Goal: Information Seeking & Learning: Learn about a topic

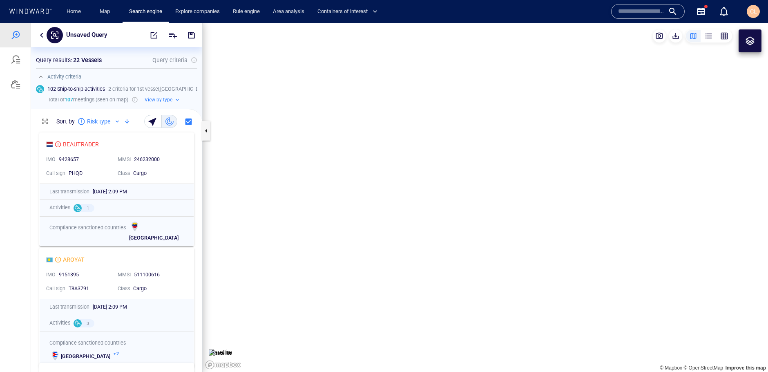
scroll to position [243, 171]
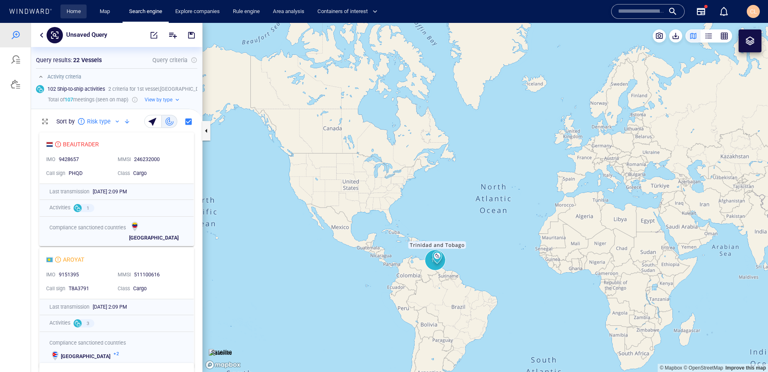
click at [77, 13] on link "Home" at bounding box center [73, 11] width 21 height 14
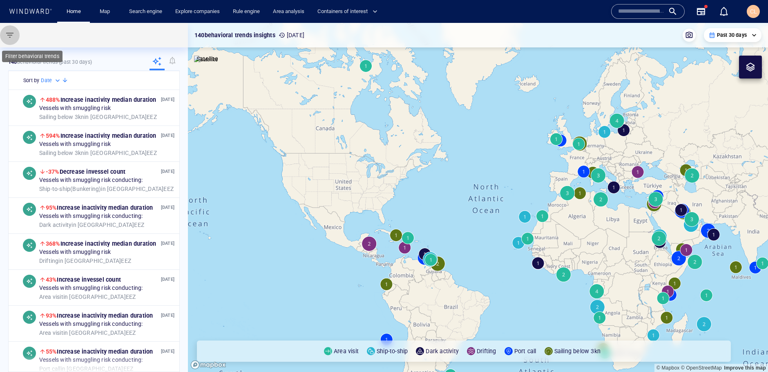
click at [12, 39] on span "button" at bounding box center [10, 35] width 10 height 10
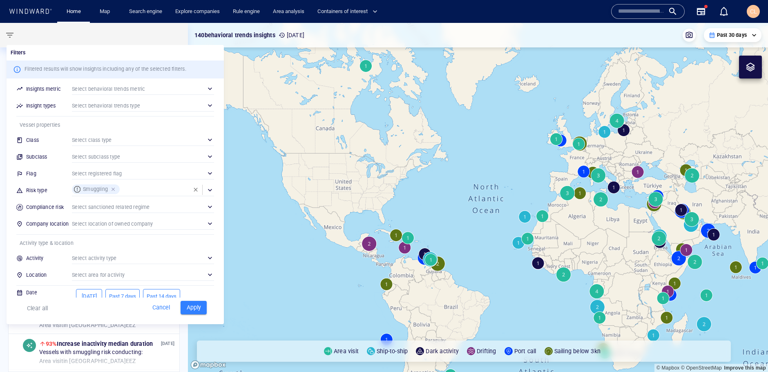
click at [111, 189] on div at bounding box center [113, 188] width 7 height 7
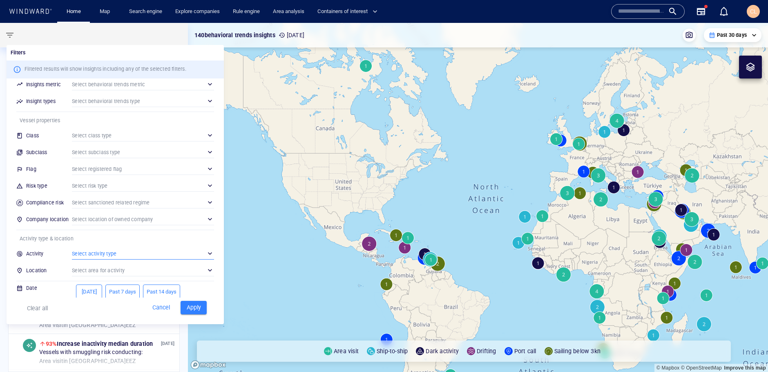
click at [104, 251] on div "​" at bounding box center [143, 253] width 142 height 12
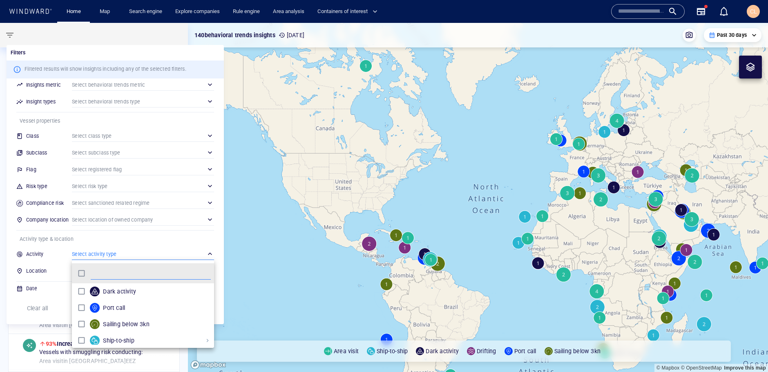
scroll to position [82, 142]
click at [51, 266] on div at bounding box center [384, 186] width 768 height 372
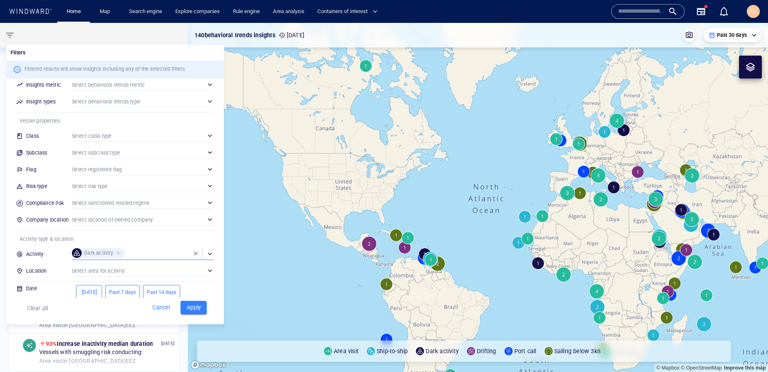
scroll to position [29, 0]
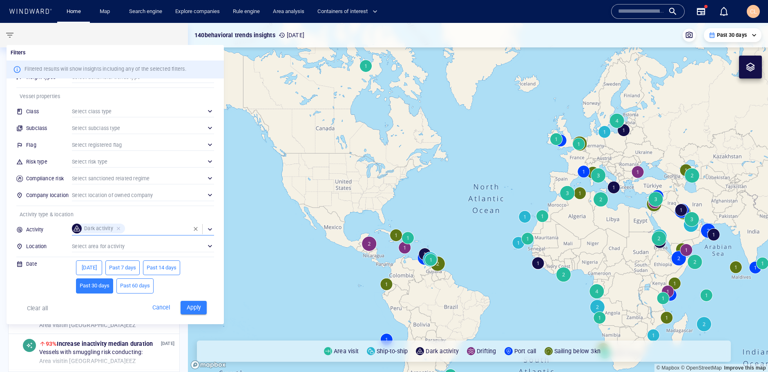
click at [144, 285] on span "Past 60 days" at bounding box center [135, 285] width 30 height 9
click at [196, 301] on button "Apply" at bounding box center [193, 307] width 26 height 13
type input "**********"
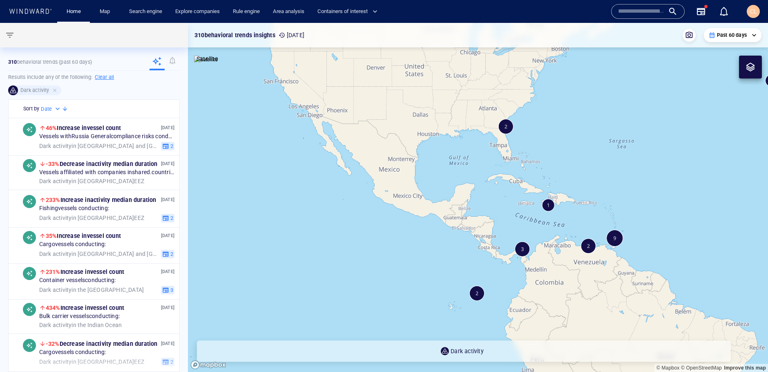
drag, startPoint x: 322, startPoint y: 190, endPoint x: 339, endPoint y: 223, distance: 36.9
click at [339, 223] on canvas "Map" at bounding box center [478, 197] width 580 height 349
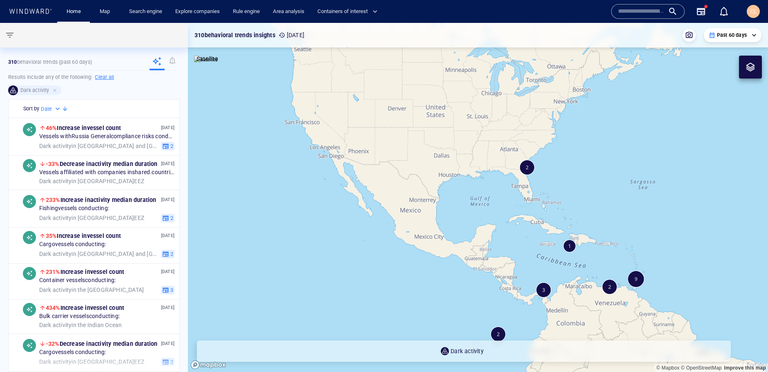
click at [522, 169] on canvas "Map" at bounding box center [478, 197] width 580 height 349
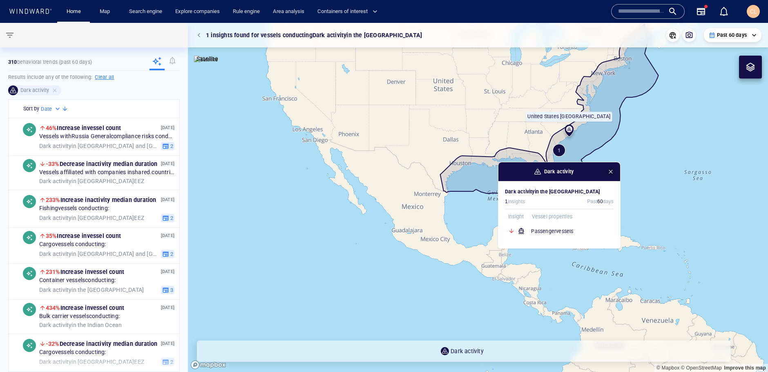
click at [613, 170] on span "button" at bounding box center [610, 171] width 7 height 7
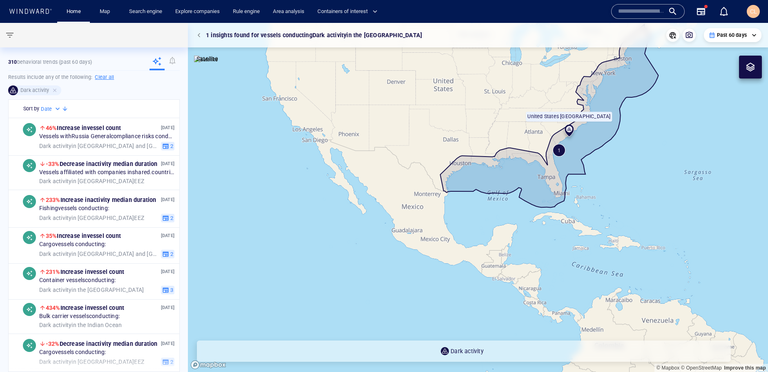
click at [744, 36] on p "Past 60 days" at bounding box center [732, 34] width 30 height 7
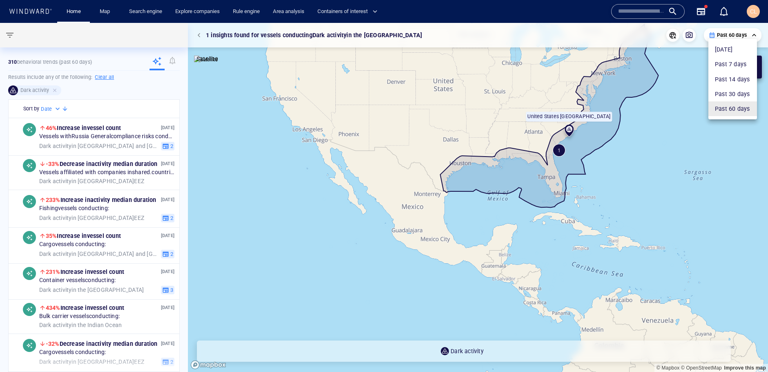
click at [718, 91] on li "Past 30 days" at bounding box center [732, 94] width 49 height 15
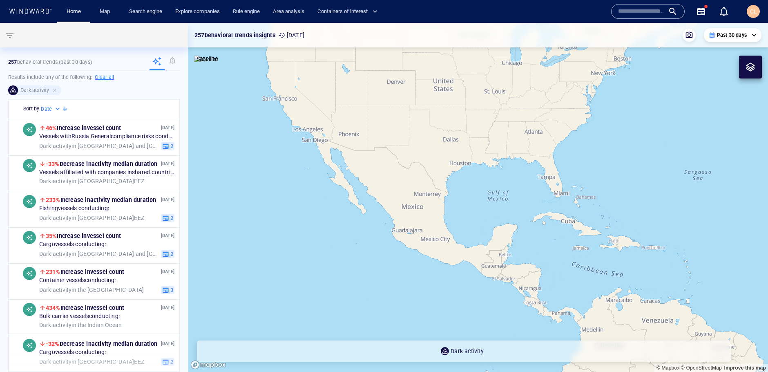
click at [718, 32] on p "Past 30 days" at bounding box center [732, 34] width 30 height 7
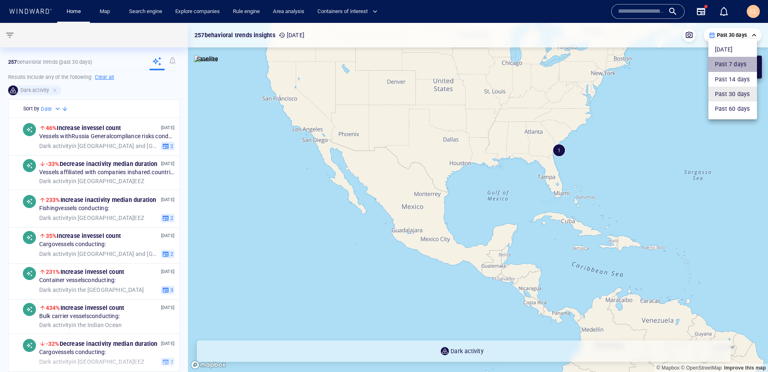
click at [723, 61] on li "Past 7 days" at bounding box center [732, 64] width 49 height 15
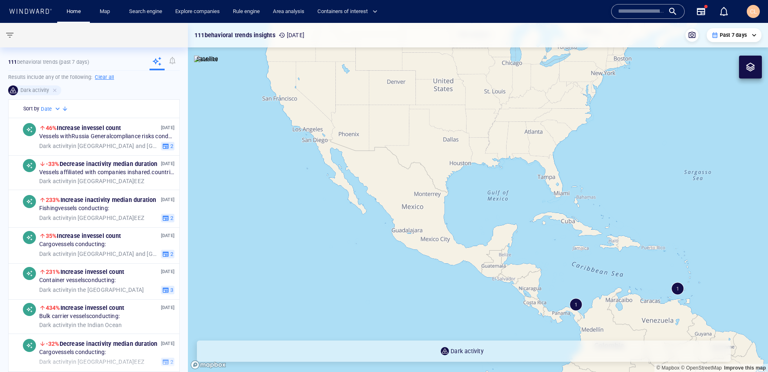
click at [727, 36] on p "Past 7 days" at bounding box center [733, 34] width 27 height 7
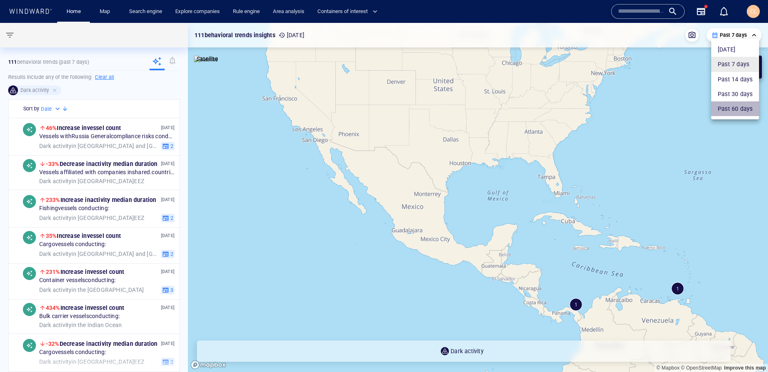
click at [725, 104] on li "Past 60 days" at bounding box center [735, 108] width 48 height 15
type input "**********"
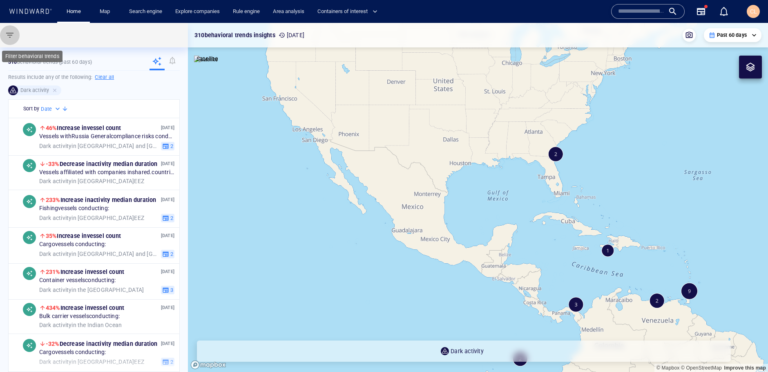
click at [7, 40] on span "button" at bounding box center [10, 35] width 10 height 10
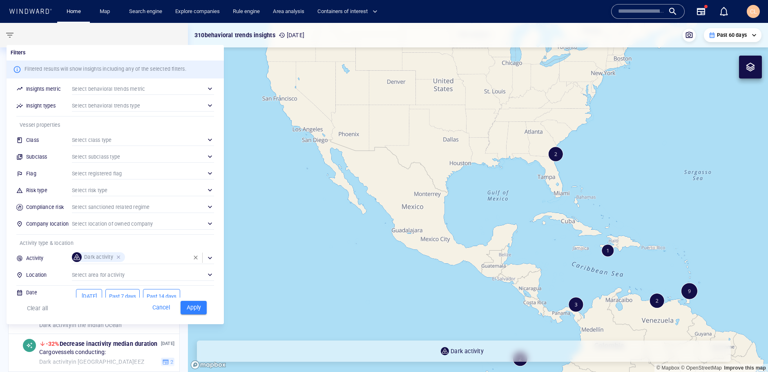
click at [118, 253] on div at bounding box center [119, 256] width 7 height 7
click at [109, 191] on div "​" at bounding box center [143, 190] width 142 height 12
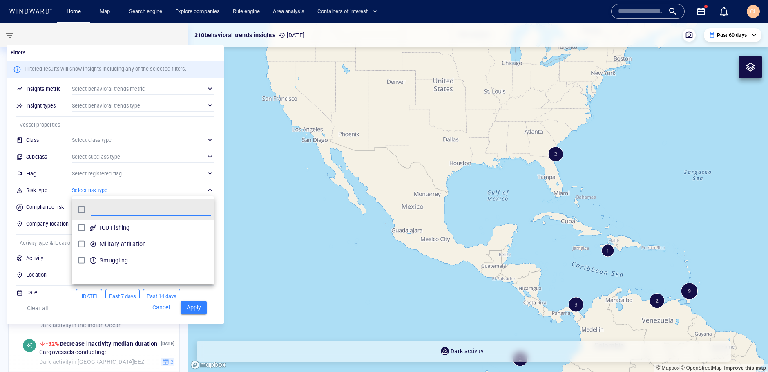
scroll to position [82, 142]
click at [107, 257] on p "Smuggling" at bounding box center [114, 260] width 28 height 10
click at [187, 304] on div at bounding box center [384, 186] width 768 height 372
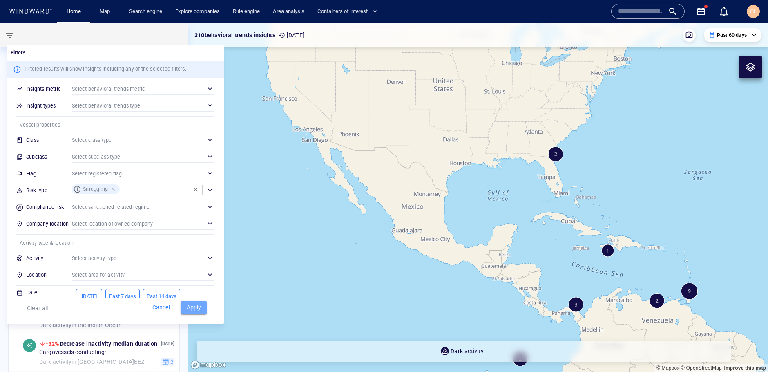
click at [190, 308] on span "Apply" at bounding box center [194, 307] width 18 height 10
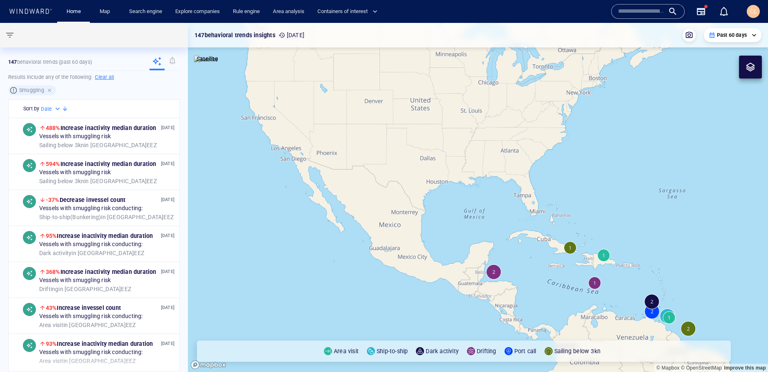
click at [47, 92] on div at bounding box center [50, 90] width 7 height 7
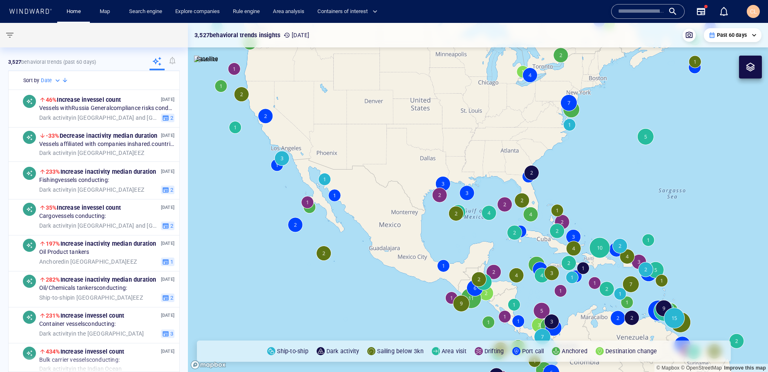
click at [241, 127] on canvas "Map" at bounding box center [478, 197] width 580 height 349
click at [239, 127] on canvas "Map" at bounding box center [478, 197] width 580 height 349
click at [238, 128] on canvas "Map" at bounding box center [478, 197] width 580 height 349
click at [282, 156] on canvas "Map" at bounding box center [478, 197] width 580 height 349
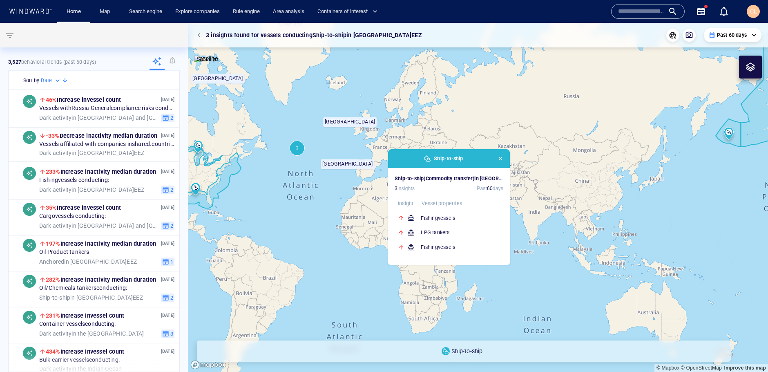
drag, startPoint x: 371, startPoint y: 123, endPoint x: 383, endPoint y: 122, distance: 11.9
click at [440, 118] on canvas "Map" at bounding box center [478, 197] width 580 height 349
click at [270, 149] on canvas "Map" at bounding box center [478, 197] width 580 height 349
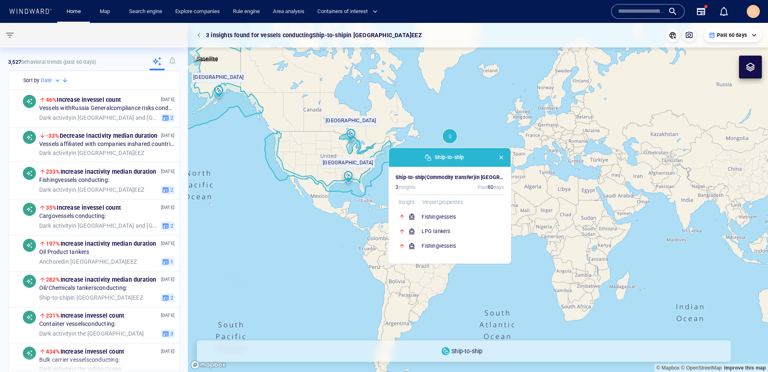
click at [252, 167] on canvas "Map" at bounding box center [478, 197] width 580 height 349
click at [201, 37] on span "button" at bounding box center [200, 35] width 5 height 5
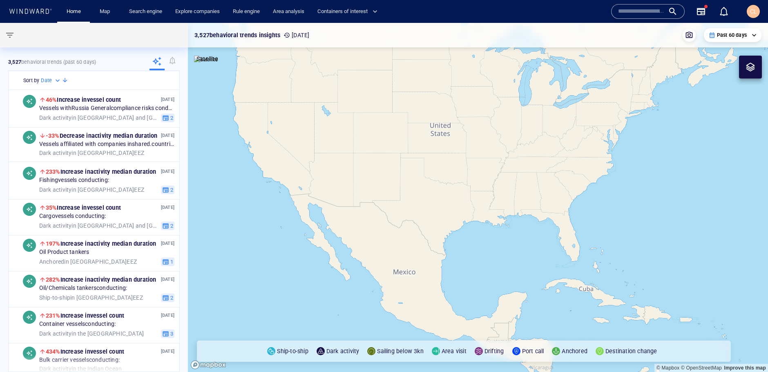
drag, startPoint x: 272, startPoint y: 186, endPoint x: 359, endPoint y: 154, distance: 92.1
click at [359, 154] on canvas "Map" at bounding box center [478, 197] width 580 height 349
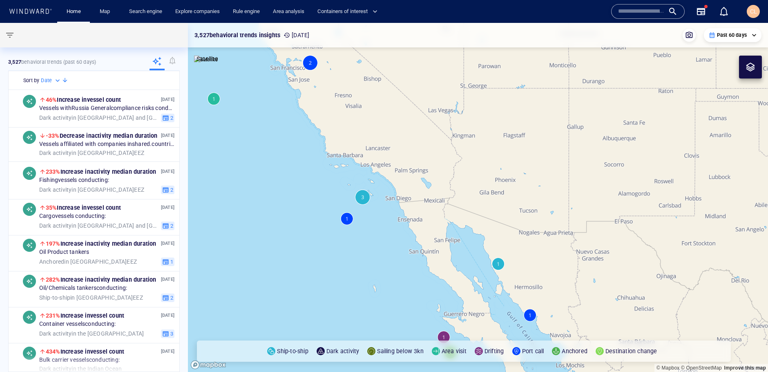
click at [220, 99] on canvas "Map" at bounding box center [478, 197] width 580 height 349
click at [368, 200] on canvas "Map" at bounding box center [478, 197] width 580 height 349
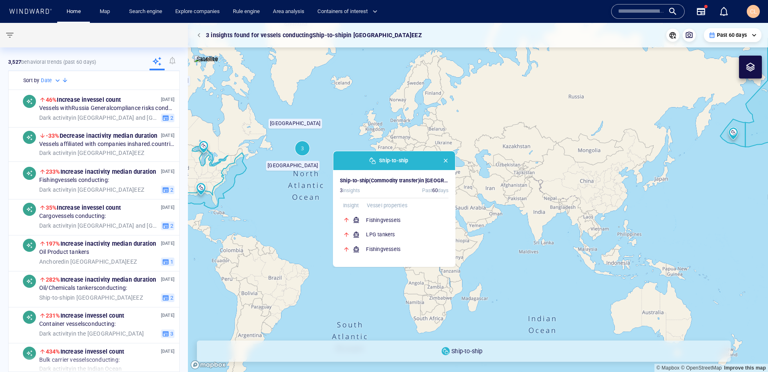
drag, startPoint x: 409, startPoint y: 232, endPoint x: 400, endPoint y: 194, distance: 39.7
click at [490, 223] on canvas "Map" at bounding box center [478, 197] width 580 height 349
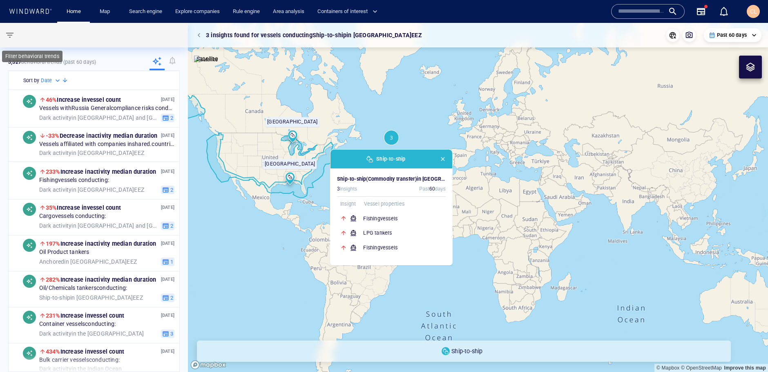
click at [15, 37] on button "button" at bounding box center [10, 35] width 20 height 20
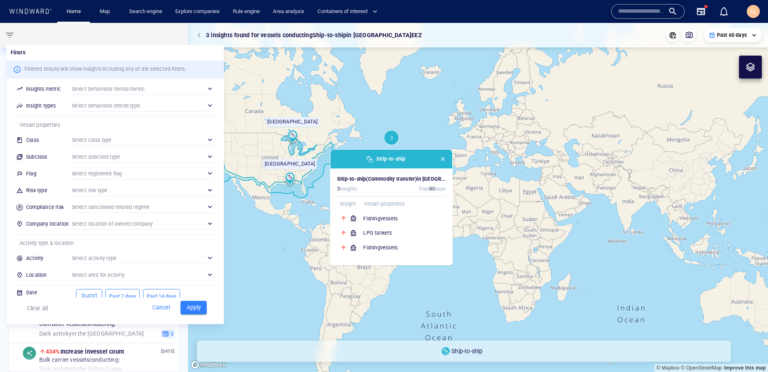
scroll to position [29, 0]
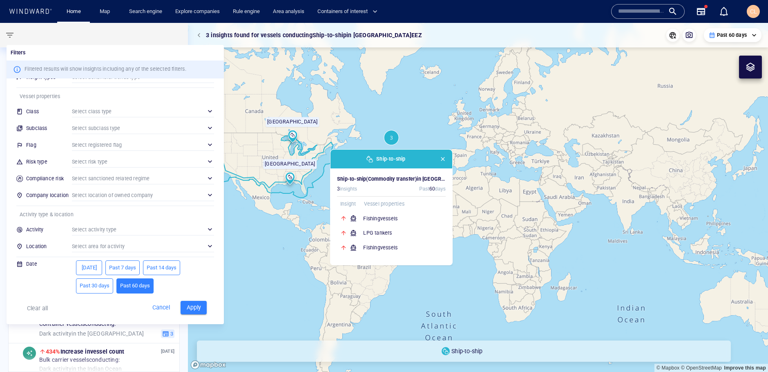
click at [90, 246] on div "​" at bounding box center [143, 246] width 142 height 12
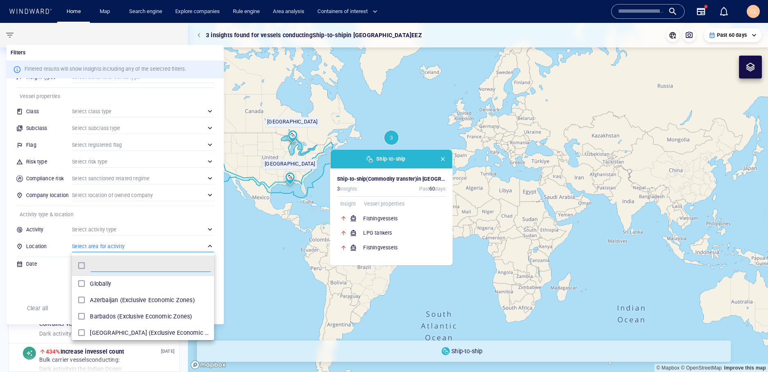
scroll to position [82, 142]
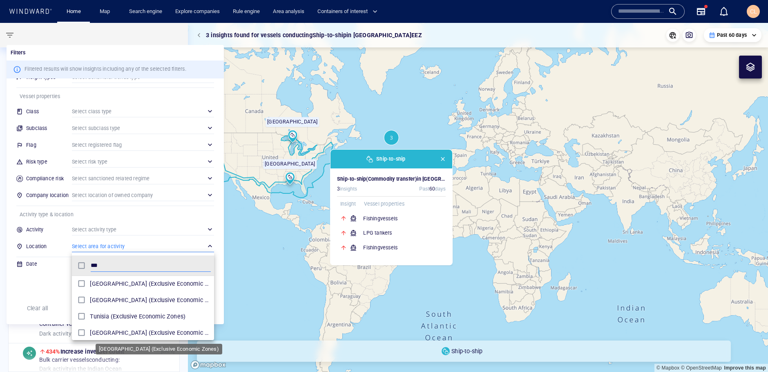
drag, startPoint x: 102, startPoint y: 330, endPoint x: 103, endPoint y: 323, distance: 6.2
click at [102, 330] on span "United States (Exclusive Economic Zones)" at bounding box center [150, 333] width 121 height 10
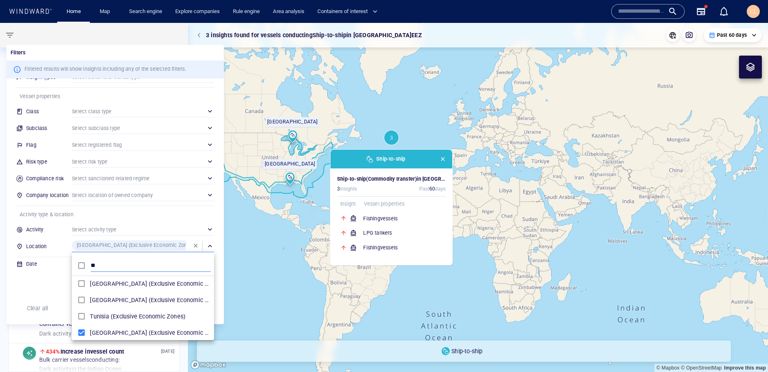
type input "*"
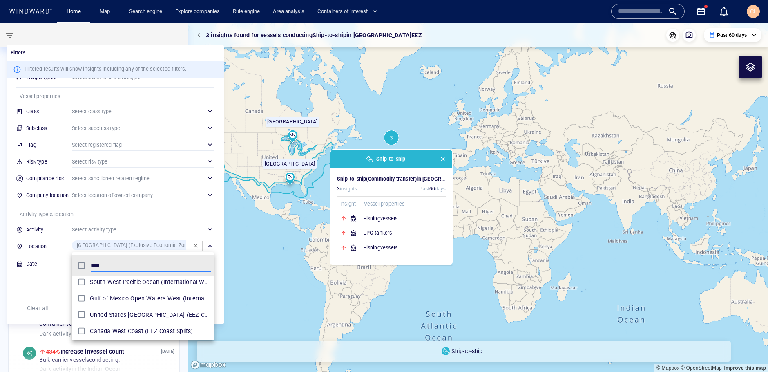
scroll to position [36, 0]
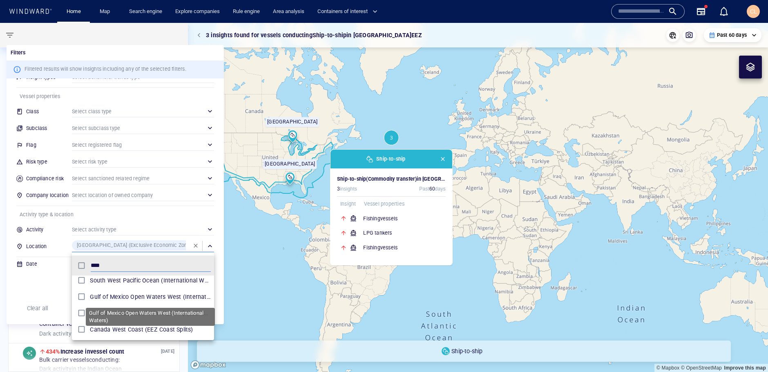
click at [110, 300] on span "Gulf of Mexico Open Waters West (International Waters)" at bounding box center [150, 297] width 121 height 10
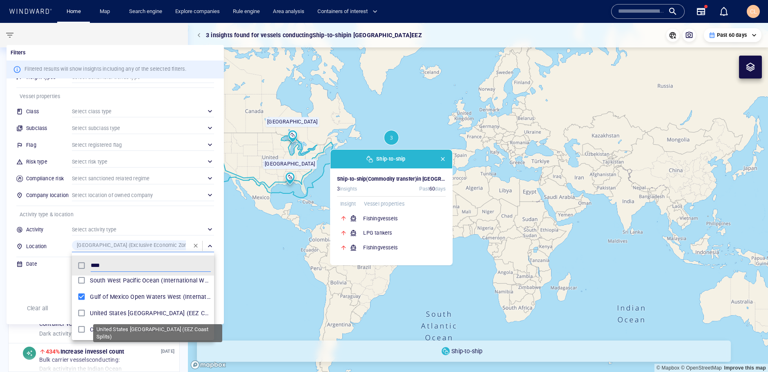
click at [126, 310] on span "United States West Coast (EEZ Coast Splits)" at bounding box center [150, 313] width 121 height 10
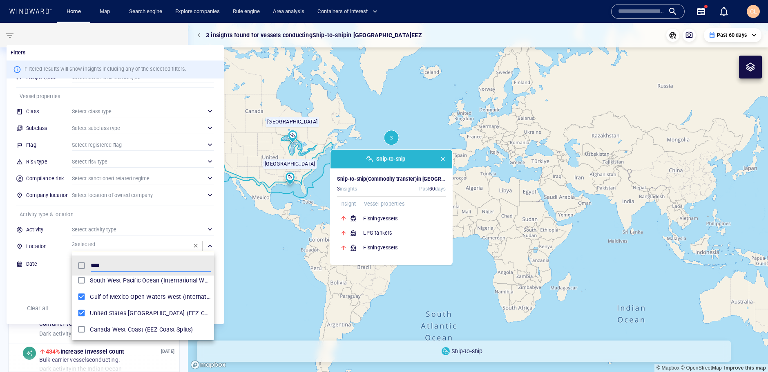
drag, startPoint x: 125, startPoint y: 266, endPoint x: 63, endPoint y: 260, distance: 62.0
click at [63, 260] on div "**** North West Pacific Ocean (International Waters) South West Pacific Ocean (…" at bounding box center [384, 186] width 768 height 372
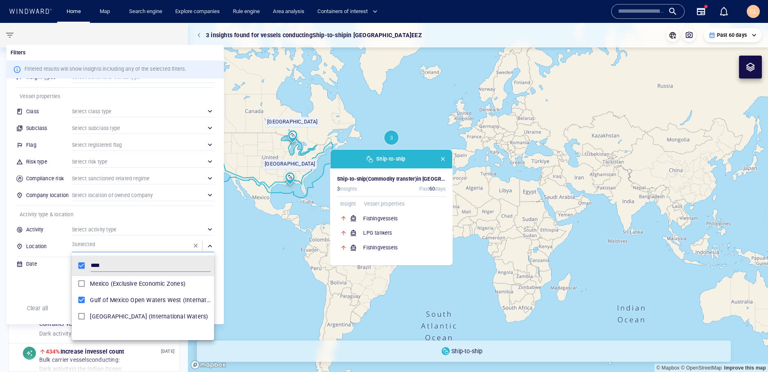
scroll to position [0, 0]
type input "****"
click at [94, 284] on span "Mexico (Exclusive Economic Zones)" at bounding box center [150, 284] width 121 height 10
click at [444, 159] on div at bounding box center [384, 186] width 768 height 372
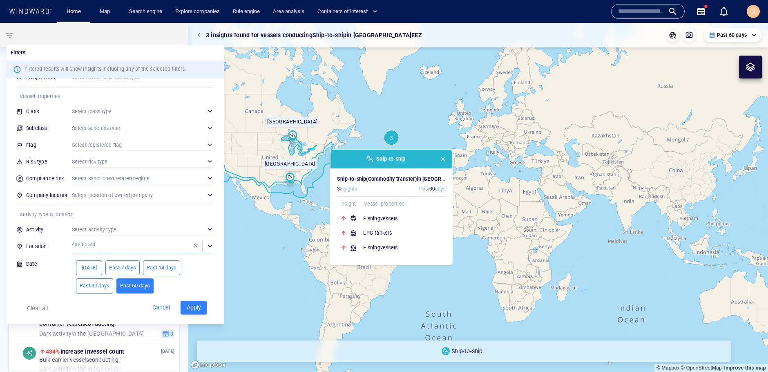
click at [194, 305] on span "Apply" at bounding box center [194, 307] width 18 height 10
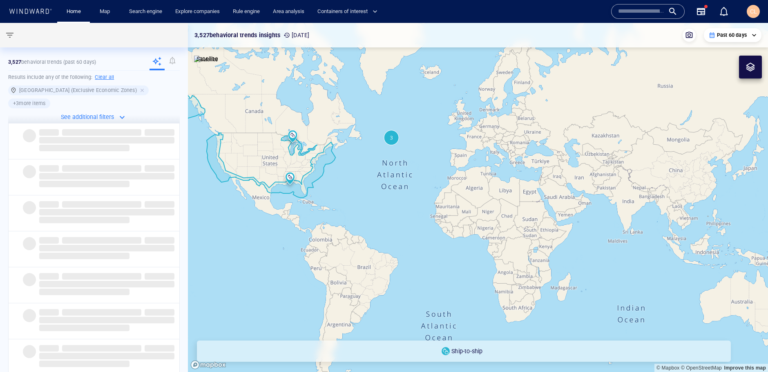
scroll to position [29, 0]
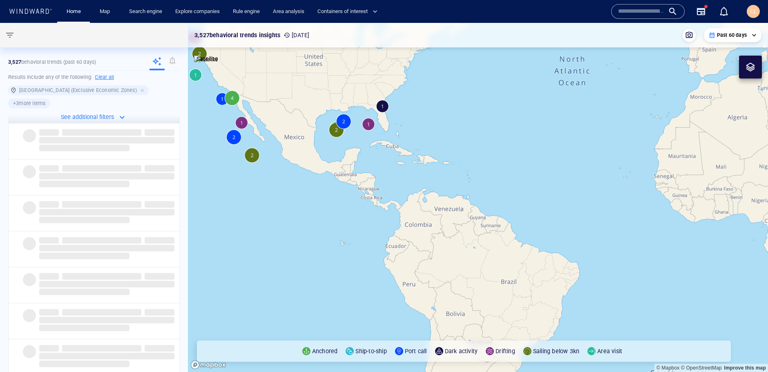
drag, startPoint x: 261, startPoint y: 211, endPoint x: 290, endPoint y: 232, distance: 35.4
click at [290, 232] on canvas "Map" at bounding box center [478, 197] width 580 height 349
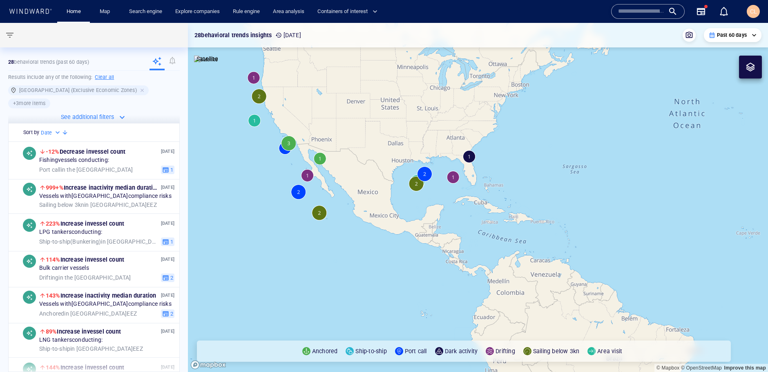
click at [318, 214] on canvas "Map" at bounding box center [478, 197] width 580 height 349
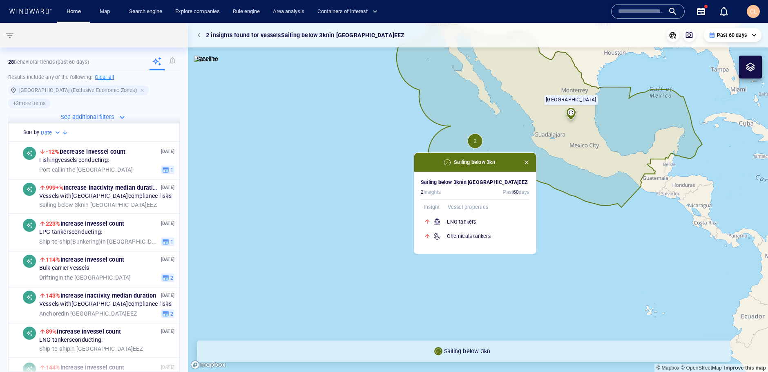
click at [525, 159] on span "button" at bounding box center [526, 162] width 7 height 7
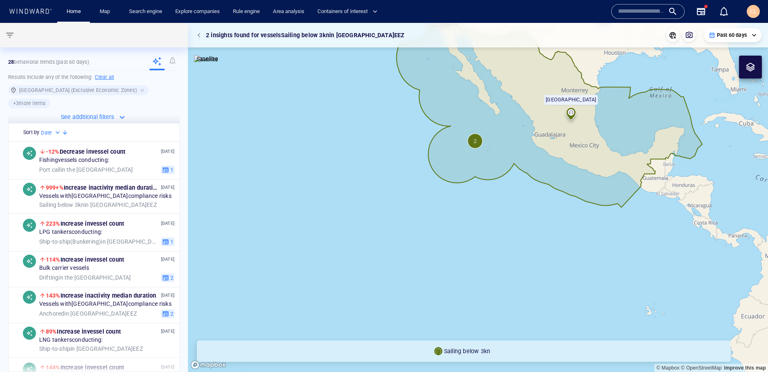
click at [319, 181] on canvas "Map" at bounding box center [478, 197] width 580 height 349
click at [336, 185] on canvas "Map" at bounding box center [478, 197] width 580 height 349
click at [194, 36] on button "button" at bounding box center [199, 34] width 11 height 11
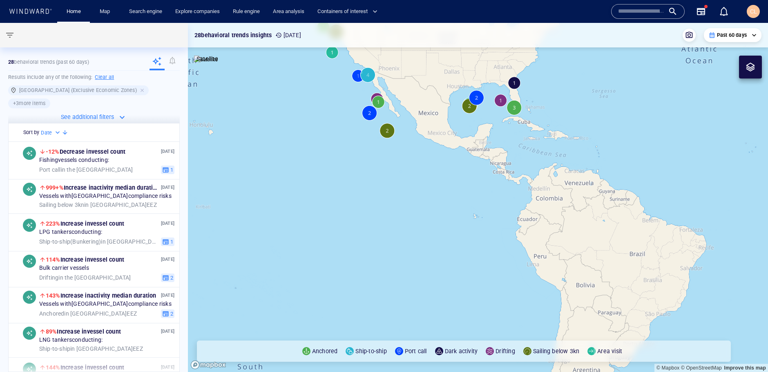
drag, startPoint x: 321, startPoint y: 142, endPoint x: 338, endPoint y: 142, distance: 16.7
click at [328, 166] on canvas "Map" at bounding box center [478, 197] width 580 height 349
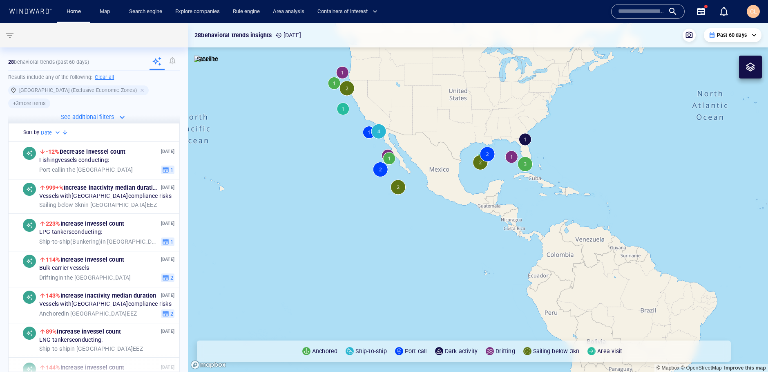
click at [106, 112] on p "See additional filters" at bounding box center [87, 117] width 53 height 10
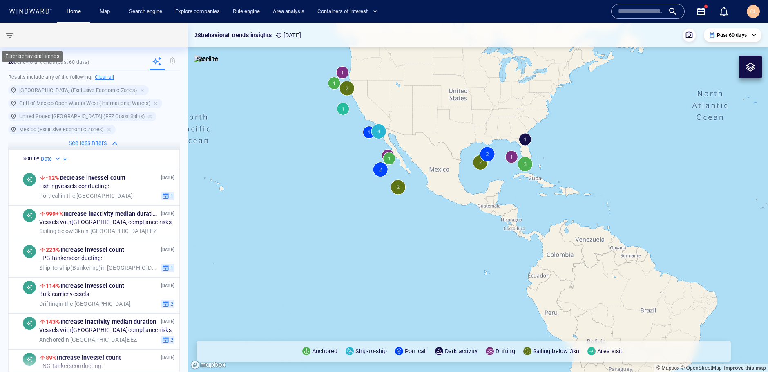
click at [8, 33] on span "button" at bounding box center [10, 35] width 10 height 10
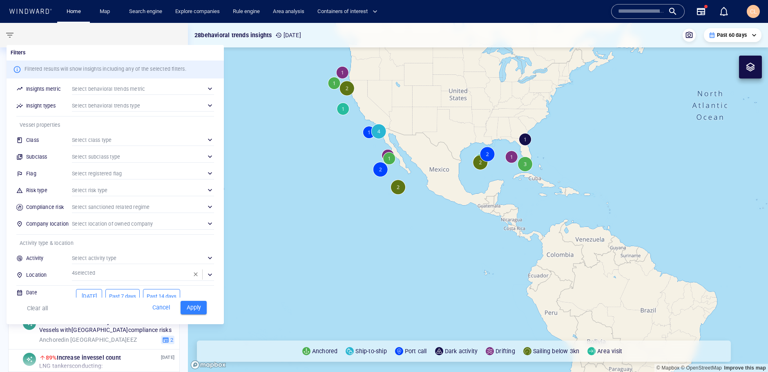
click at [76, 195] on div "​" at bounding box center [143, 190] width 142 height 12
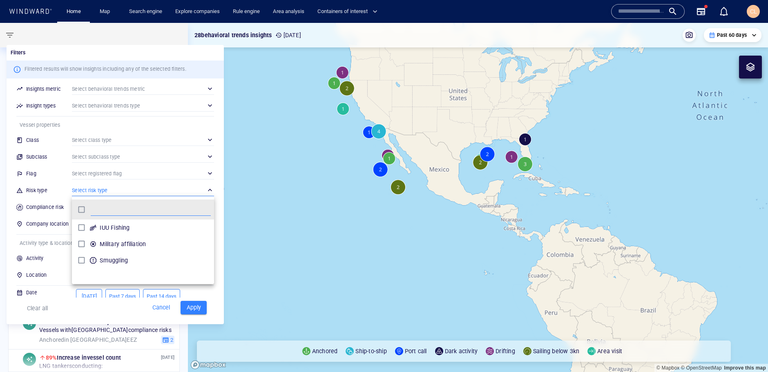
scroll to position [82, 142]
click at [95, 257] on div "grid" at bounding box center [93, 260] width 10 height 10
click at [193, 310] on div at bounding box center [384, 186] width 768 height 372
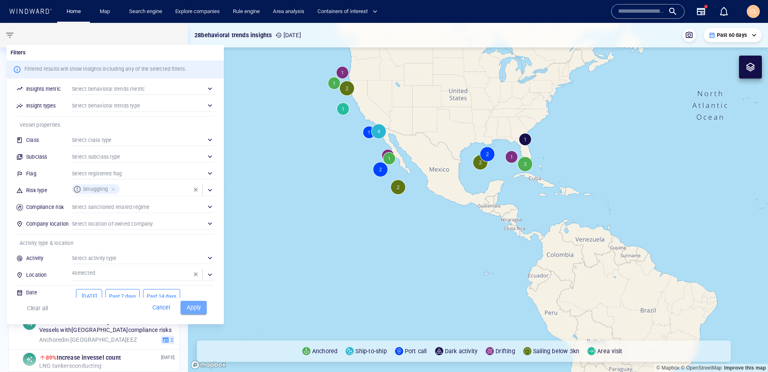
click at [193, 310] on span "Apply" at bounding box center [194, 307] width 18 height 10
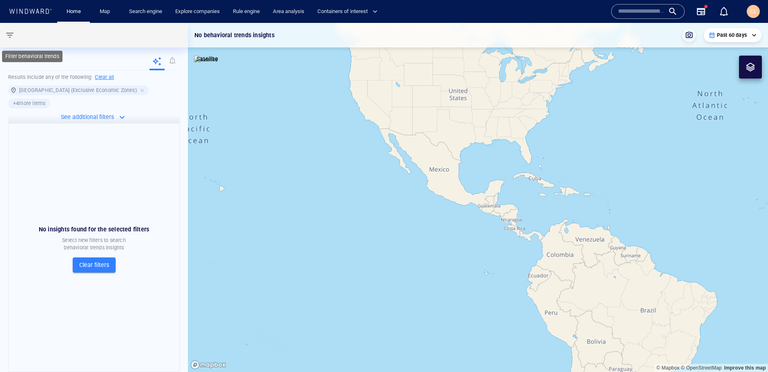
click at [11, 34] on span "button" at bounding box center [10, 35] width 10 height 10
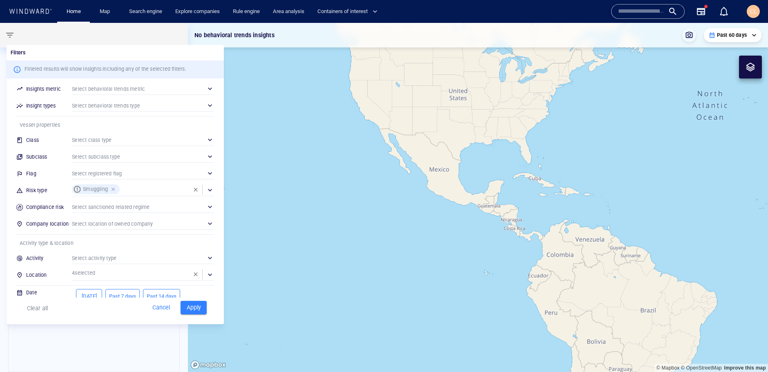
click at [112, 187] on div at bounding box center [113, 188] width 7 height 7
click at [127, 205] on div "​" at bounding box center [143, 207] width 142 height 12
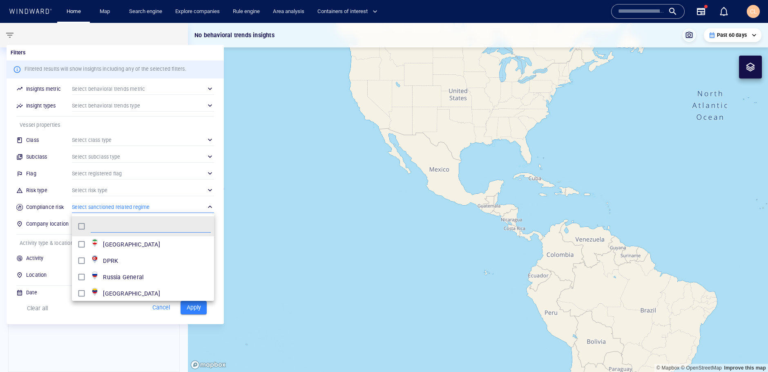
click at [82, 192] on div at bounding box center [384, 186] width 768 height 372
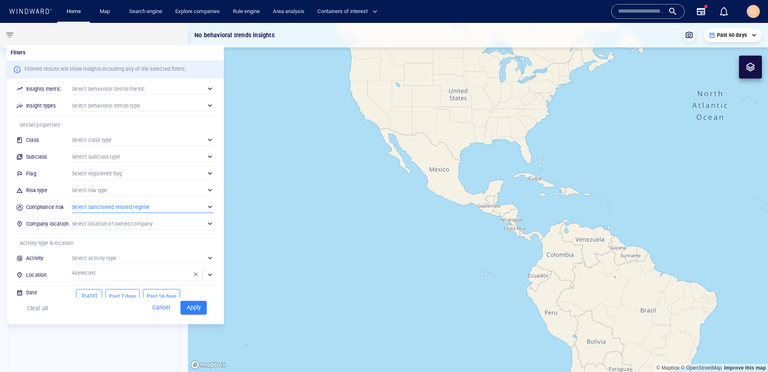
scroll to position [29, 0]
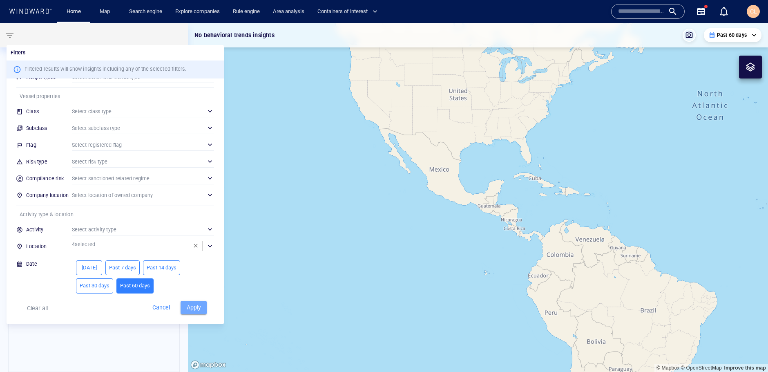
click at [180, 310] on button "Apply" at bounding box center [193, 307] width 26 height 13
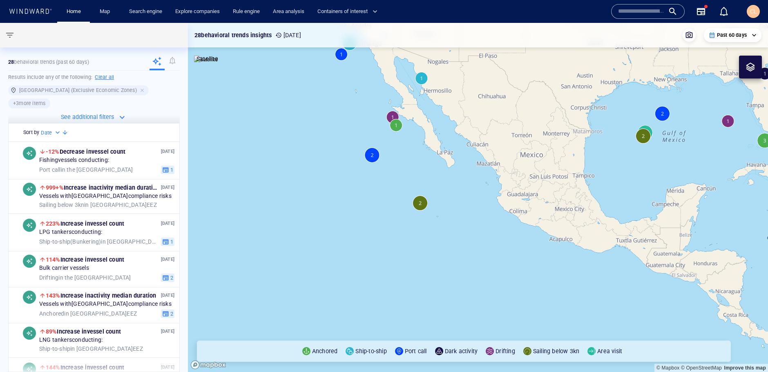
click at [393, 116] on canvas "Map" at bounding box center [478, 197] width 580 height 349
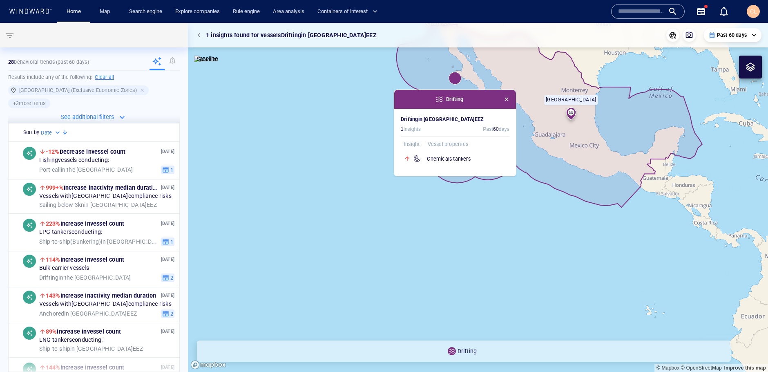
click at [508, 101] on span "button" at bounding box center [506, 99] width 7 height 7
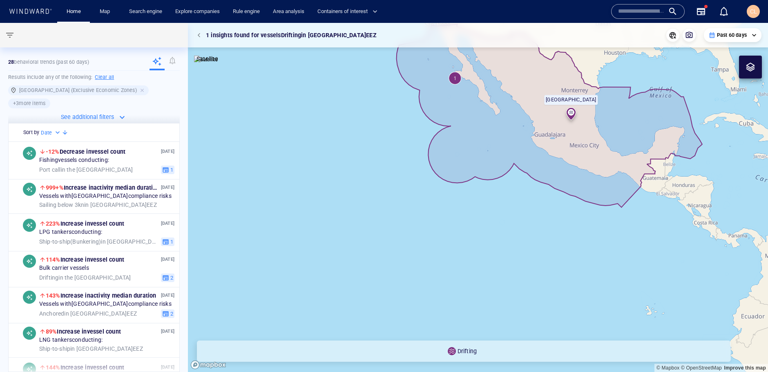
click at [339, 120] on canvas "Map" at bounding box center [478, 197] width 580 height 349
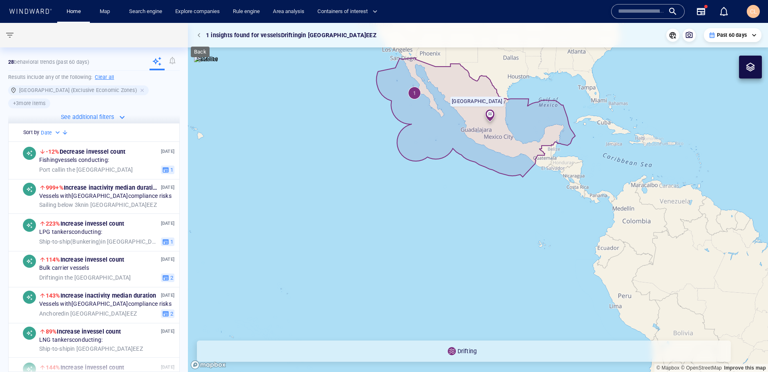
click at [196, 36] on button "button" at bounding box center [199, 34] width 11 height 11
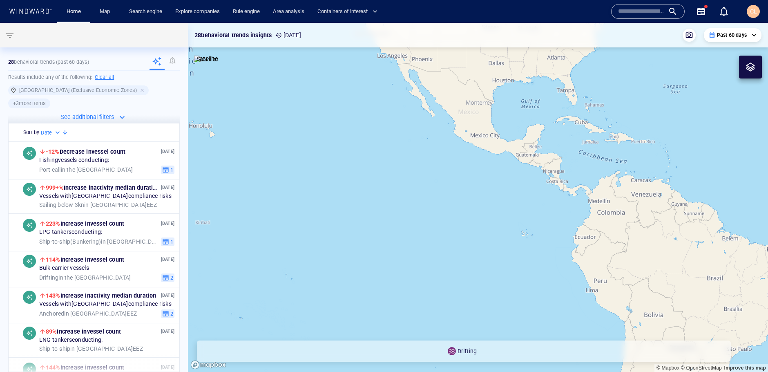
drag, startPoint x: 356, startPoint y: 108, endPoint x: 354, endPoint y: 157, distance: 49.5
click at [354, 157] on canvas "Map" at bounding box center [478, 197] width 580 height 349
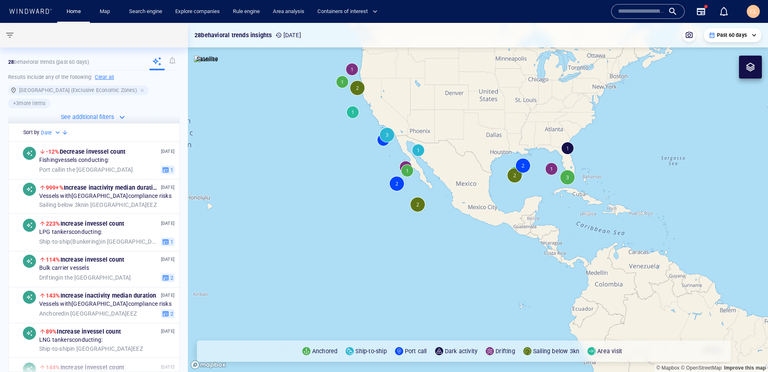
click at [415, 205] on canvas "Map" at bounding box center [478, 197] width 580 height 349
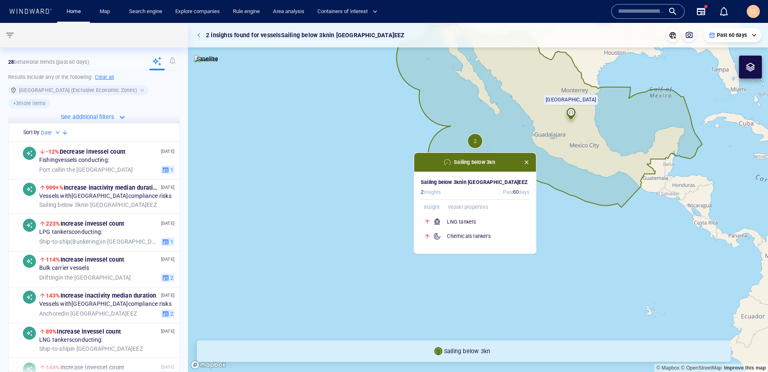
click at [526, 165] on button "button" at bounding box center [526, 162] width 9 height 9
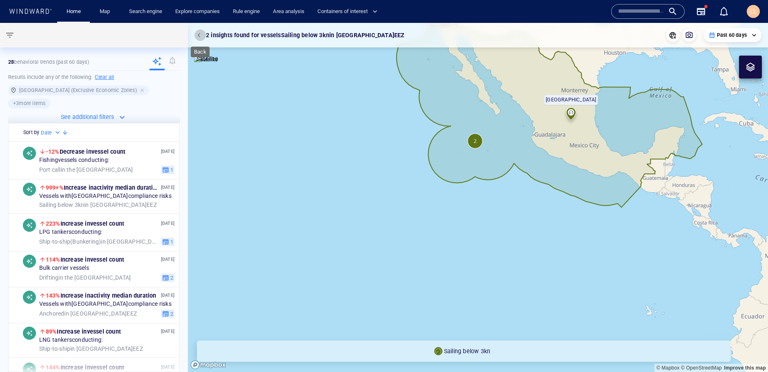
click at [203, 38] on button "button" at bounding box center [199, 34] width 11 height 11
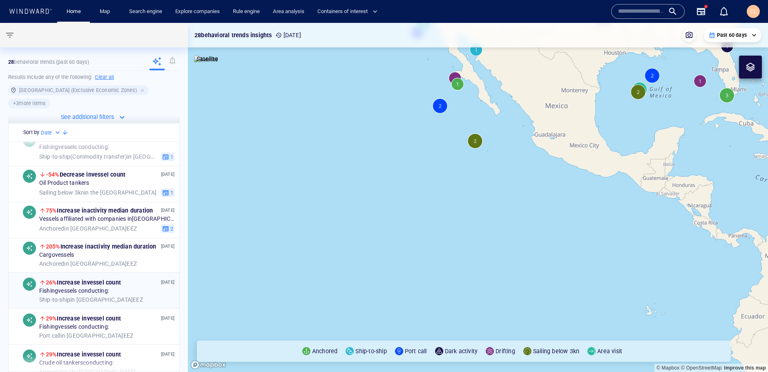
scroll to position [593, 0]
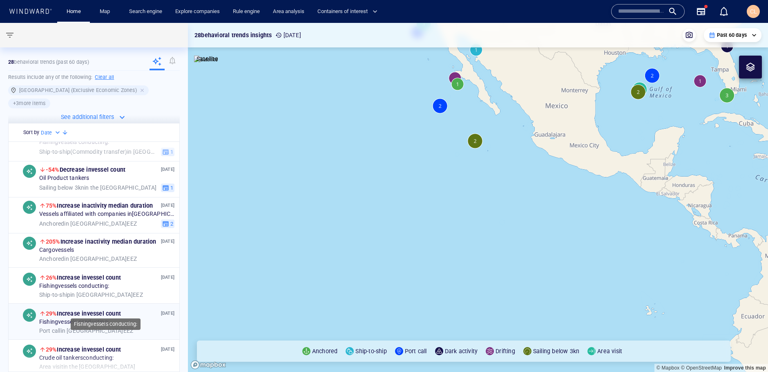
click at [95, 319] on span "Fishing vessels conducting:" at bounding box center [74, 322] width 70 height 7
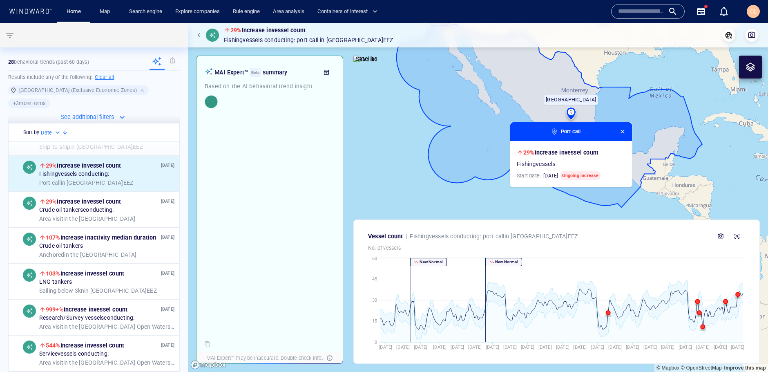
scroll to position [764, 0]
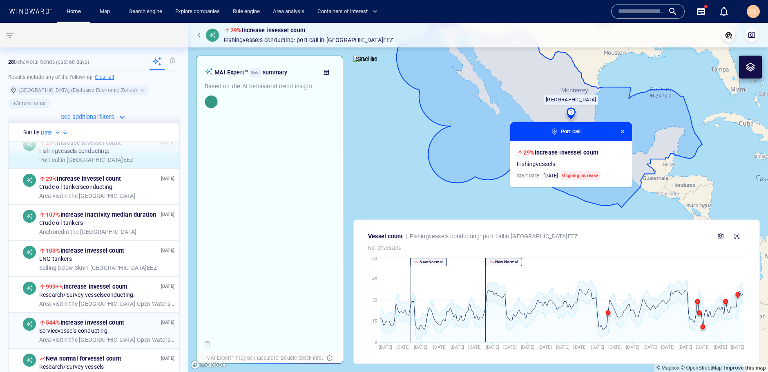
click at [91, 336] on span "Area visit in the Gulf of Mexico Open Waters West" at bounding box center [106, 339] width 135 height 7
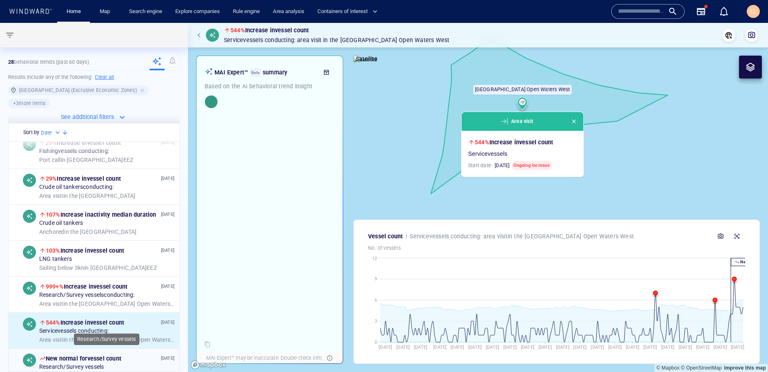
click at [108, 363] on div "Research/Survey vessels" at bounding box center [106, 366] width 135 height 7
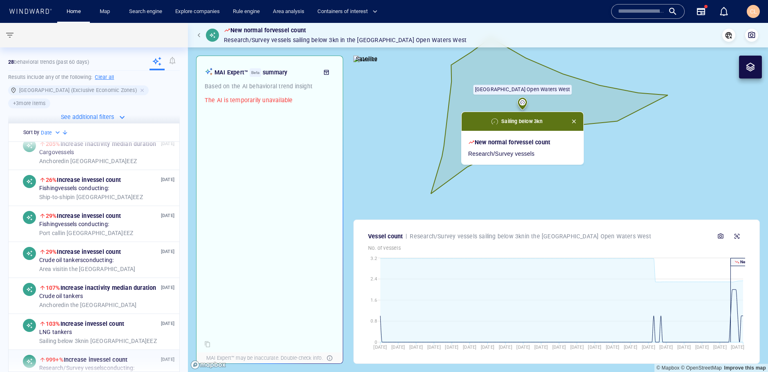
scroll to position [688, 0]
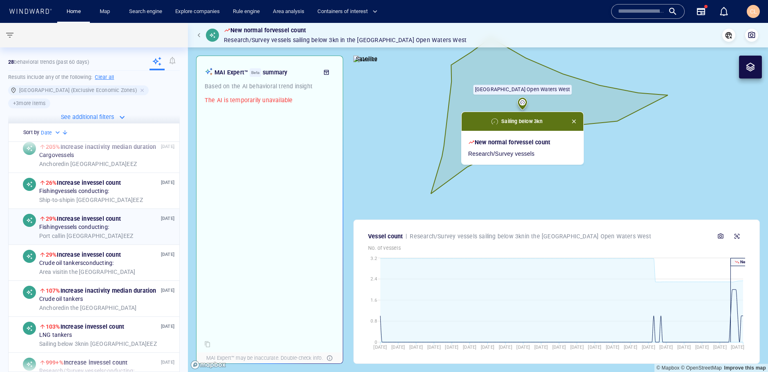
click at [129, 224] on div "Fishing vessels conducting:" at bounding box center [106, 227] width 135 height 7
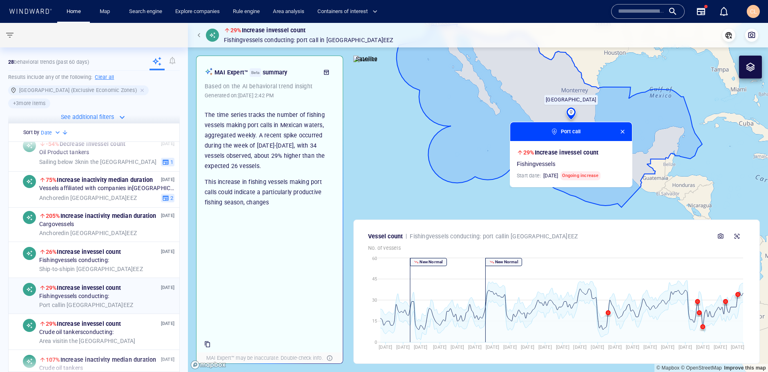
scroll to position [609, 0]
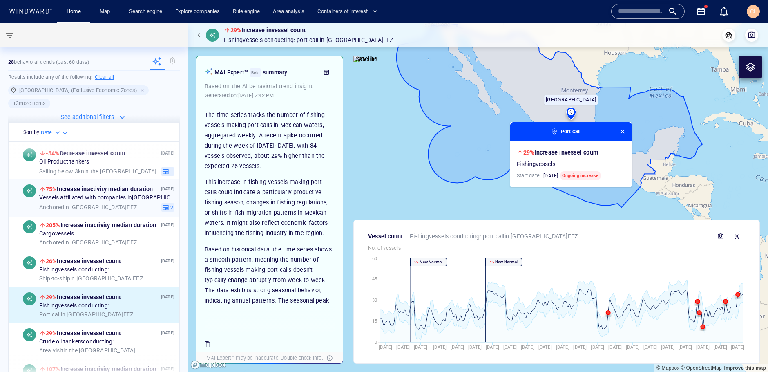
click at [144, 204] on div "Anchored in United States EEZ" at bounding box center [98, 207] width 118 height 7
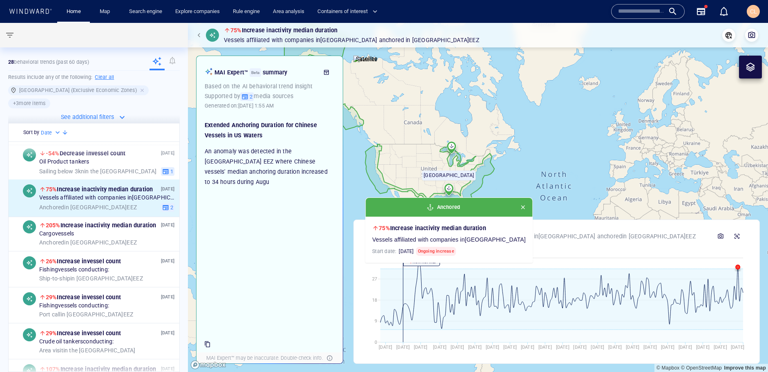
drag, startPoint x: 426, startPoint y: 157, endPoint x: 564, endPoint y: 159, distance: 138.0
click at [666, 156] on canvas "Map" at bounding box center [478, 197] width 580 height 349
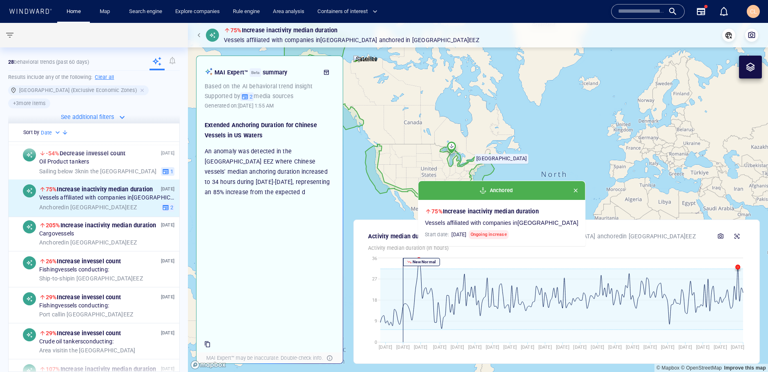
drag, startPoint x: 511, startPoint y: 151, endPoint x: 523, endPoint y: 145, distance: 13.0
click at [523, 145] on canvas "Map" at bounding box center [478, 197] width 580 height 349
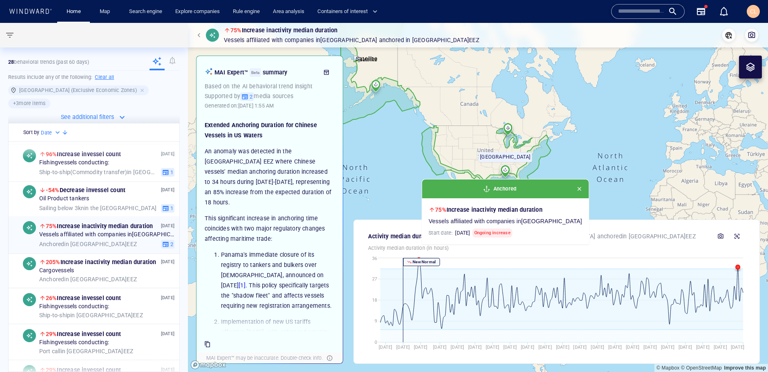
scroll to position [547, 0]
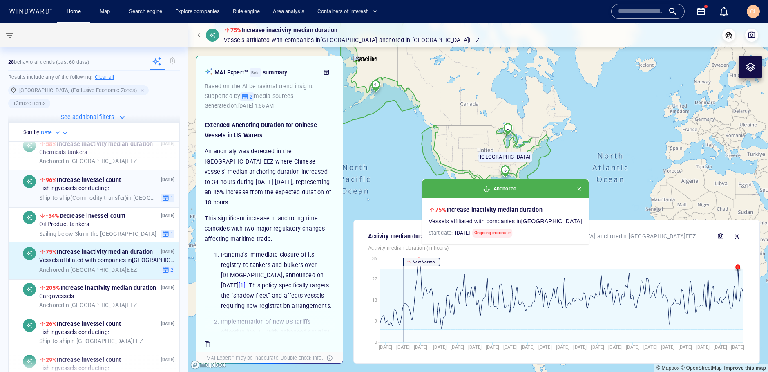
click at [109, 194] on span "Ship-to-ship ( Commodity transfer )" at bounding box center [83, 197] width 88 height 7
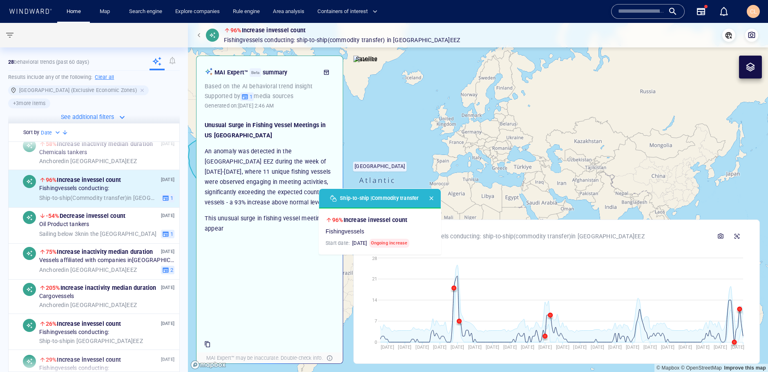
drag, startPoint x: 402, startPoint y: 175, endPoint x: 580, endPoint y: 166, distance: 177.9
click at [586, 167] on canvas "Map" at bounding box center [478, 197] width 580 height 349
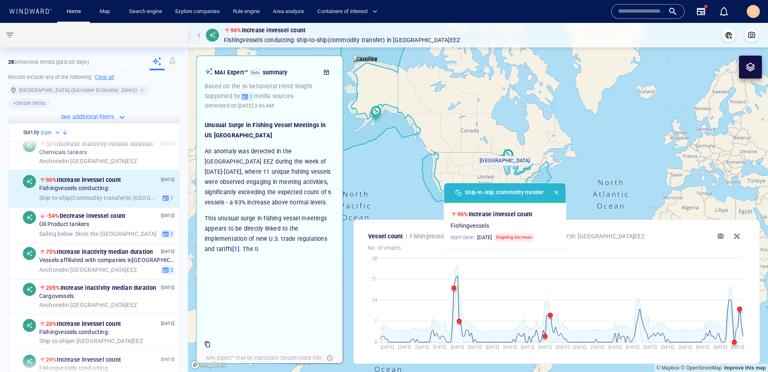
drag, startPoint x: 454, startPoint y: 158, endPoint x: 573, endPoint y: 152, distance: 119.4
click at [573, 152] on canvas "Map" at bounding box center [478, 197] width 580 height 349
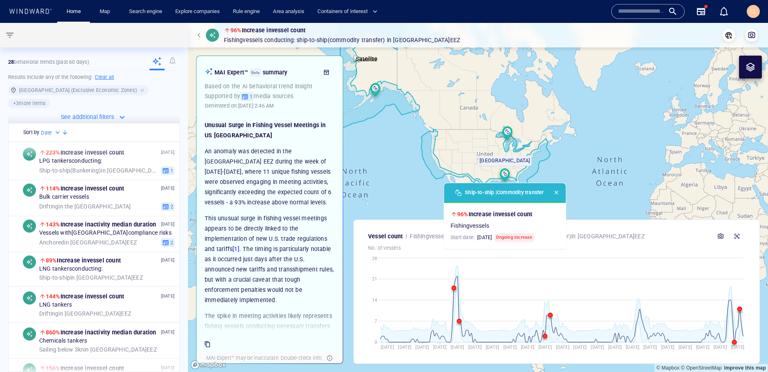
scroll to position [71, 0]
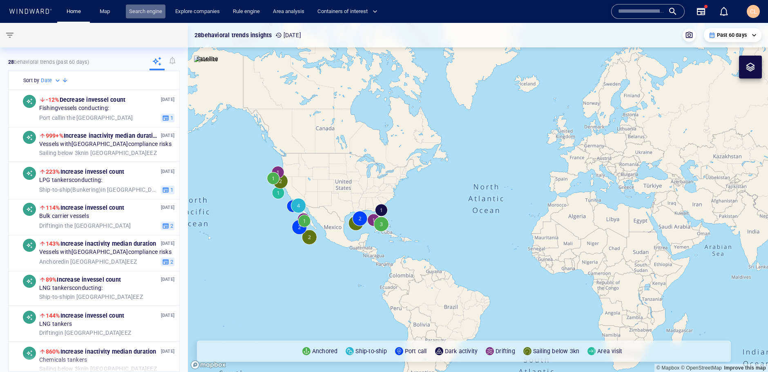
click at [152, 12] on link "Search engine" at bounding box center [146, 11] width 40 height 14
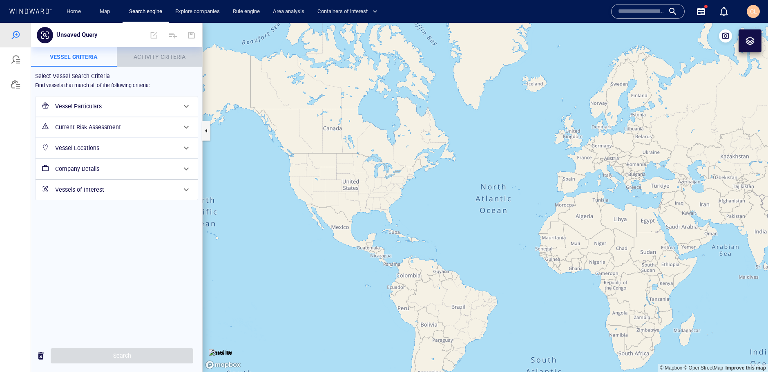
click at [162, 57] on span "Activity Criteria" at bounding box center [160, 56] width 52 height 7
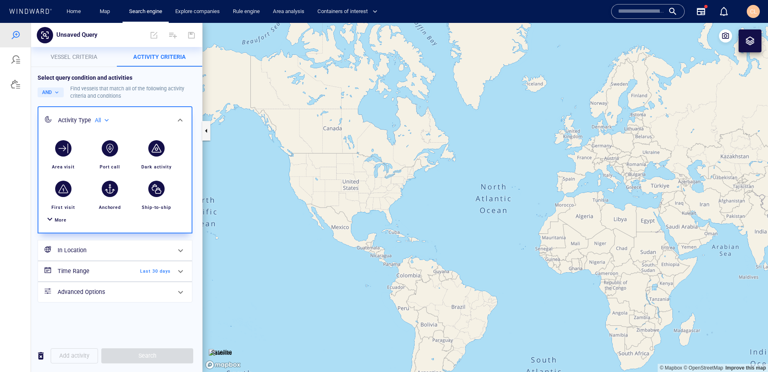
click at [85, 255] on div "In Location" at bounding box center [114, 250] width 120 height 17
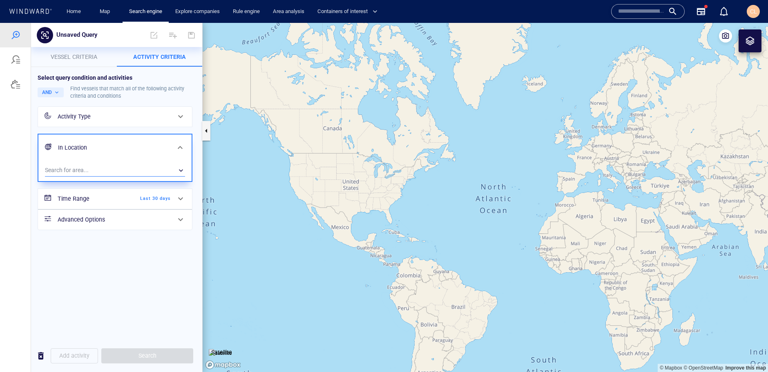
click at [87, 168] on div "​" at bounding box center [115, 170] width 140 height 12
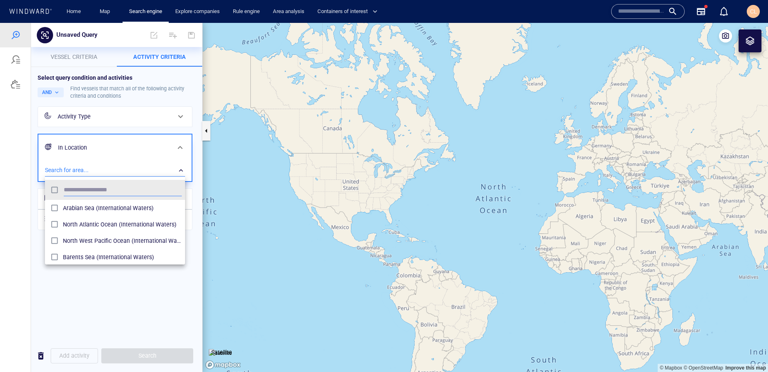
scroll to position [82, 140]
type input "*"
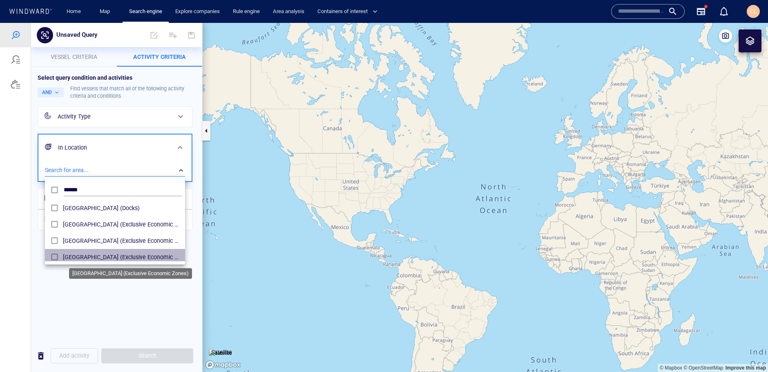
click at [70, 256] on span "United States (Exclusive Economic Zones)" at bounding box center [122, 257] width 119 height 10
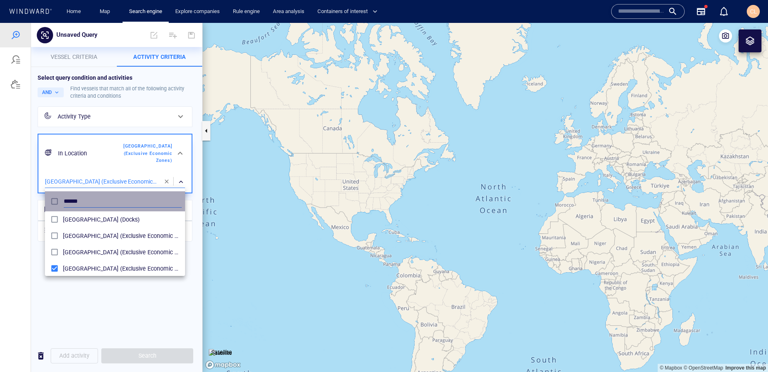
drag, startPoint x: 93, startPoint y: 201, endPoint x: 31, endPoint y: 198, distance: 61.7
click at [31, 198] on div "****** United Bulk Terminal (Docks) United Arab Emirates (Exclusive Economic Zo…" at bounding box center [384, 197] width 768 height 349
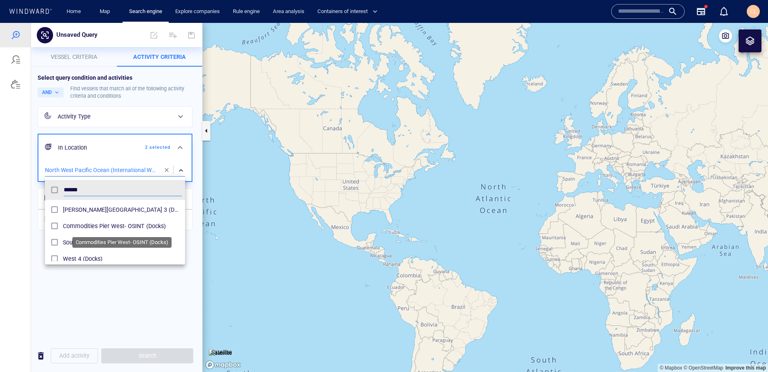
scroll to position [4, 0]
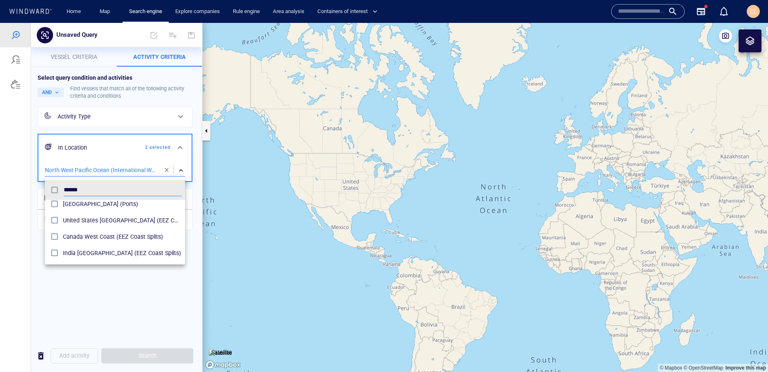
type input "******"
click at [129, 299] on div at bounding box center [384, 197] width 768 height 349
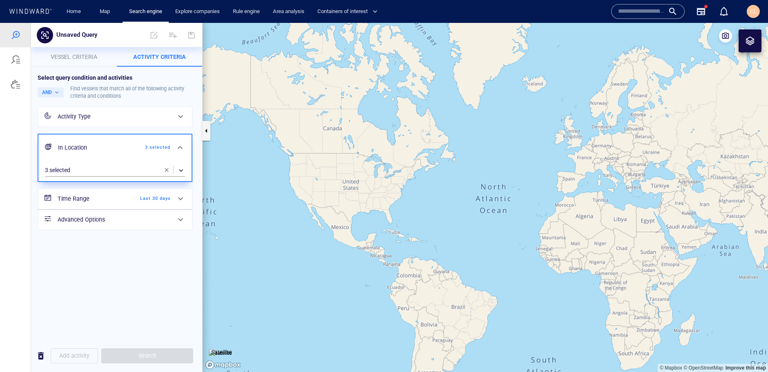
click at [113, 120] on div "Activity Type" at bounding box center [114, 116] width 113 height 10
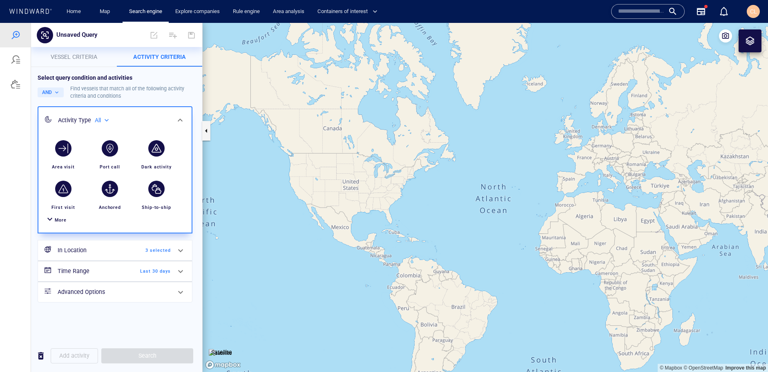
drag, startPoint x: 152, startPoint y: 153, endPoint x: 139, endPoint y: 206, distance: 54.7
click at [151, 153] on div "button" at bounding box center [156, 148] width 16 height 16
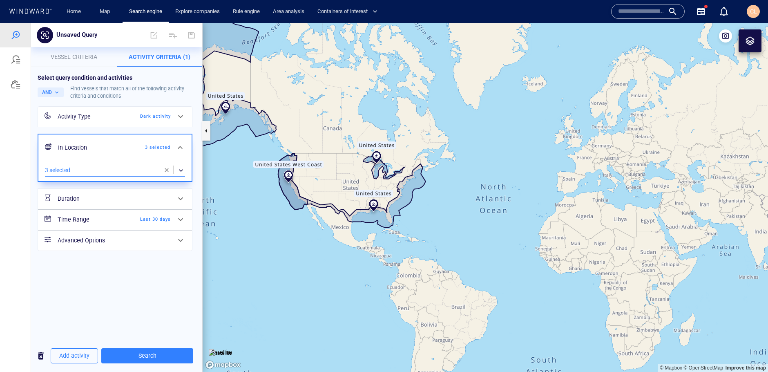
click at [103, 167] on div "​" at bounding box center [115, 170] width 140 height 12
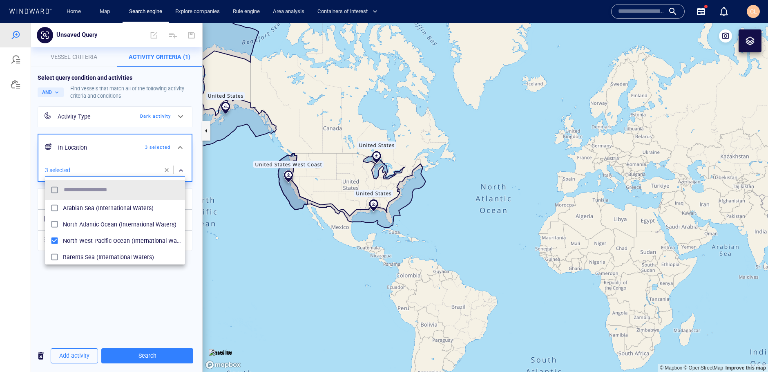
scroll to position [82, 140]
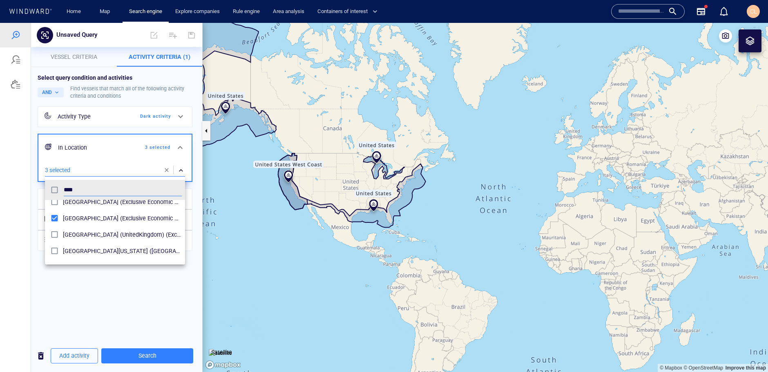
scroll to position [90, 0]
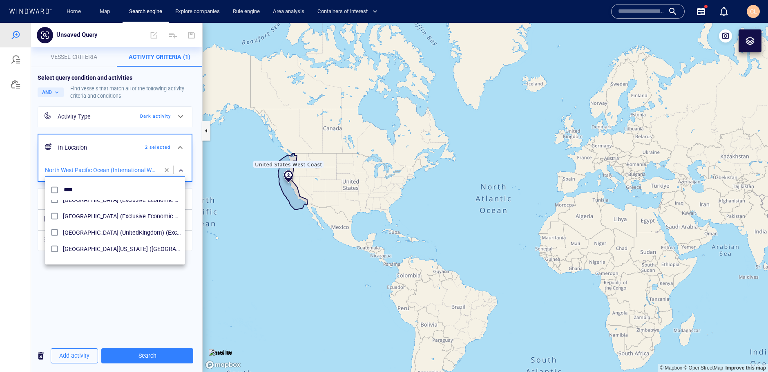
click at [92, 189] on input "****" at bounding box center [123, 190] width 118 height 12
drag, startPoint x: 98, startPoint y: 189, endPoint x: 13, endPoint y: 185, distance: 84.2
click at [13, 185] on div "**** United Arab Emirates (Exclusive Economic Zones) United Kingdom (Exclusive …" at bounding box center [384, 197] width 768 height 349
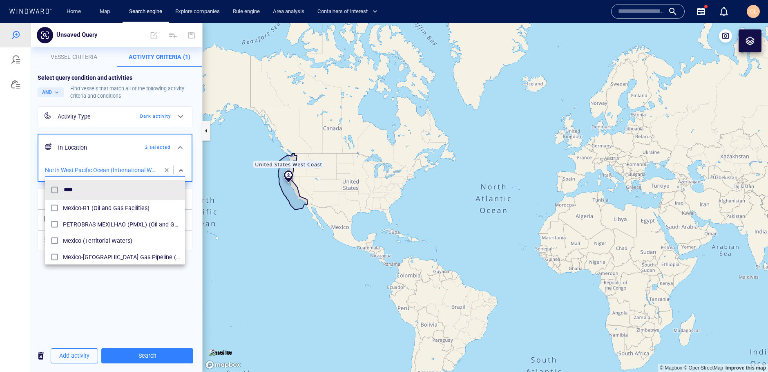
scroll to position [53, 0]
type input "****"
click at [127, 234] on span "Mexico (Territorial Waters)" at bounding box center [122, 237] width 119 height 10
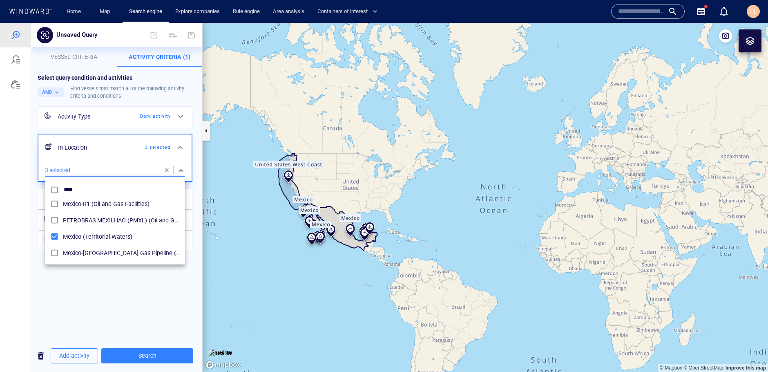
click at [124, 359] on div at bounding box center [384, 197] width 768 height 349
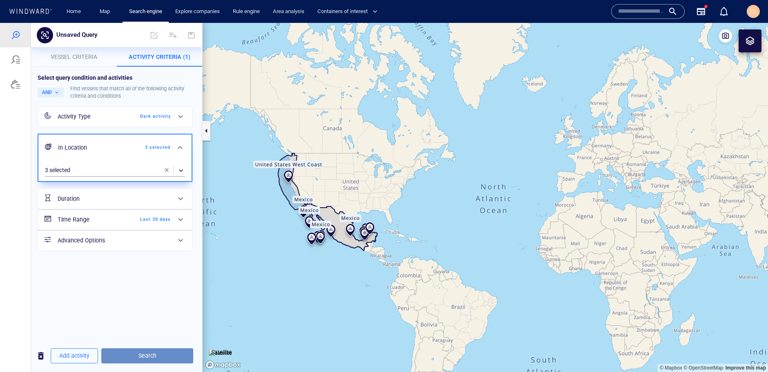
click at [124, 357] on span "Search" at bounding box center [147, 355] width 79 height 10
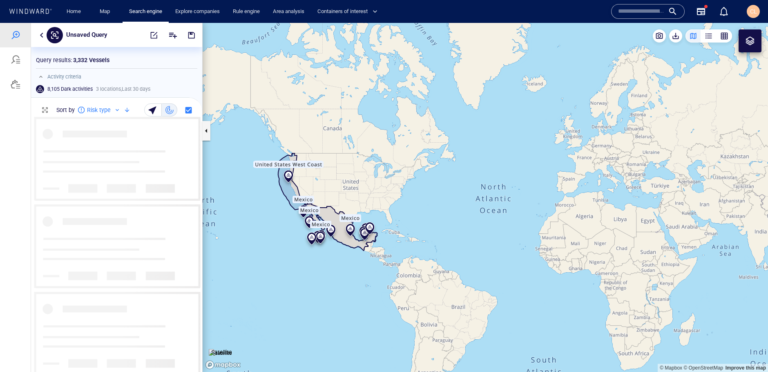
scroll to position [254, 171]
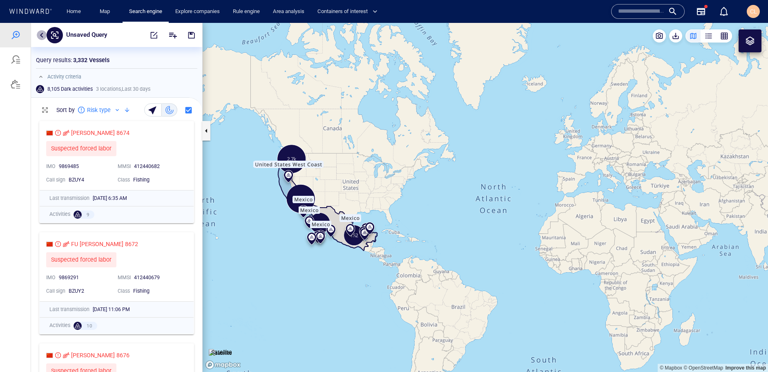
click at [40, 37] on button "button" at bounding box center [42, 35] width 10 height 10
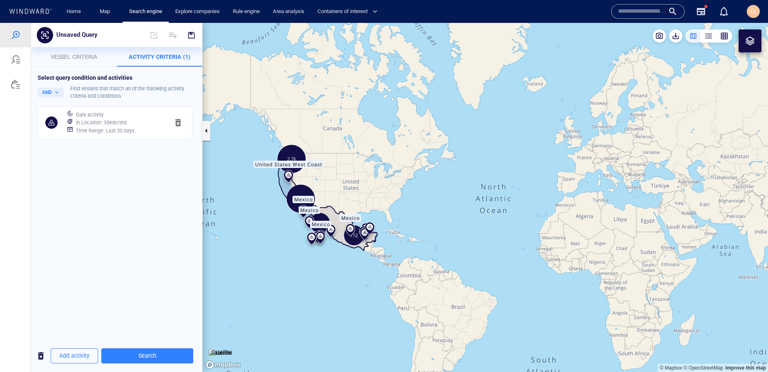
click at [67, 58] on span "Vessel criteria" at bounding box center [74, 56] width 47 height 7
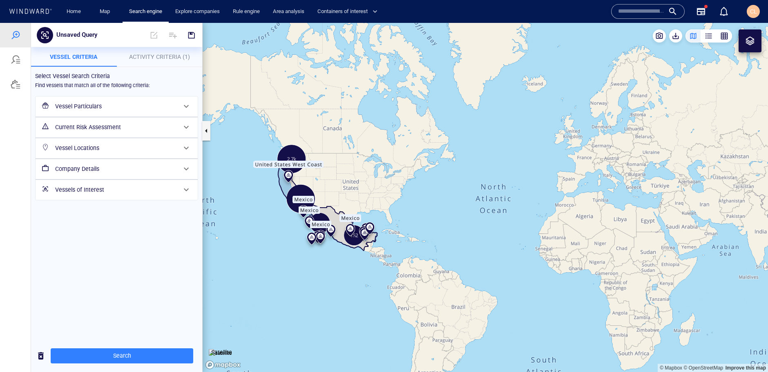
click at [70, 128] on h6 "Current Risk Assessment" at bounding box center [115, 127] width 121 height 10
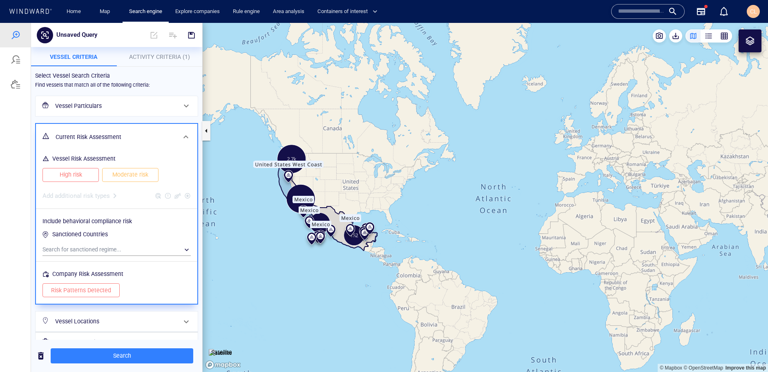
click at [87, 176] on span "High risk" at bounding box center [70, 174] width 39 height 10
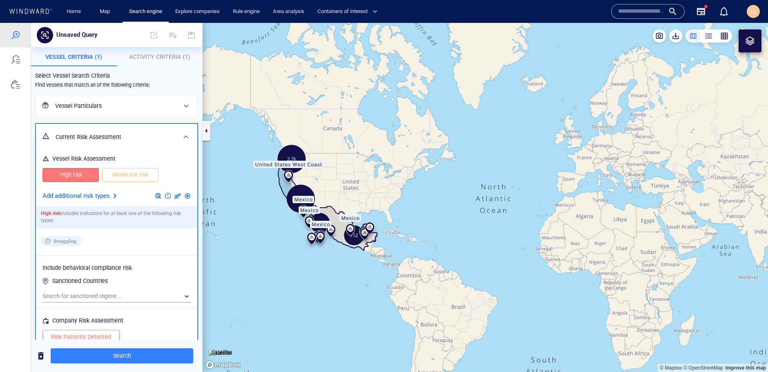
click at [125, 174] on span "Moderate risk" at bounding box center [130, 174] width 39 height 10
drag, startPoint x: 142, startPoint y: 368, endPoint x: 139, endPoint y: 363, distance: 5.6
click at [142, 368] on div "Search" at bounding box center [116, 355] width 171 height 32
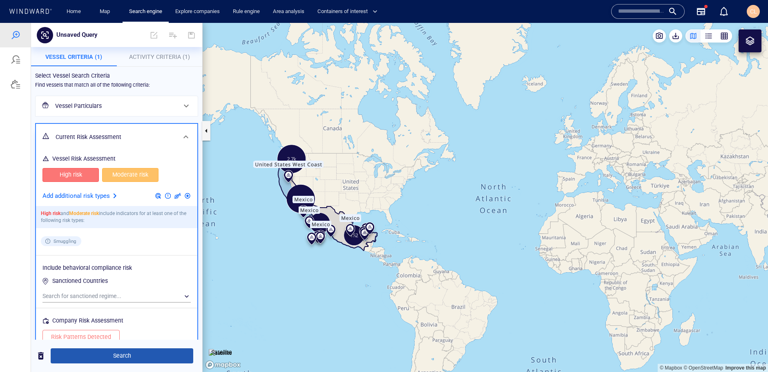
click at [135, 359] on span "Search" at bounding box center [121, 355] width 129 height 10
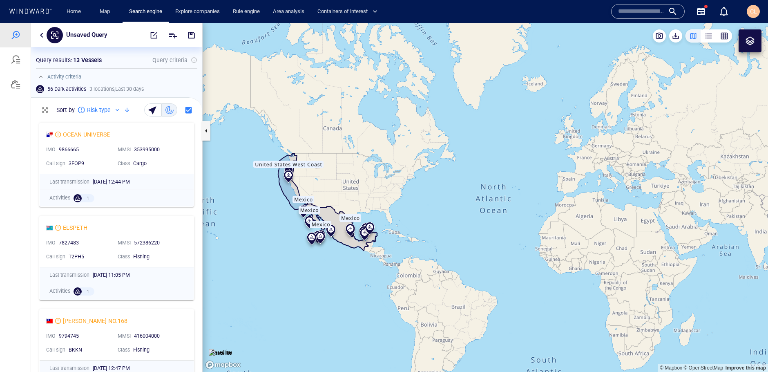
scroll to position [762, 0]
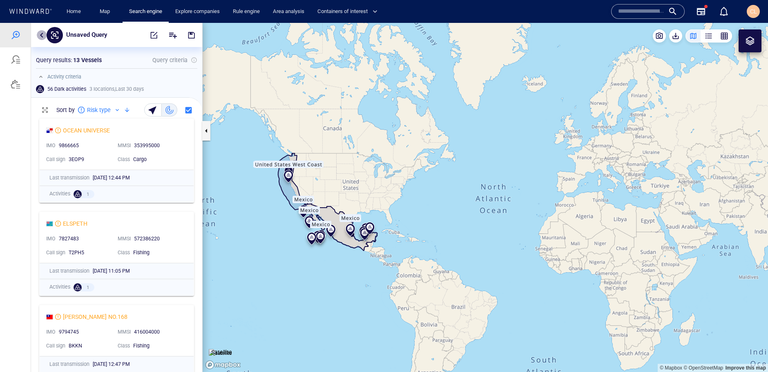
click at [40, 38] on button "button" at bounding box center [42, 35] width 10 height 10
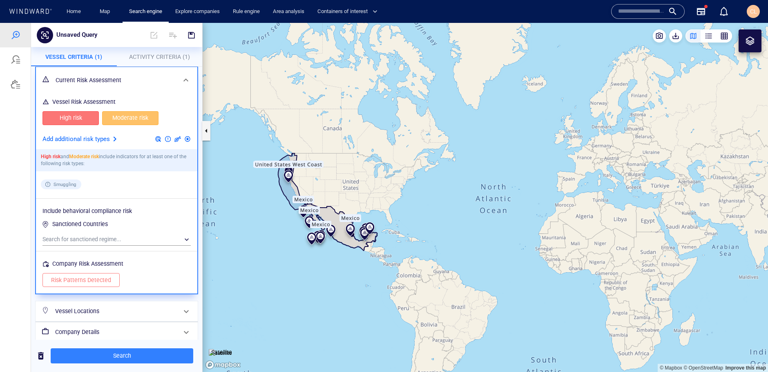
scroll to position [0, 0]
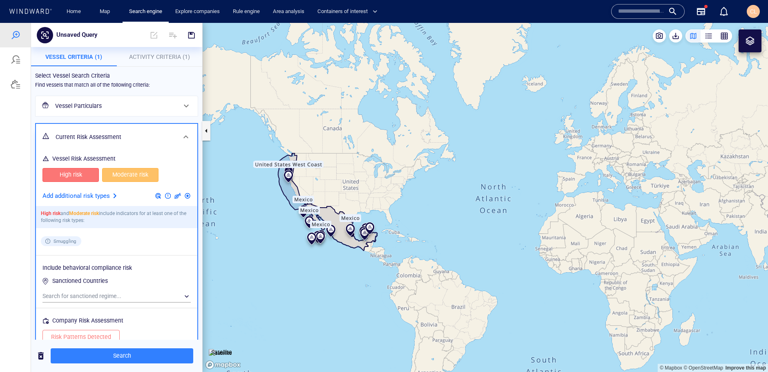
click at [85, 99] on div "Vessel Particulars" at bounding box center [116, 106] width 128 height 17
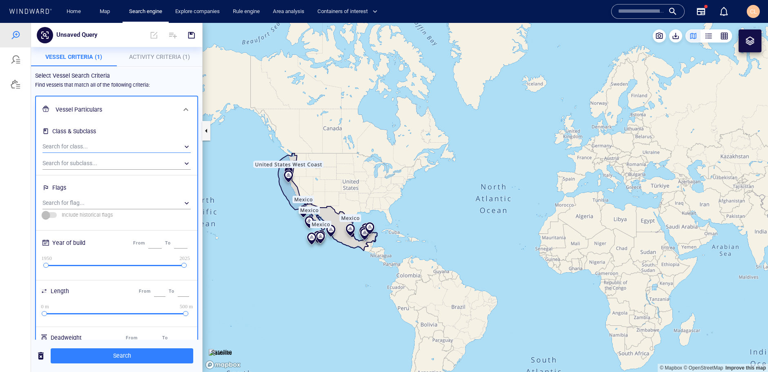
click at [78, 140] on div "​" at bounding box center [116, 146] width 148 height 12
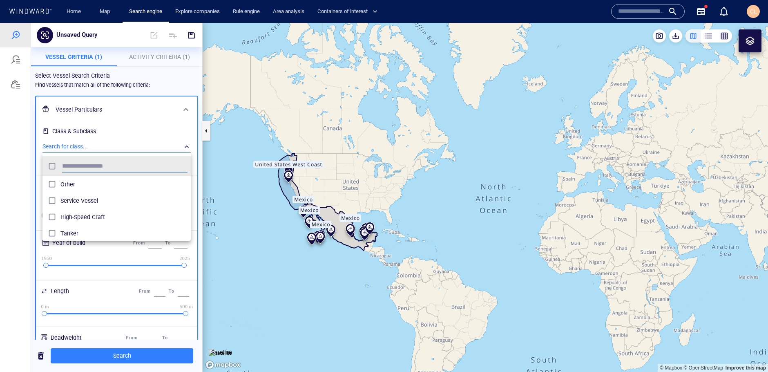
scroll to position [82, 148]
type input "**"
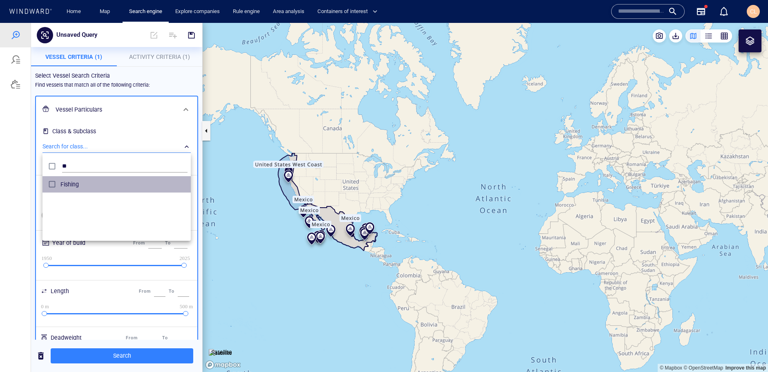
click at [67, 188] on div "Fishing" at bounding box center [123, 184] width 127 height 13
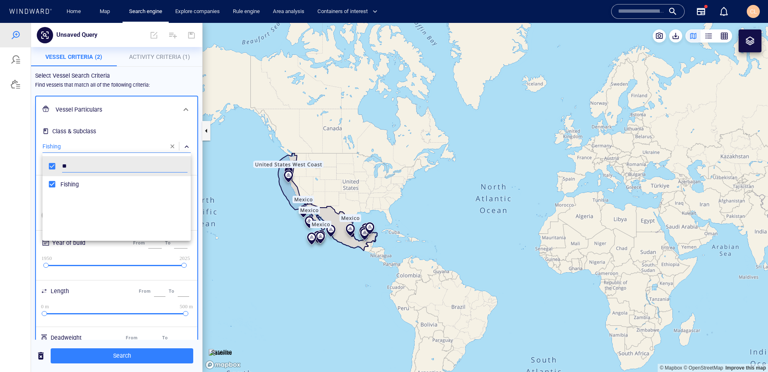
click at [137, 355] on div at bounding box center [384, 197] width 768 height 349
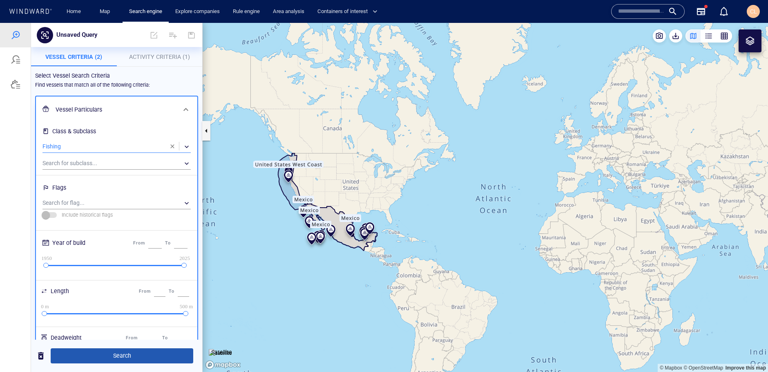
click at [138, 355] on span "Search" at bounding box center [121, 355] width 129 height 10
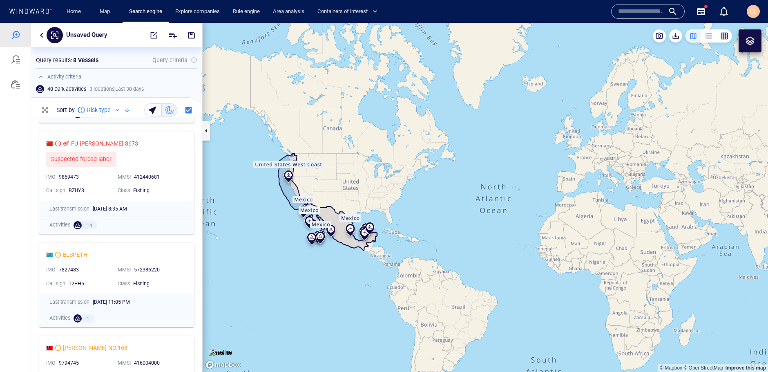
scroll to position [515, 0]
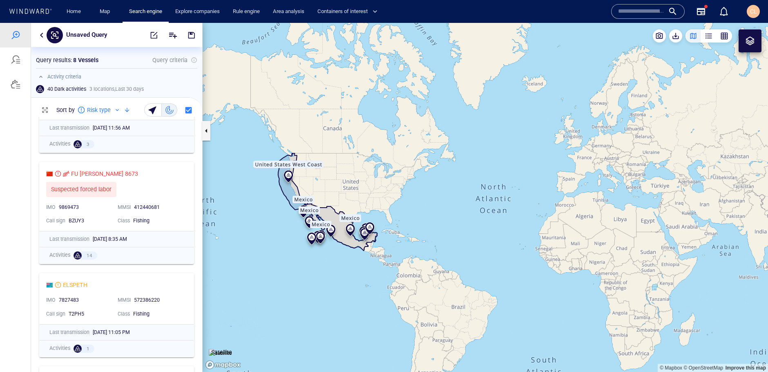
click at [37, 38] on div at bounding box center [42, 35] width 10 height 10
click at [42, 35] on button "button" at bounding box center [42, 35] width 10 height 10
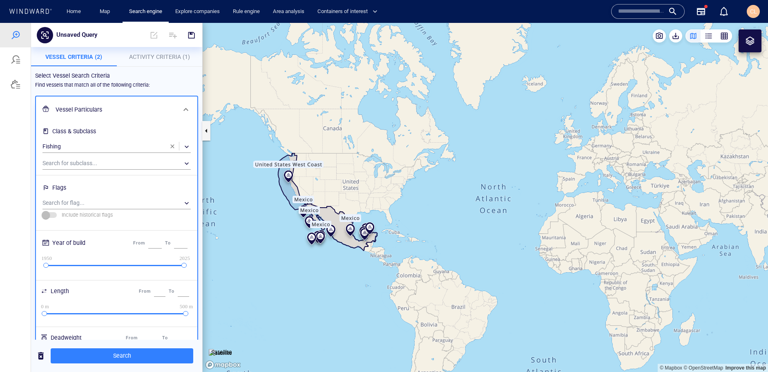
click at [142, 57] on span "Activity Criteria (1)" at bounding box center [159, 56] width 61 height 7
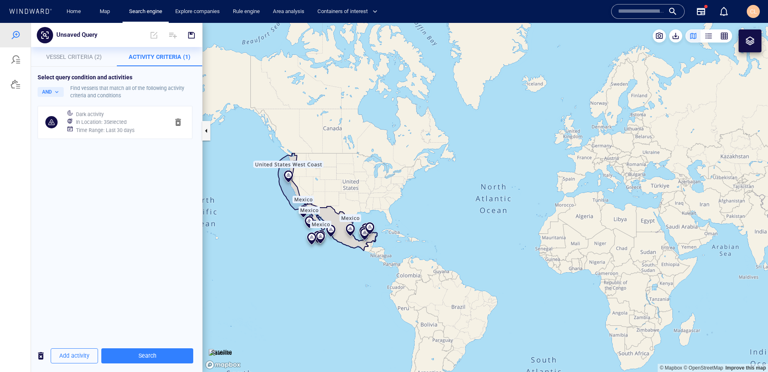
click at [127, 127] on h6 "Time Range : Last 30 days" at bounding box center [105, 130] width 58 height 8
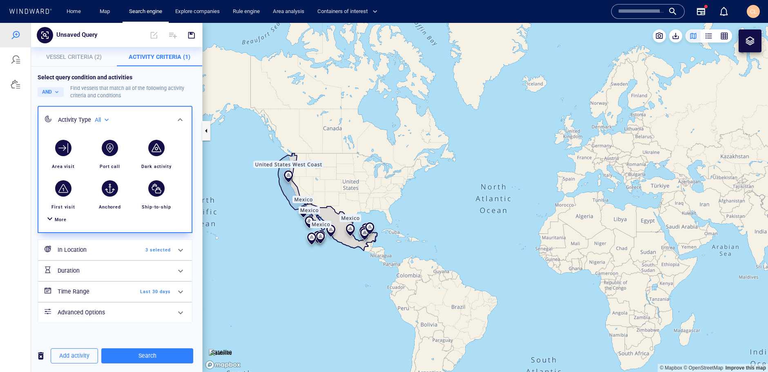
click at [129, 247] on span "3 selected" at bounding box center [147, 249] width 47 height 7
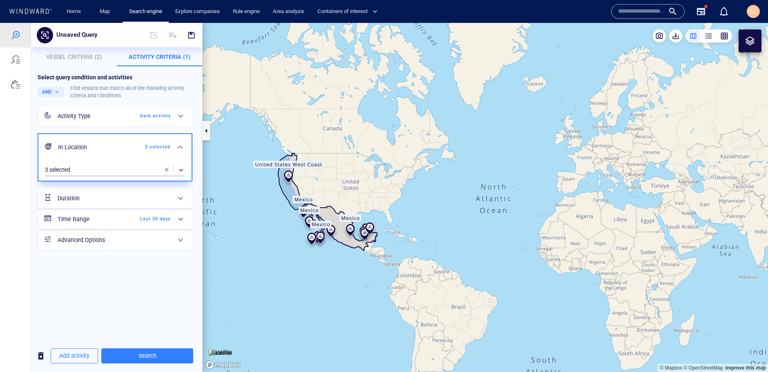
click at [72, 284] on div "Select query condition and activities AND Find vessels that match all of the fo…" at bounding box center [116, 203] width 171 height 273
click at [71, 221] on h6 "Time Range" at bounding box center [91, 219] width 66 height 10
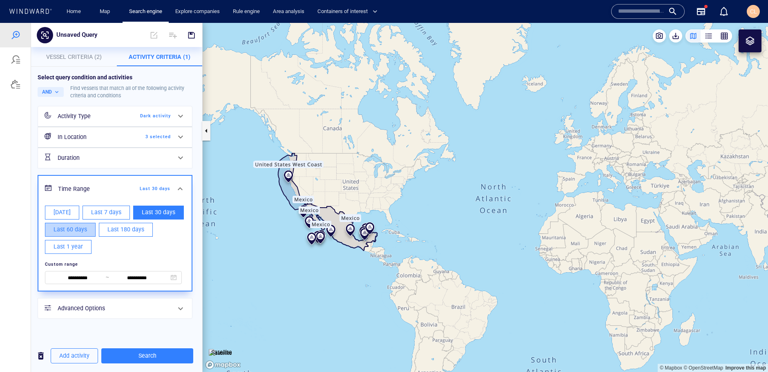
click at [69, 230] on span "Last 60 days" at bounding box center [69, 229] width 33 height 10
type input "**********"
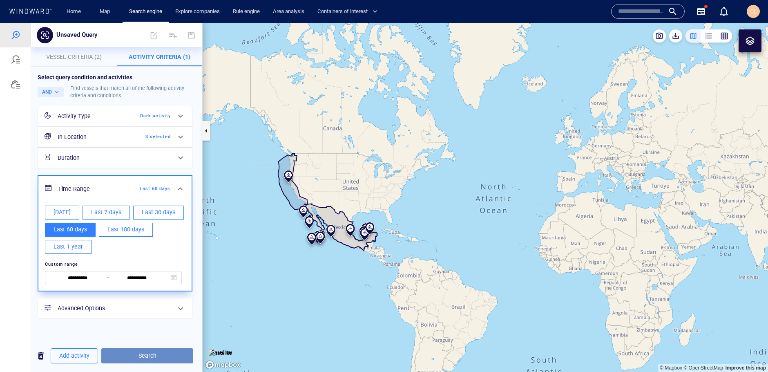
click at [165, 354] on span "Search" at bounding box center [147, 355] width 79 height 10
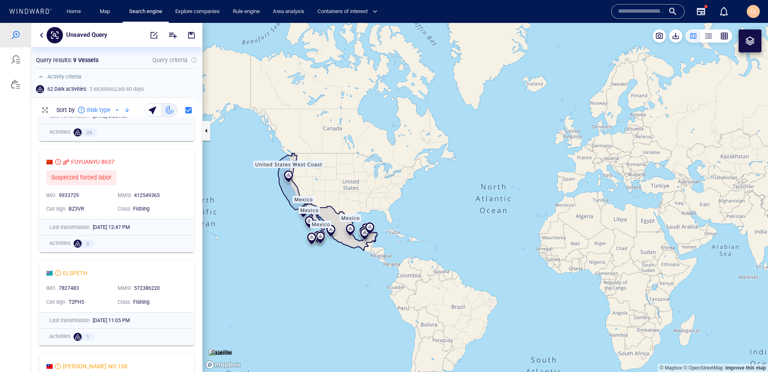
scroll to position [669, 0]
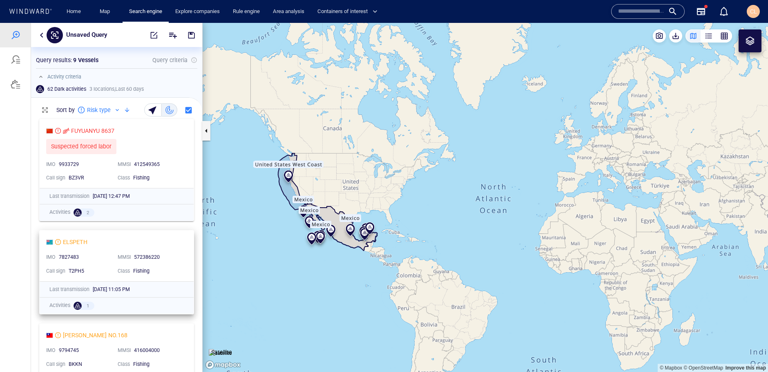
click at [94, 245] on div "ELSPETH" at bounding box center [113, 242] width 134 height 10
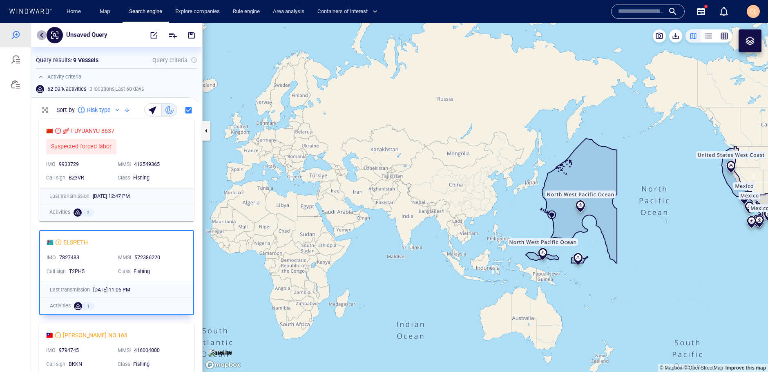
click at [40, 39] on button "button" at bounding box center [42, 35] width 10 height 10
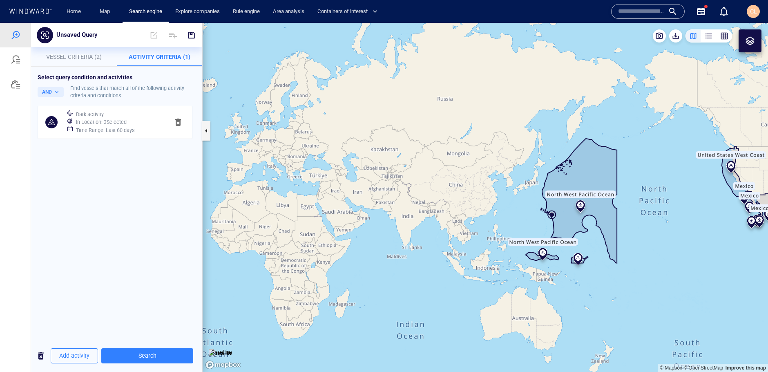
click at [124, 117] on div "In Location : 3 Selected" at bounding box center [119, 121] width 90 height 11
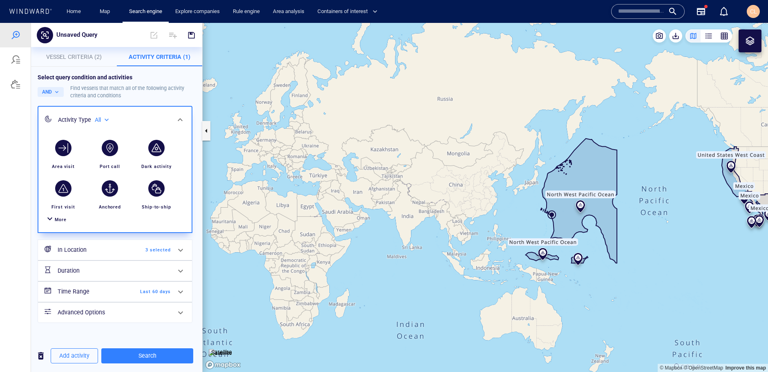
click at [89, 294] on h6 "Time Range" at bounding box center [91, 291] width 66 height 10
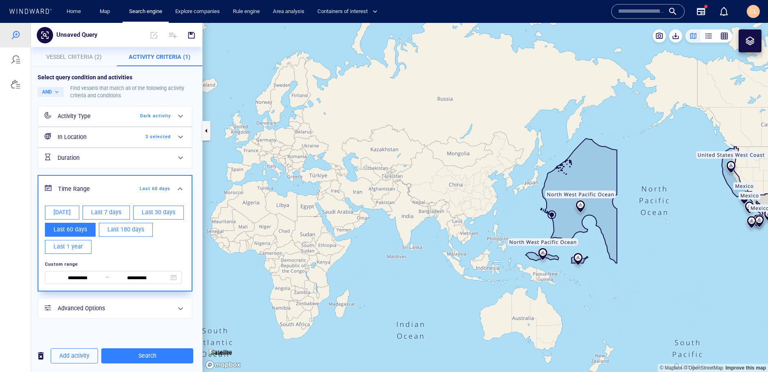
click at [89, 335] on div "**********" at bounding box center [116, 203] width 171 height 273
click at [81, 194] on h6 "Time Range" at bounding box center [90, 189] width 65 height 10
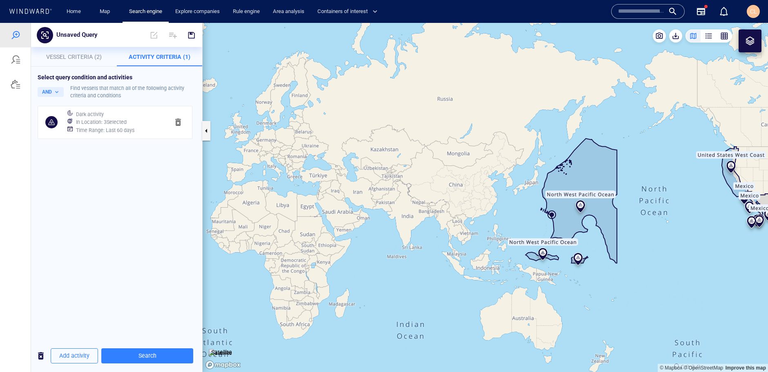
click at [97, 121] on h6 "In Location : 3 Selected" at bounding box center [101, 122] width 51 height 8
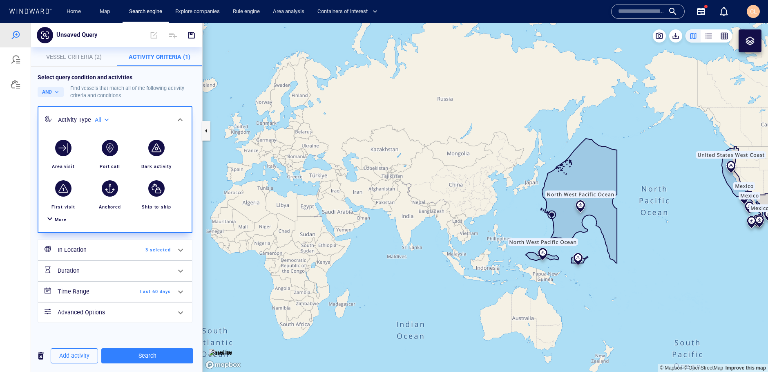
click at [111, 254] on h6 "In Location" at bounding box center [91, 250] width 66 height 10
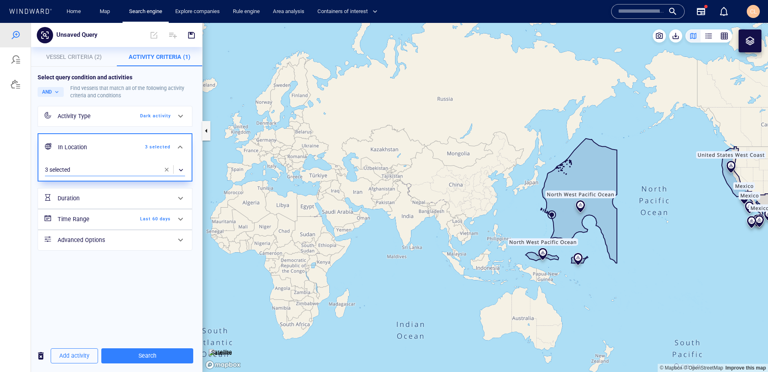
click at [125, 171] on div "​" at bounding box center [115, 170] width 140 height 12
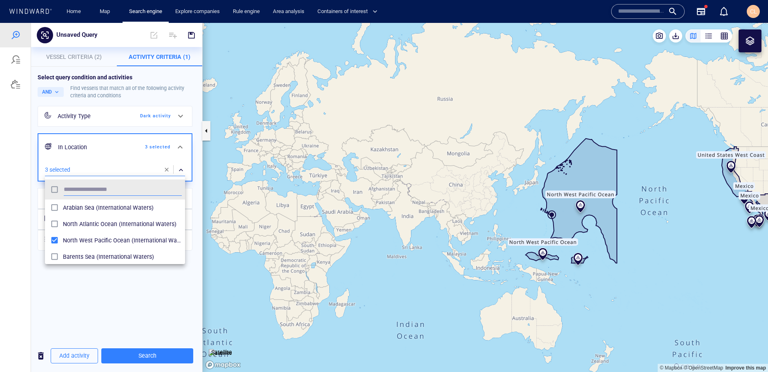
scroll to position [82, 140]
type input "*****"
click at [61, 224] on div "grid" at bounding box center [55, 224] width 15 height 13
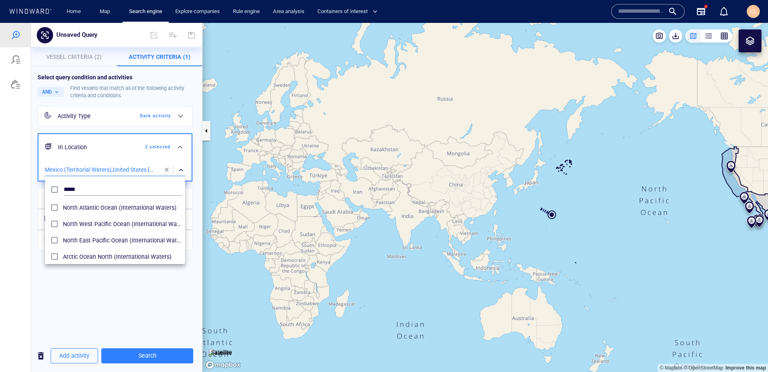
click at [142, 357] on div at bounding box center [384, 197] width 768 height 349
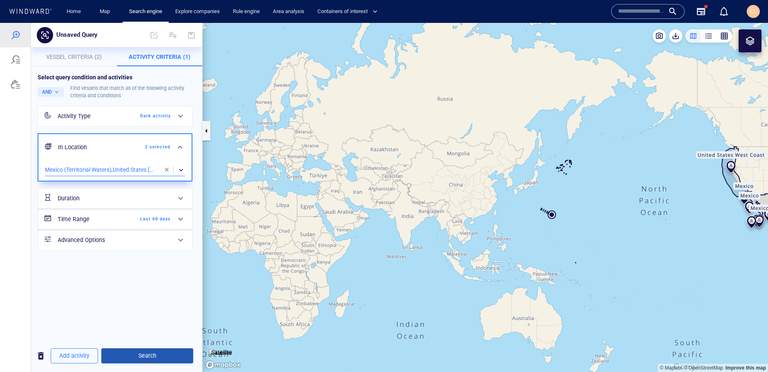
click at [147, 353] on span "Search" at bounding box center [147, 355] width 79 height 10
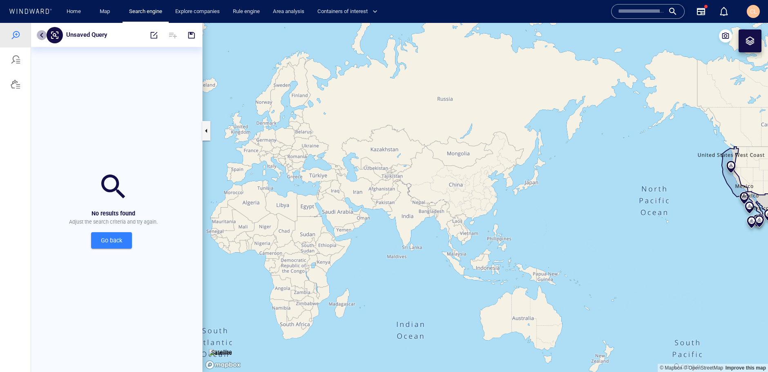
click at [42, 34] on button "button" at bounding box center [42, 35] width 10 height 10
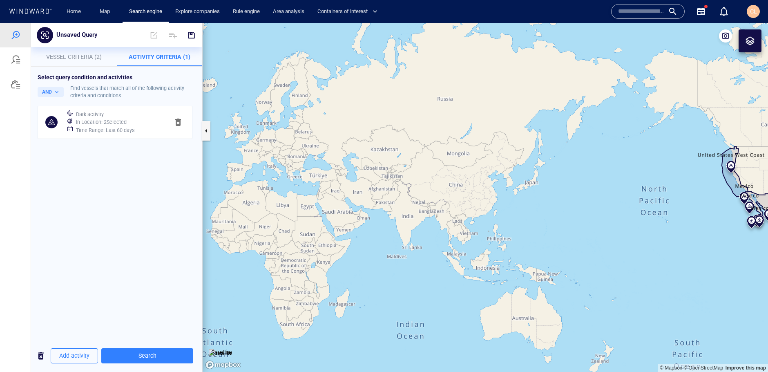
click at [106, 121] on h6 "In Location : 2 Selected" at bounding box center [101, 122] width 51 height 8
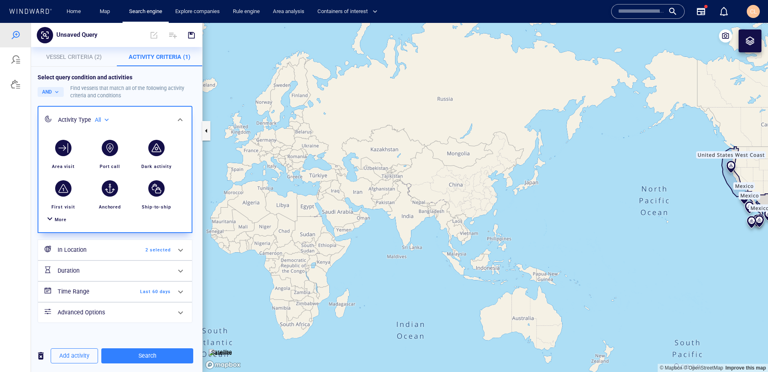
click at [85, 247] on h6 "In Location" at bounding box center [91, 250] width 66 height 10
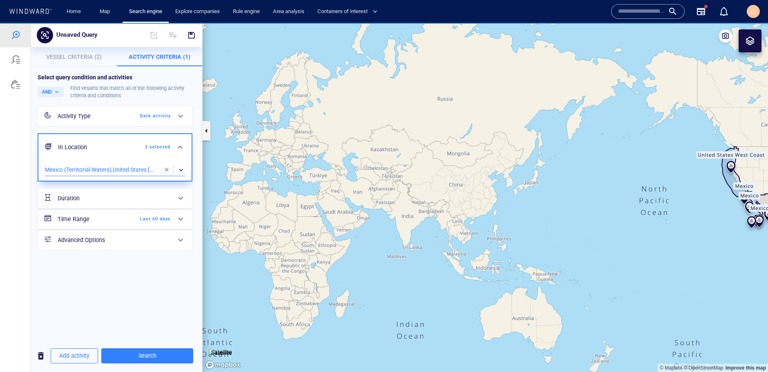
click at [138, 170] on div "​" at bounding box center [115, 170] width 140 height 12
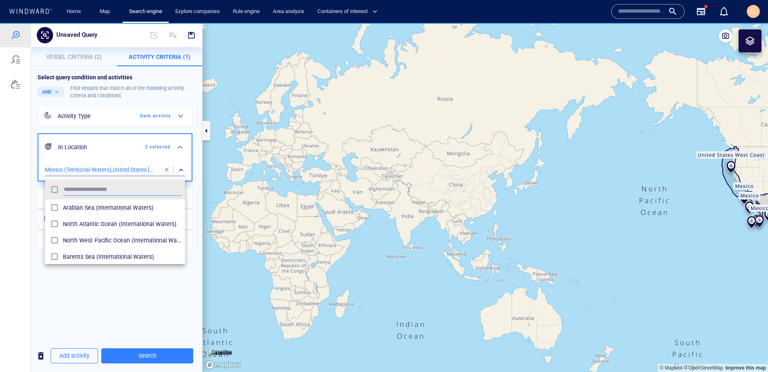
scroll to position [82, 140]
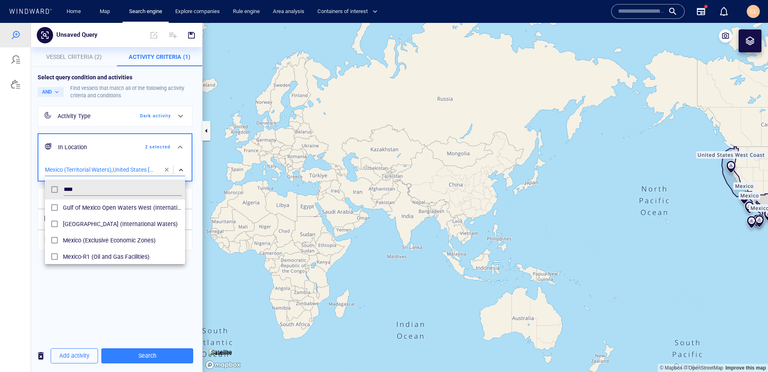
type input "****"
drag, startPoint x: 627, startPoint y: 236, endPoint x: 364, endPoint y: 229, distance: 263.5
click at [364, 229] on div at bounding box center [384, 197] width 768 height 349
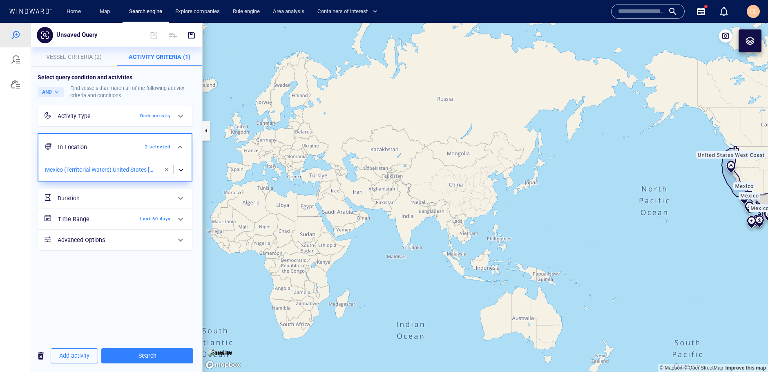
click at [88, 172] on div "​" at bounding box center [115, 170] width 140 height 12
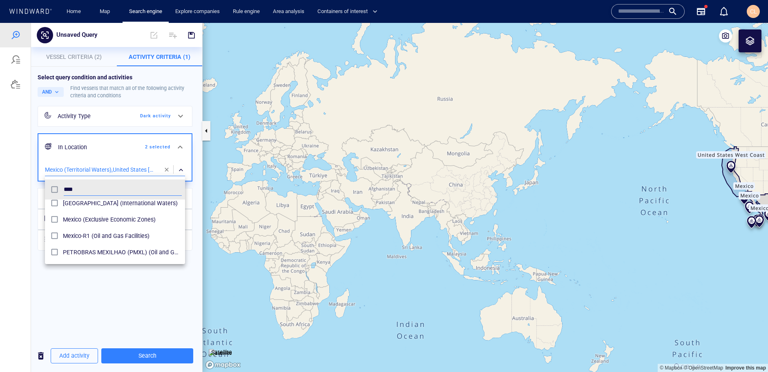
scroll to position [25, 0]
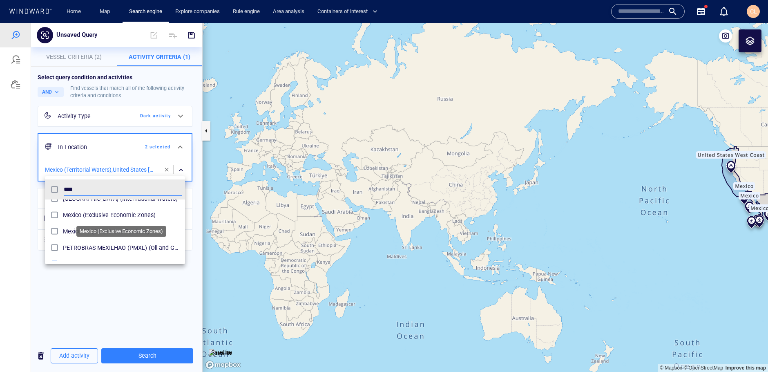
click at [96, 212] on span "Mexico (Exclusive Economic Zones)" at bounding box center [122, 215] width 119 height 10
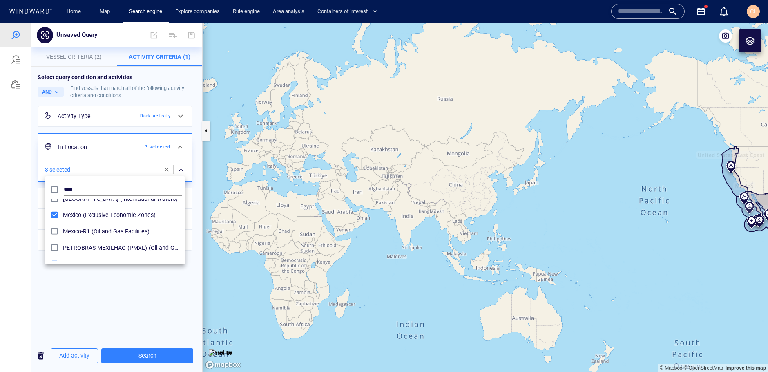
drag, startPoint x: 689, startPoint y: 221, endPoint x: 494, endPoint y: 202, distance: 195.3
click at [494, 202] on div at bounding box center [384, 197] width 768 height 349
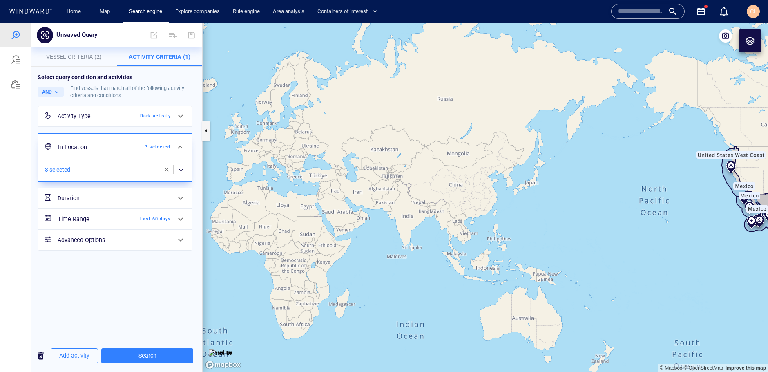
click at [157, 216] on span "Last 60 days" at bounding box center [147, 218] width 47 height 7
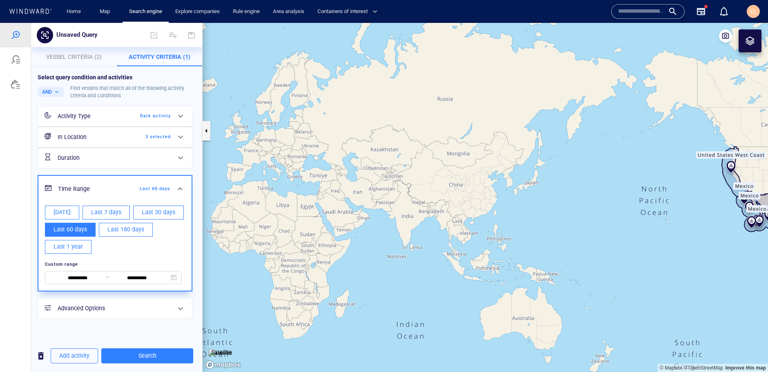
drag, startPoint x: 104, startPoint y: 228, endPoint x: 115, endPoint y: 245, distance: 20.5
click at [104, 228] on button "Last 180 days" at bounding box center [126, 230] width 54 height 14
type input "**********"
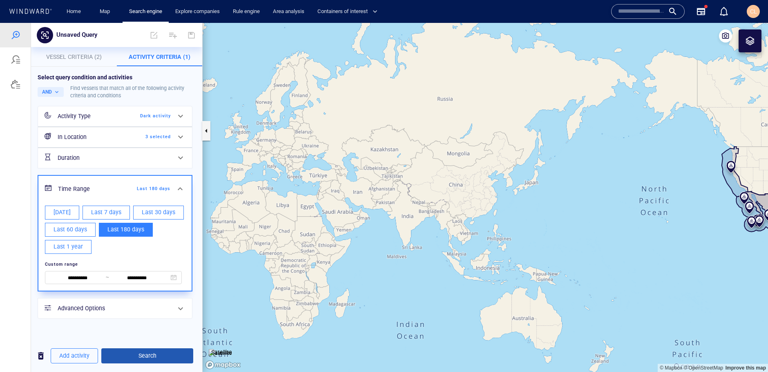
click at [149, 357] on span "Search" at bounding box center [147, 355] width 79 height 10
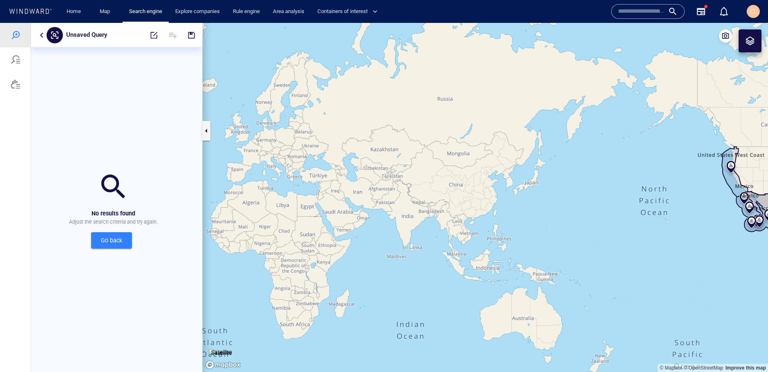
click at [41, 33] on button "button" at bounding box center [42, 35] width 10 height 10
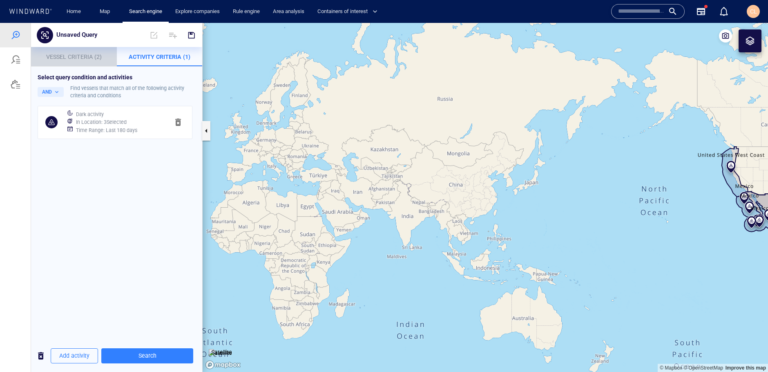
click at [69, 65] on button "Vessel Criteria (2)" at bounding box center [74, 57] width 86 height 20
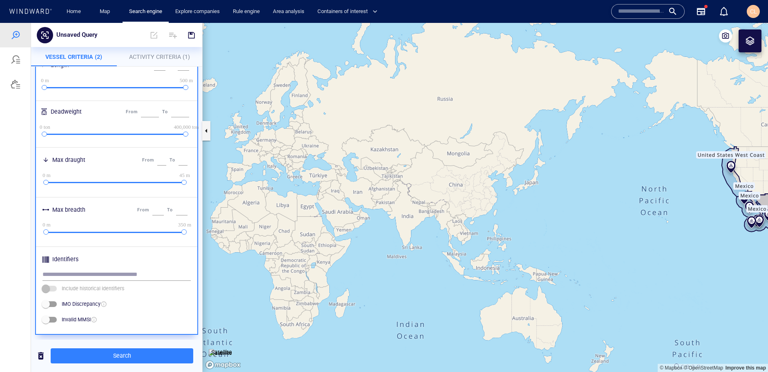
scroll to position [315, 0]
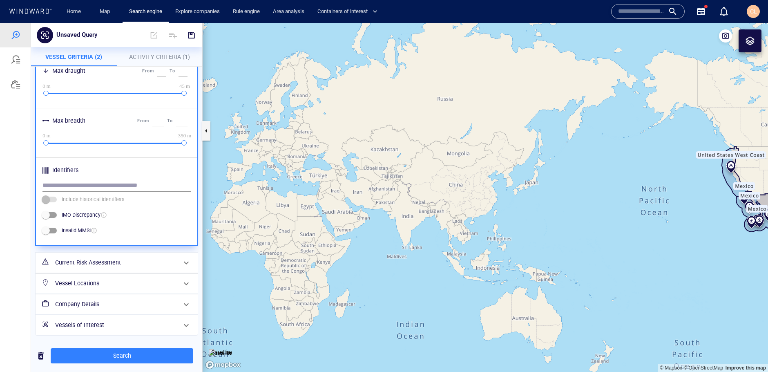
click at [78, 263] on h6 "Current Risk Assessment" at bounding box center [115, 262] width 121 height 10
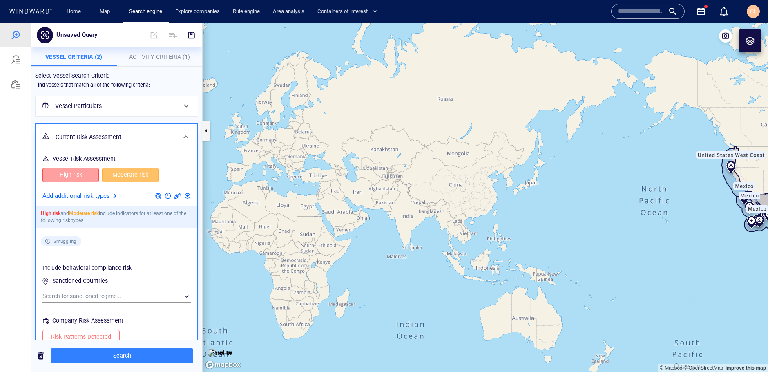
drag, startPoint x: 67, startPoint y: 177, endPoint x: 109, endPoint y: 176, distance: 42.9
click at [68, 176] on span "High risk" at bounding box center [70, 174] width 39 height 10
click at [121, 178] on span "Moderate risk" at bounding box center [130, 174] width 39 height 10
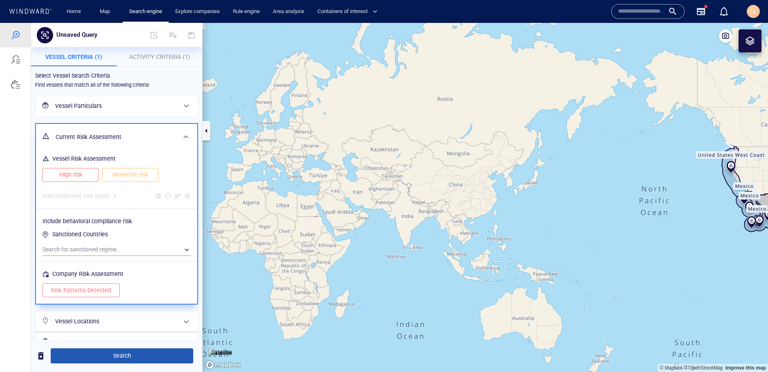
click at [136, 362] on button "Search" at bounding box center [122, 355] width 143 height 15
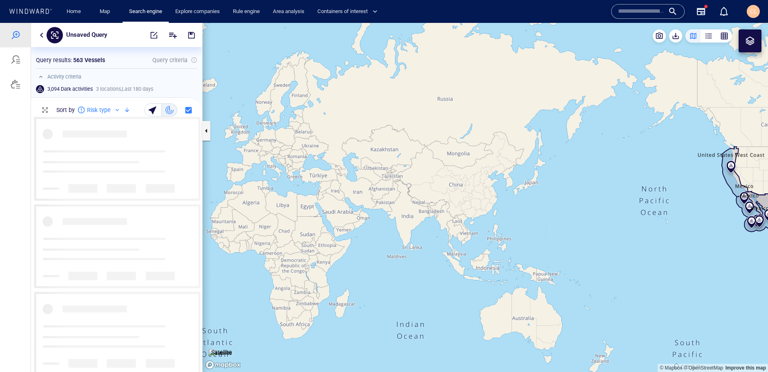
scroll to position [254, 171]
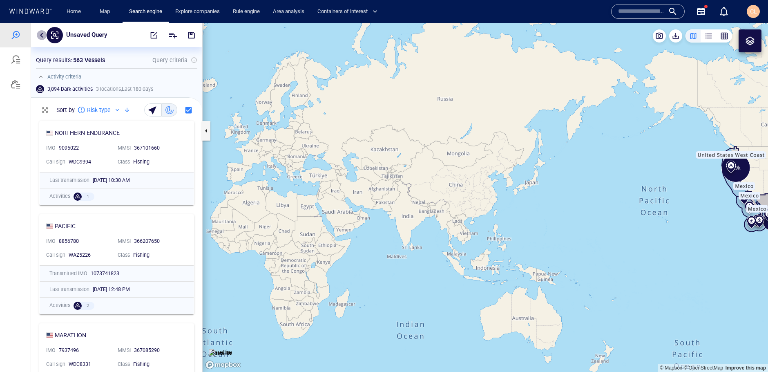
click at [39, 35] on button "button" at bounding box center [42, 35] width 10 height 10
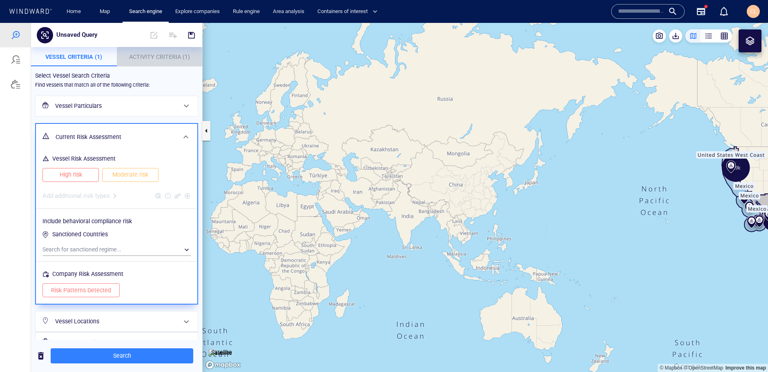
click at [140, 56] on span "Activity Criteria (1)" at bounding box center [159, 56] width 61 height 7
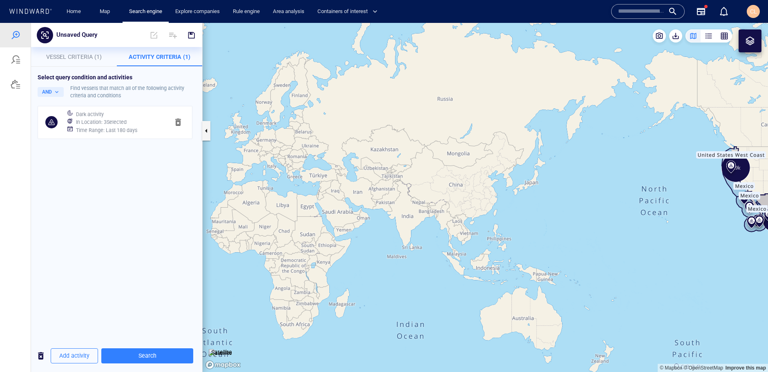
click at [93, 131] on h6 "Time Range : Last 180 days" at bounding box center [106, 130] width 61 height 8
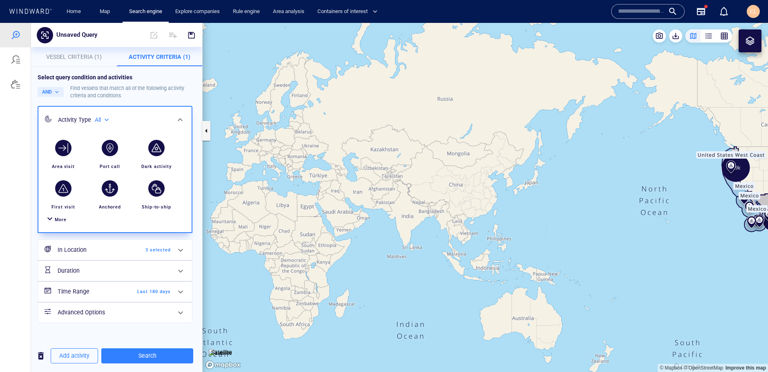
click at [96, 256] on div "In Location 3 selected" at bounding box center [114, 249] width 120 height 17
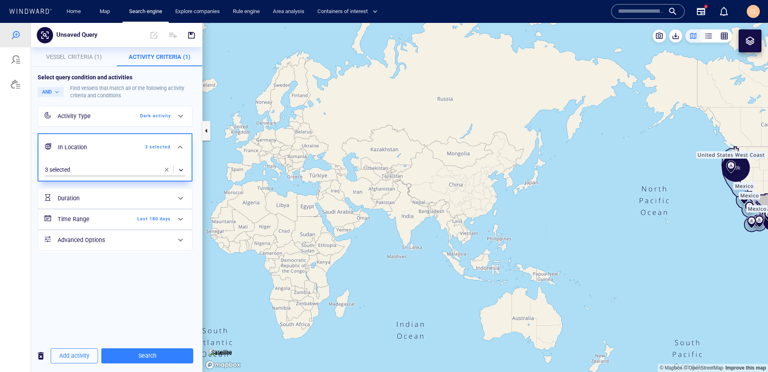
click at [83, 224] on h6 "Time Range" at bounding box center [91, 219] width 66 height 10
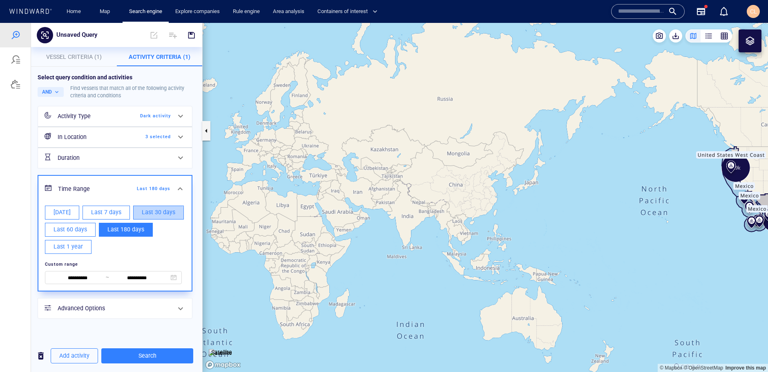
click at [147, 214] on span "Last 30 days" at bounding box center [158, 212] width 33 height 10
type input "**********"
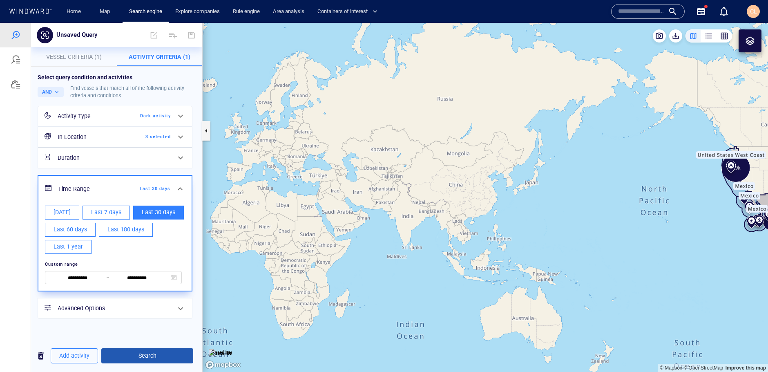
click at [160, 357] on span "Search" at bounding box center [147, 355] width 79 height 10
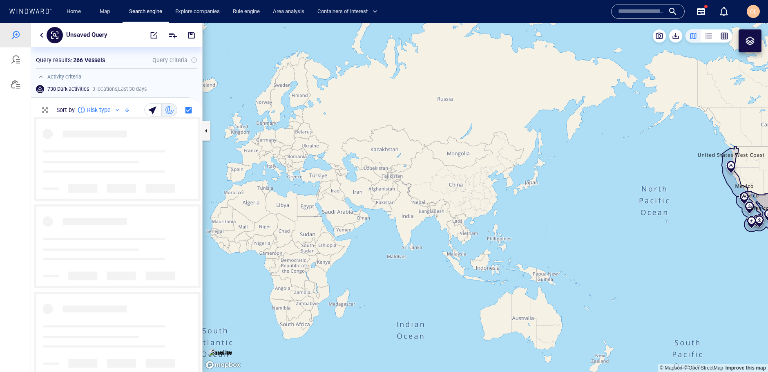
scroll to position [254, 171]
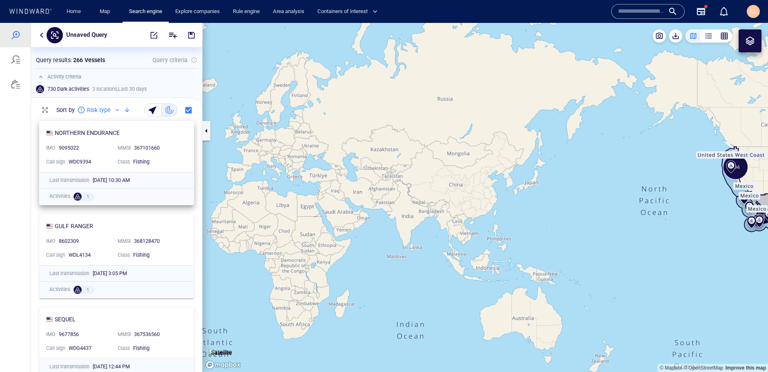
click at [166, 134] on div "NORTHERN ENDURANCE" at bounding box center [113, 133] width 134 height 10
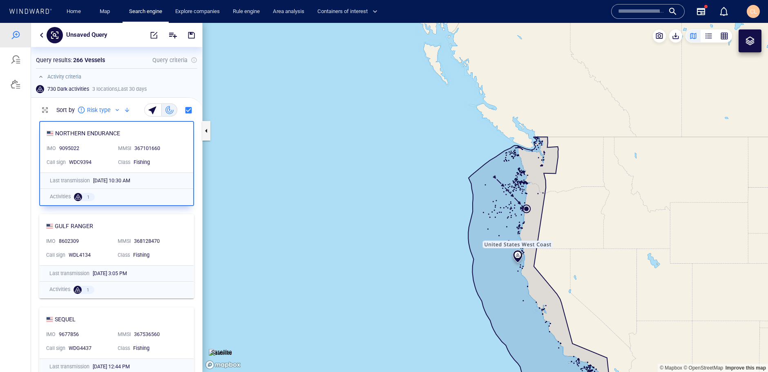
drag, startPoint x: 442, startPoint y: 265, endPoint x: 365, endPoint y: 178, distance: 116.6
click at [365, 178] on canvas "Map" at bounding box center [485, 197] width 565 height 349
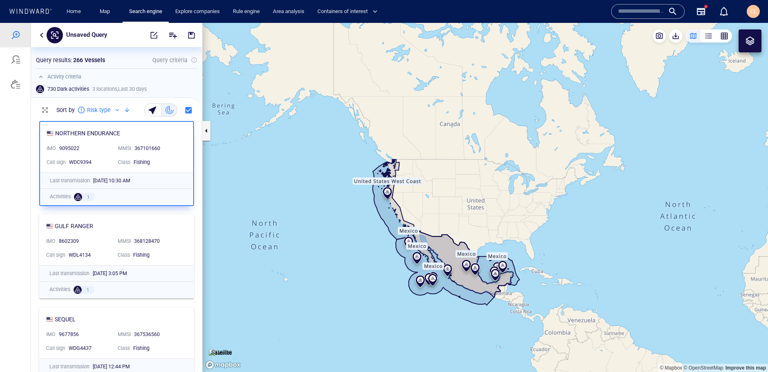
click at [746, 43] on div at bounding box center [750, 41] width 10 height 10
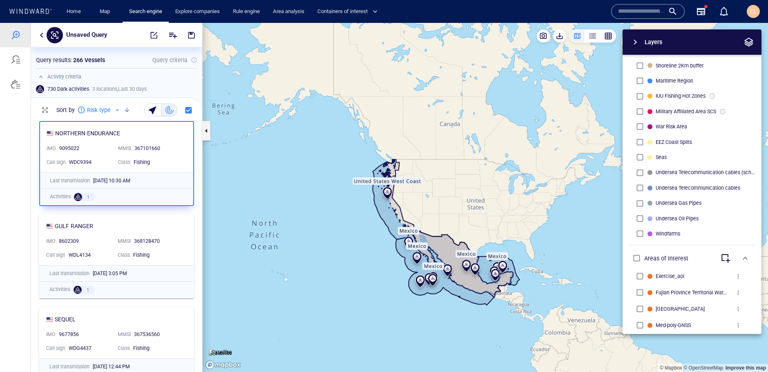
scroll to position [352, 0]
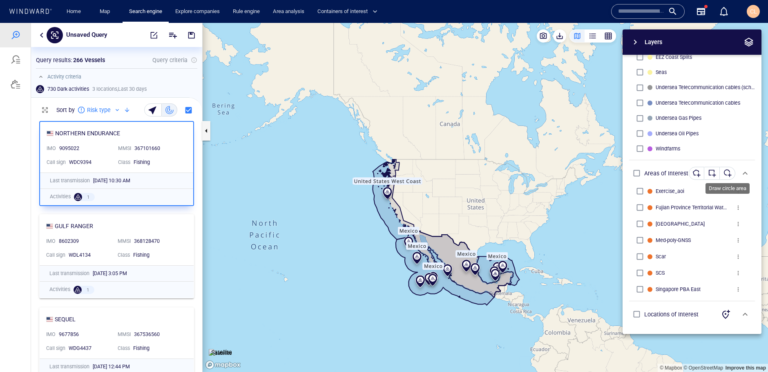
drag, startPoint x: 733, startPoint y: 176, endPoint x: 729, endPoint y: 173, distance: 4.4
click at [729, 173] on div "button" at bounding box center [727, 173] width 8 height 8
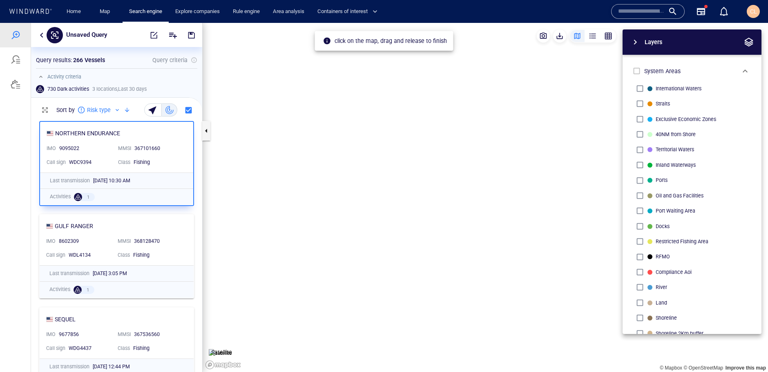
scroll to position [352, 0]
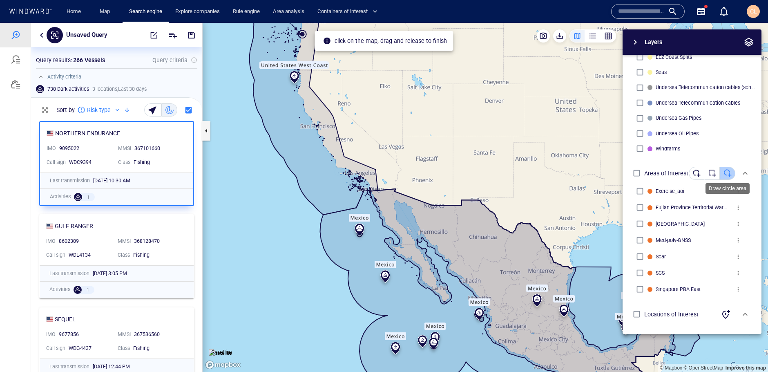
click at [726, 175] on div "button" at bounding box center [727, 173] width 8 height 8
drag, startPoint x: 702, startPoint y: 175, endPoint x: 671, endPoint y: 183, distance: 32.0
click at [702, 174] on button "button" at bounding box center [697, 173] width 16 height 13
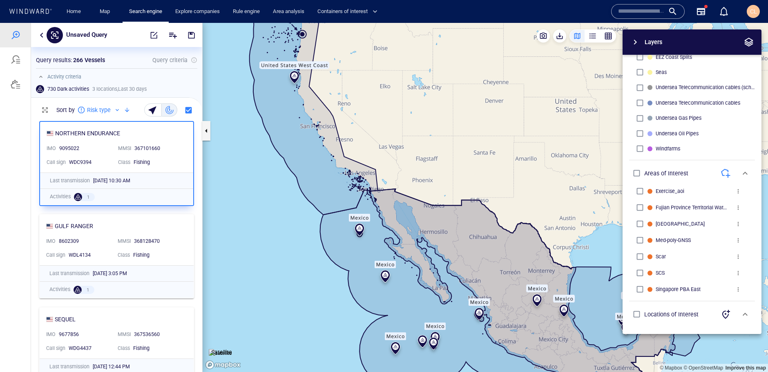
click at [369, 183] on canvas "Map" at bounding box center [485, 197] width 565 height 349
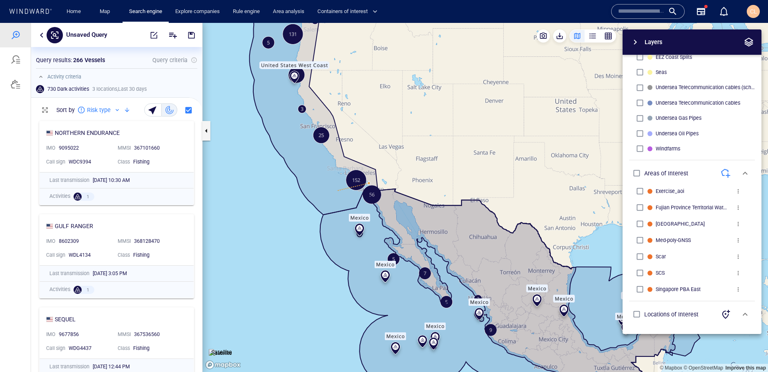
click at [314, 200] on canvas "Map" at bounding box center [485, 197] width 565 height 349
click at [323, 285] on canvas "Map" at bounding box center [485, 197] width 565 height 349
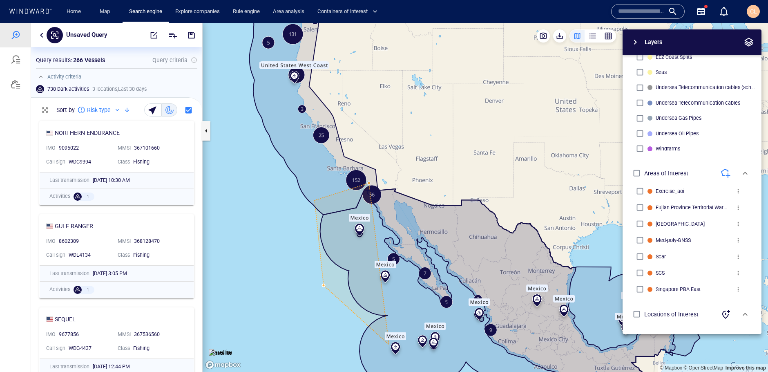
click at [385, 352] on canvas "Map" at bounding box center [485, 197] width 565 height 349
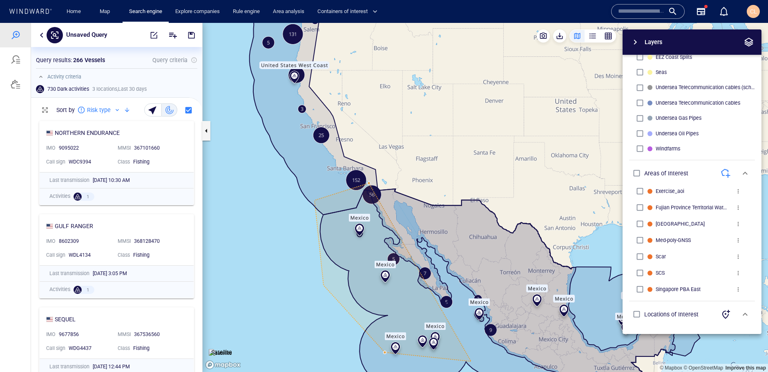
click at [475, 362] on canvas "Map" at bounding box center [485, 197] width 565 height 349
click at [500, 345] on canvas "Map" at bounding box center [485, 197] width 565 height 349
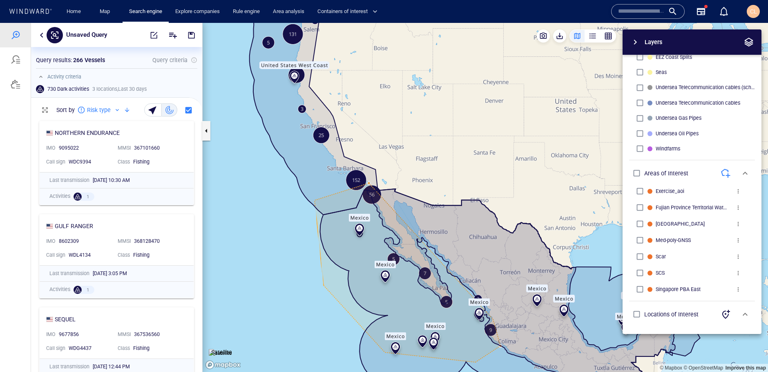
click at [466, 282] on canvas "Map" at bounding box center [485, 197] width 565 height 349
click at [426, 239] on canvas "Map" at bounding box center [485, 197] width 565 height 349
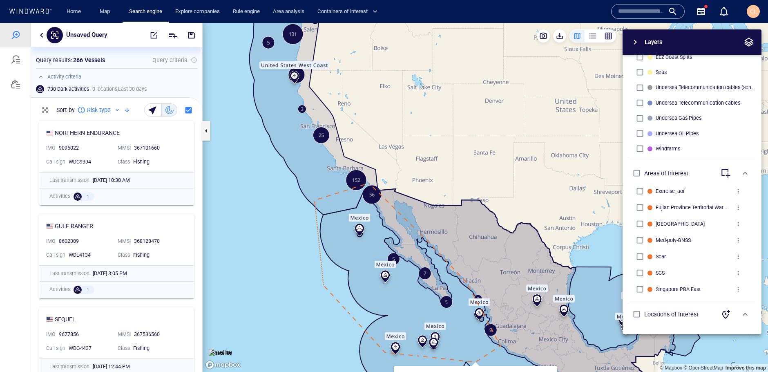
click at [342, 249] on canvas "Map" at bounding box center [485, 197] width 565 height 349
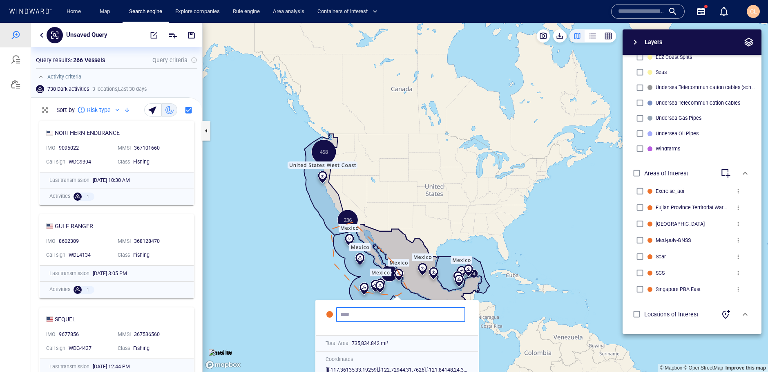
click at [358, 309] on div at bounding box center [400, 314] width 129 height 15
click at [358, 312] on input "text" at bounding box center [400, 314] width 121 height 7
type input "******"
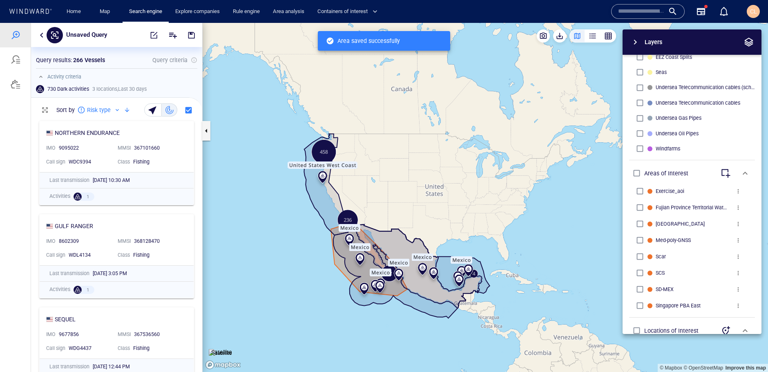
click at [42, 38] on button "button" at bounding box center [42, 35] width 10 height 10
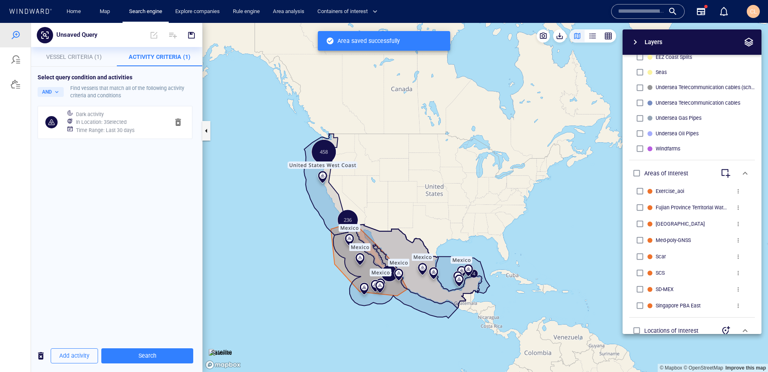
click at [125, 123] on h6 "In Location : 3 Selected" at bounding box center [101, 122] width 51 height 8
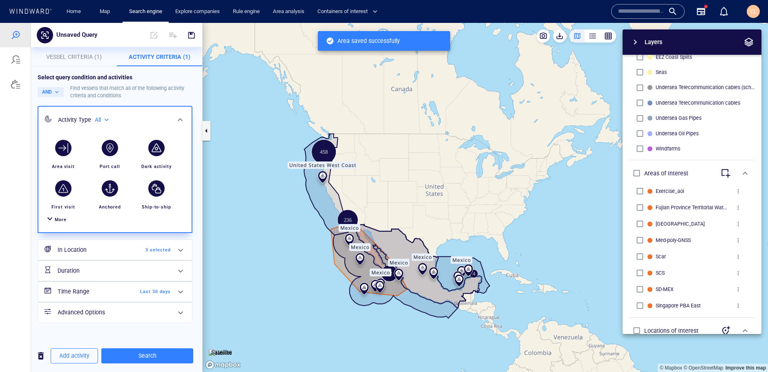
click at [102, 254] on h6 "In Location" at bounding box center [91, 250] width 66 height 10
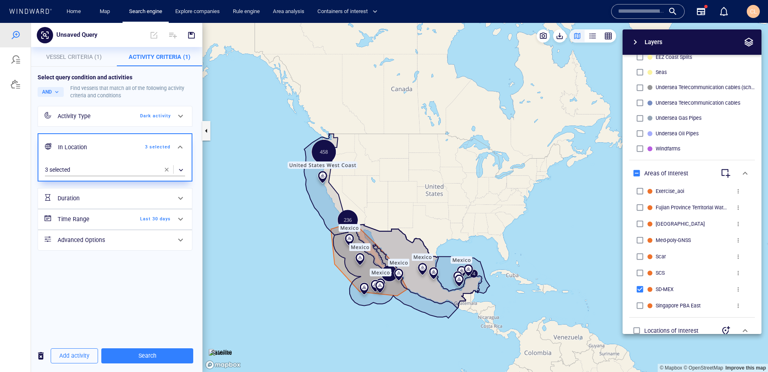
click at [165, 172] on span "button" at bounding box center [166, 169] width 7 height 7
click at [112, 171] on div "​" at bounding box center [115, 170] width 140 height 12
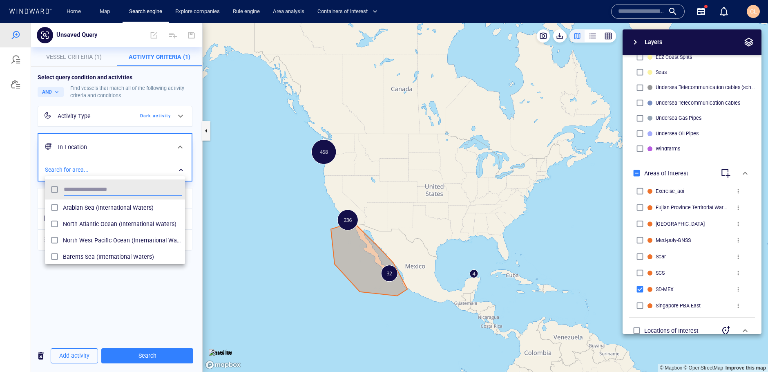
scroll to position [82, 140]
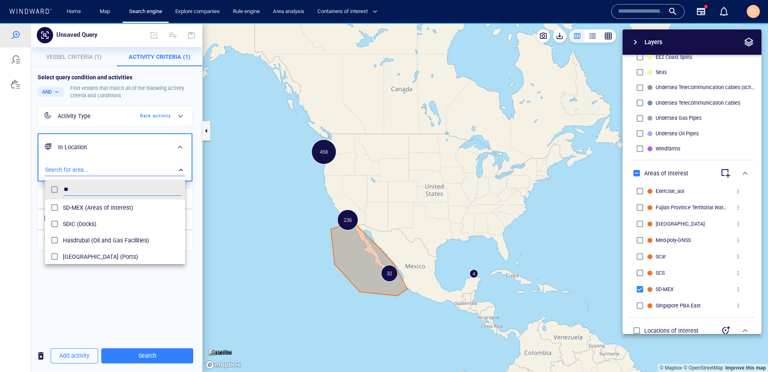
type input "**"
click at [119, 204] on span "SD-MEX (Areas of Interest)" at bounding box center [122, 208] width 119 height 10
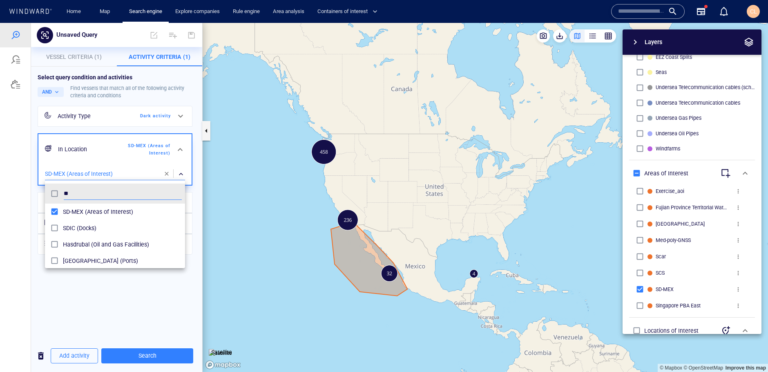
click at [156, 354] on div at bounding box center [384, 197] width 768 height 349
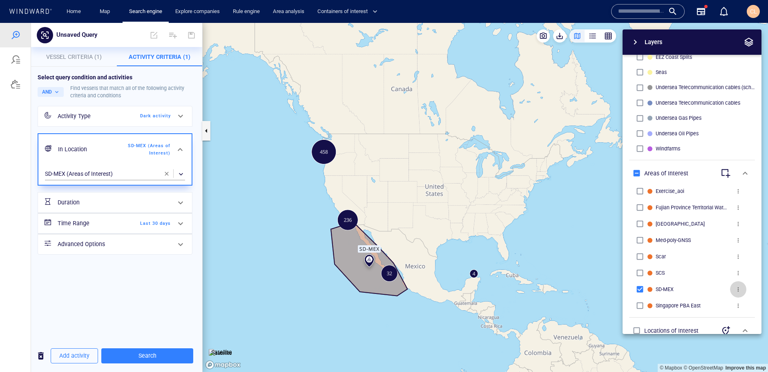
click at [738, 290] on span "more" at bounding box center [738, 289] width 7 height 7
click at [706, 303] on li "Delete" at bounding box center [721, 303] width 82 height 15
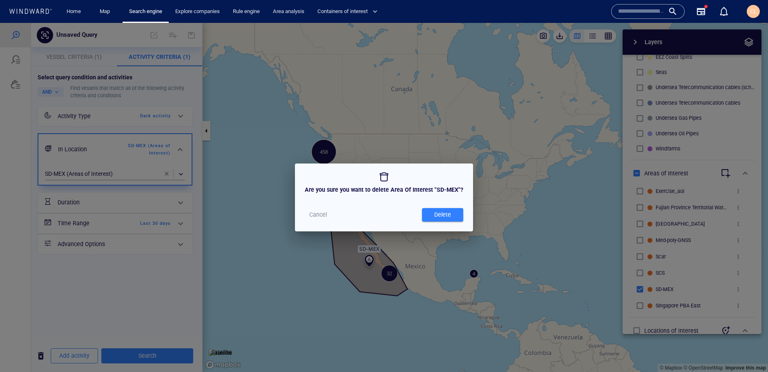
click at [331, 217] on button "Cancel" at bounding box center [318, 214] width 26 height 13
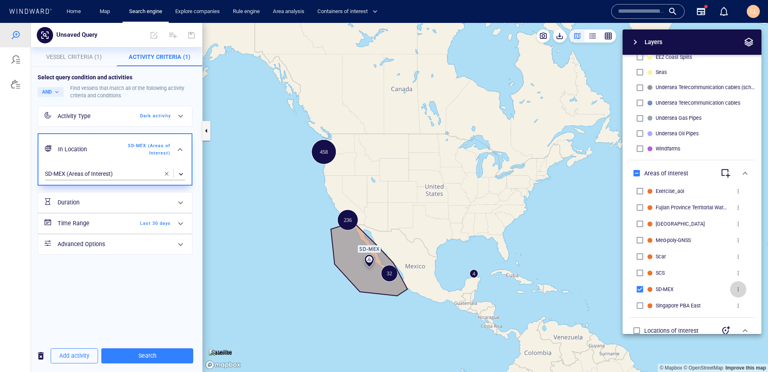
click at [738, 291] on span "more" at bounding box center [738, 289] width 7 height 7
click at [691, 291] on p "Edit" at bounding box center [691, 289] width 10 height 10
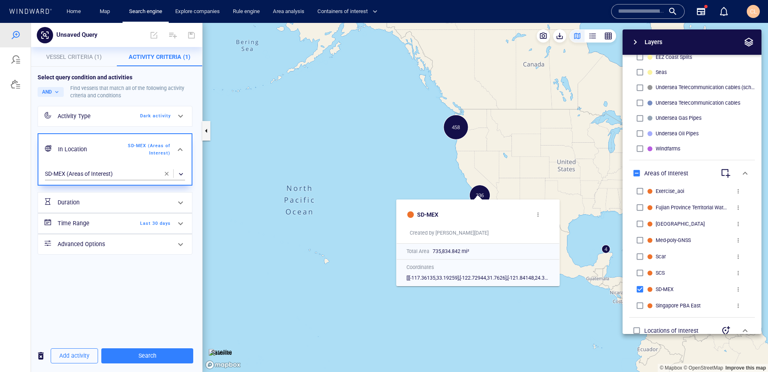
drag, startPoint x: 311, startPoint y: 303, endPoint x: 304, endPoint y: 296, distance: 9.8
click at [304, 296] on canvas "Map" at bounding box center [485, 197] width 565 height 349
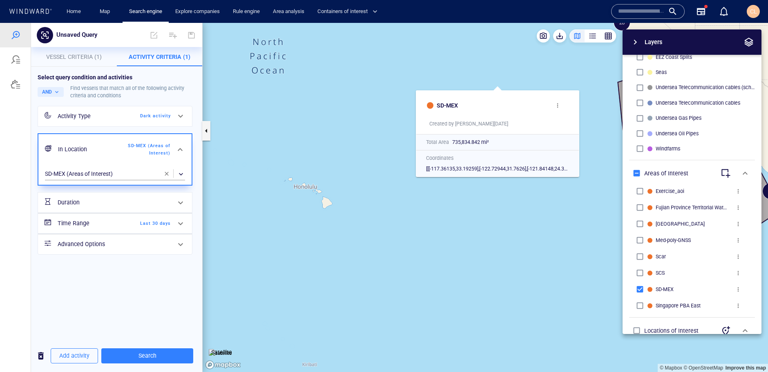
drag, startPoint x: 518, startPoint y: 203, endPoint x: 148, endPoint y: 234, distance: 371.3
click at [147, 234] on div "Unsaved Query Something went wrong An error occurred while searching for the en…" at bounding box center [384, 197] width 768 height 349
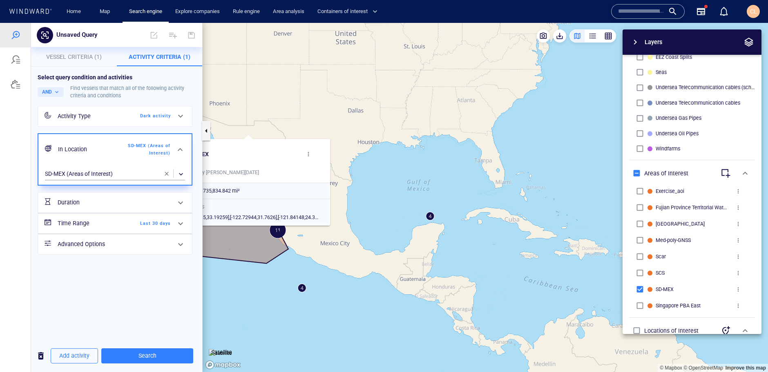
drag, startPoint x: 280, startPoint y: 197, endPoint x: 419, endPoint y: 221, distance: 140.6
click at [419, 222] on canvas "Map" at bounding box center [485, 197] width 565 height 349
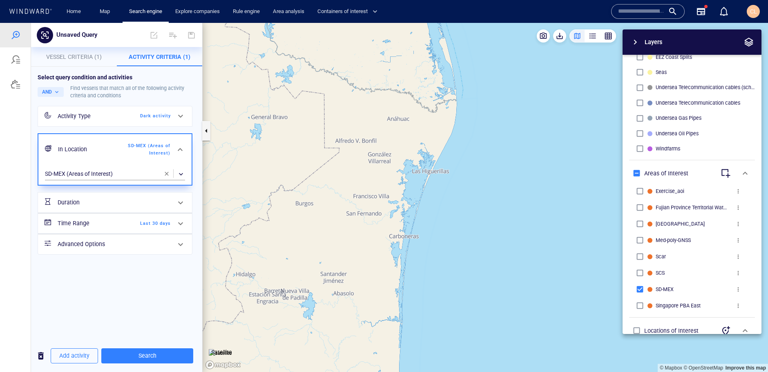
drag, startPoint x: 347, startPoint y: 244, endPoint x: 503, endPoint y: 253, distance: 155.9
click at [530, 255] on canvas "Map" at bounding box center [485, 197] width 565 height 349
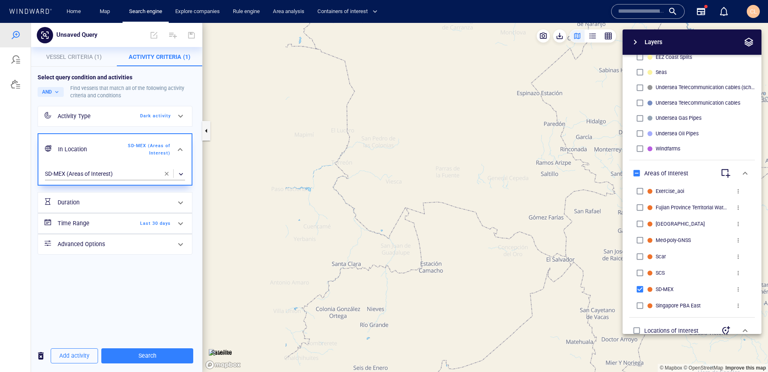
drag, startPoint x: 290, startPoint y: 244, endPoint x: 523, endPoint y: 216, distance: 234.0
click at [523, 216] on canvas "Map" at bounding box center [485, 197] width 565 height 349
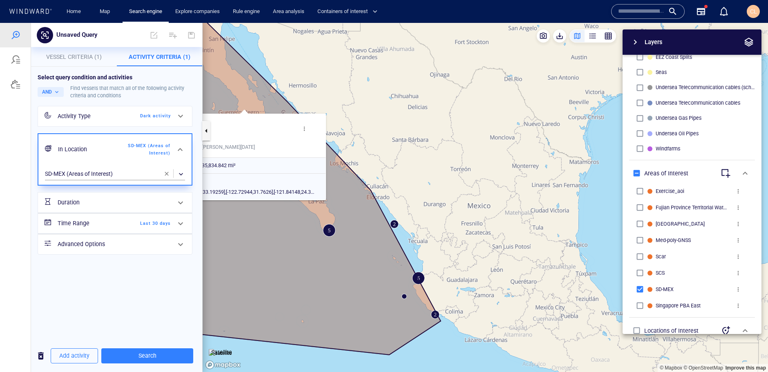
drag, startPoint x: 344, startPoint y: 133, endPoint x: 383, endPoint y: 234, distance: 108.2
click at [417, 253] on canvas "Map" at bounding box center [485, 197] width 565 height 349
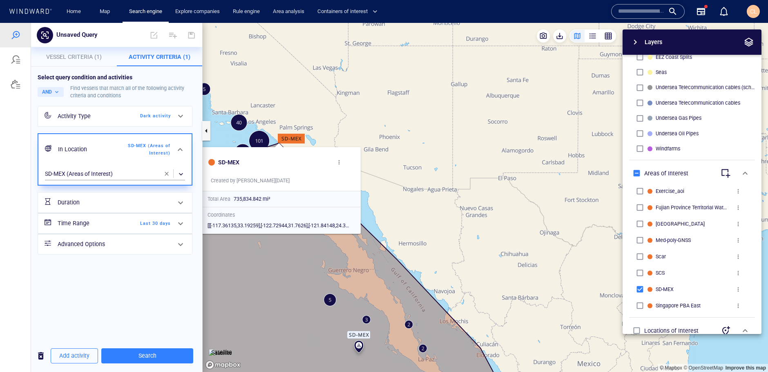
click at [338, 163] on span "more" at bounding box center [339, 162] width 7 height 7
drag, startPoint x: 282, startPoint y: 172, endPoint x: 316, endPoint y: 185, distance: 36.7
click at [282, 172] on div at bounding box center [384, 197] width 768 height 349
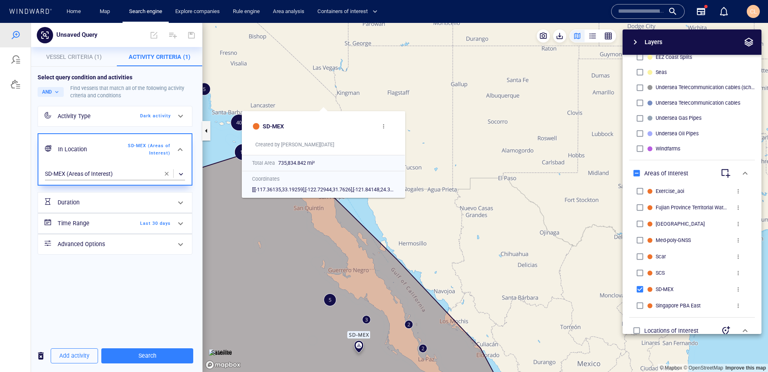
drag, startPoint x: 380, startPoint y: 224, endPoint x: 415, endPoint y: 197, distance: 44.3
click at [415, 197] on canvas "Map" at bounding box center [485, 197] width 565 height 349
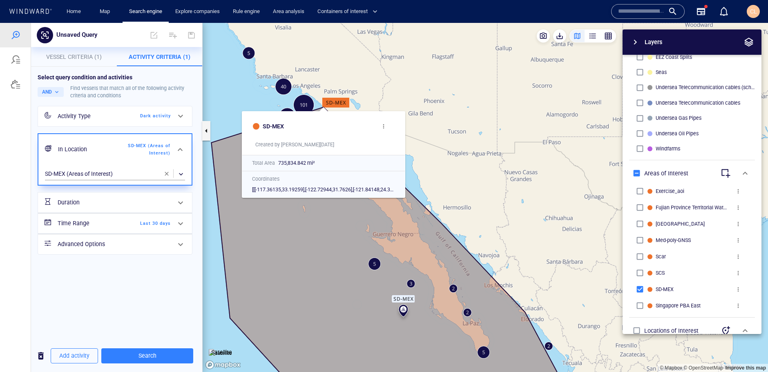
click at [417, 196] on canvas "Map" at bounding box center [485, 197] width 565 height 349
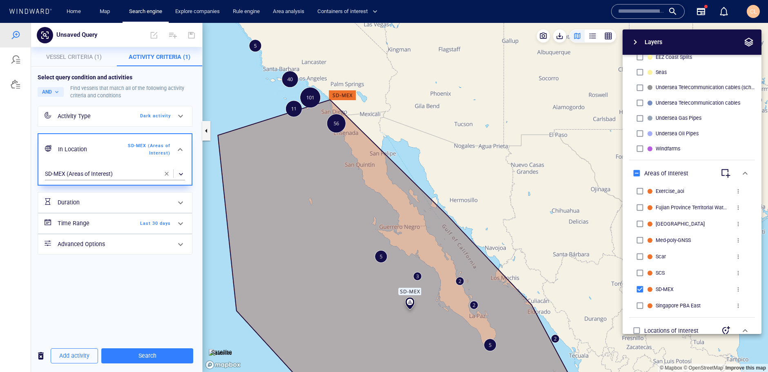
drag, startPoint x: 417, startPoint y: 196, endPoint x: 415, endPoint y: 190, distance: 6.6
click at [415, 190] on canvas "Map" at bounding box center [485, 197] width 565 height 349
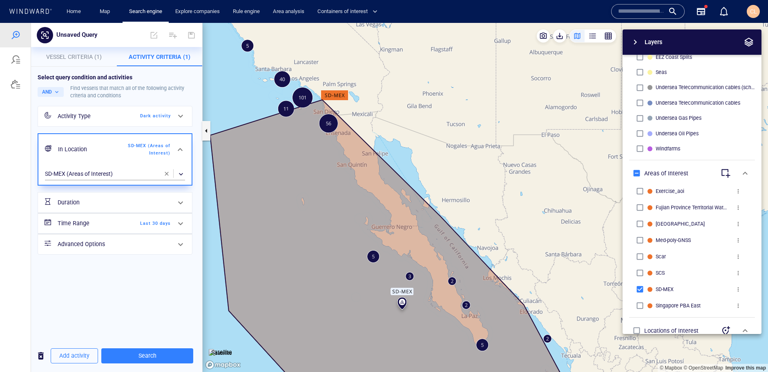
click at [736, 292] on span "more" at bounding box center [738, 289] width 7 height 7
click at [703, 304] on li "Delete" at bounding box center [721, 303] width 82 height 15
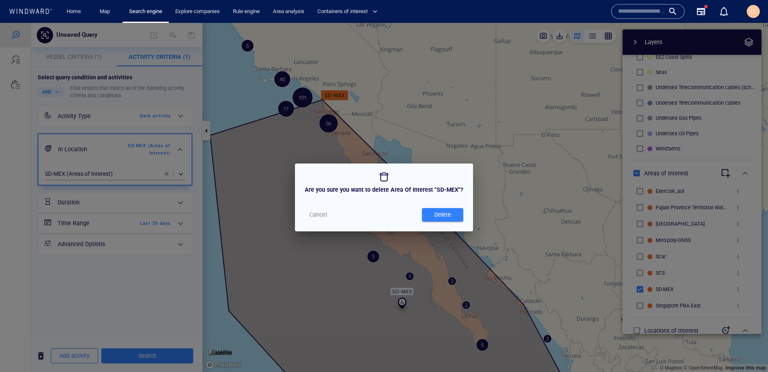
click at [443, 216] on div "Delete" at bounding box center [442, 214] width 20 height 13
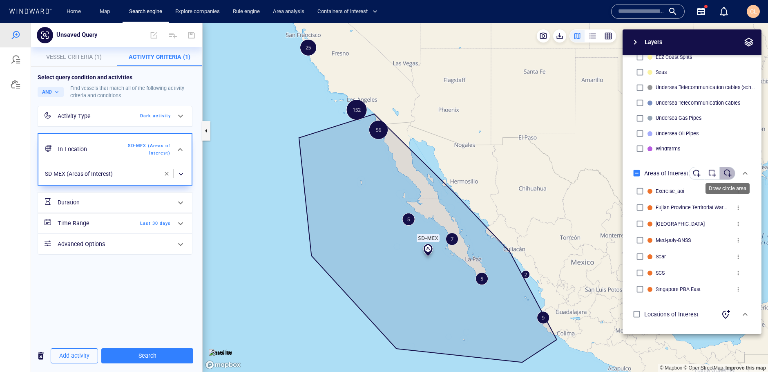
click at [725, 174] on div "button" at bounding box center [727, 173] width 8 height 8
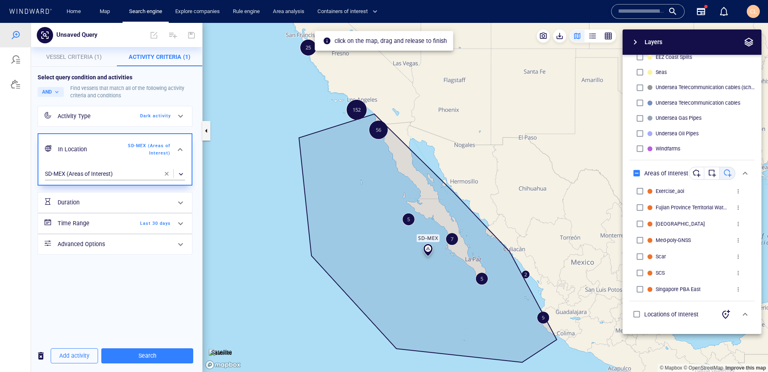
click at [702, 174] on button "button" at bounding box center [697, 173] width 16 height 13
drag, startPoint x: 375, startPoint y: 115, endPoint x: 385, endPoint y: 115, distance: 9.4
click at [375, 115] on canvas "Map" at bounding box center [485, 197] width 565 height 349
drag, startPoint x: 429, startPoint y: 141, endPoint x: 433, endPoint y: 144, distance: 5.3
click at [429, 141] on canvas "Map" at bounding box center [485, 197] width 565 height 349
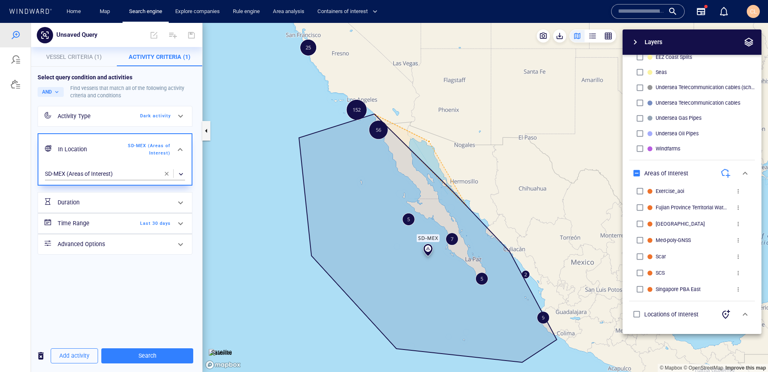
drag, startPoint x: 478, startPoint y: 210, endPoint x: 482, endPoint y: 214, distance: 5.8
click at [478, 210] on canvas "Map" at bounding box center [485, 197] width 565 height 349
drag, startPoint x: 533, startPoint y: 269, endPoint x: 541, endPoint y: 283, distance: 16.0
click at [535, 271] on canvas "Map" at bounding box center [485, 197] width 565 height 349
click at [549, 303] on div "Layers System Areas International Waters Straits Exclusive Economic Zones 40NM …" at bounding box center [649, 181] width 225 height 304
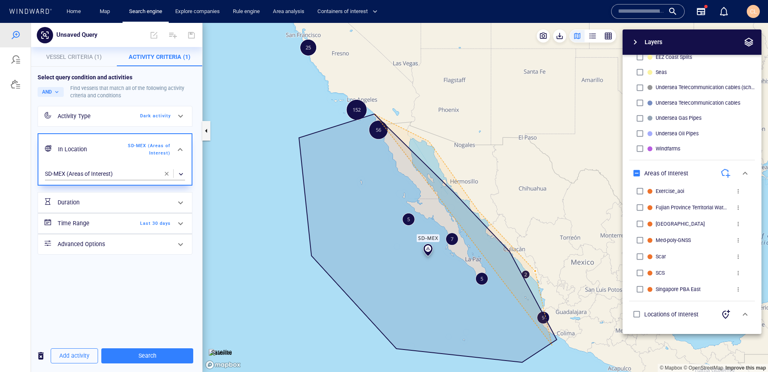
click at [556, 338] on canvas "Map" at bounding box center [485, 197] width 565 height 349
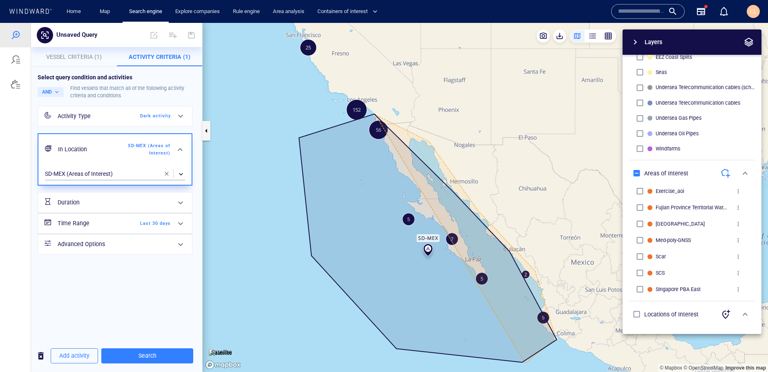
drag, startPoint x: 525, startPoint y: 363, endPoint x: 492, endPoint y: 360, distance: 33.2
click at [523, 363] on canvas "Map" at bounding box center [485, 197] width 565 height 349
click at [386, 345] on canvas "Map" at bounding box center [485, 197] width 565 height 349
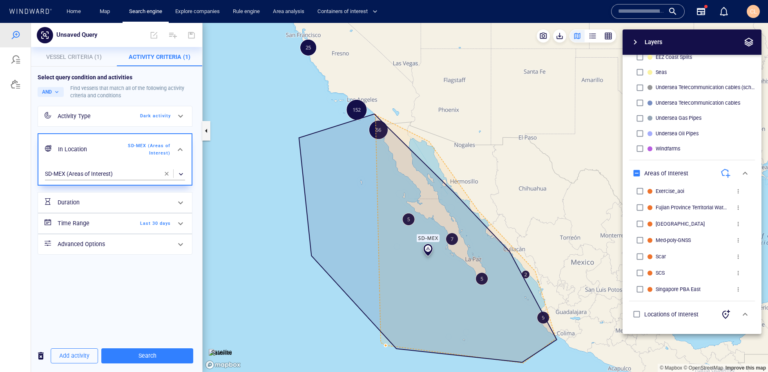
drag, startPoint x: 307, startPoint y: 252, endPoint x: 305, endPoint y: 237, distance: 15.2
click at [307, 253] on canvas "Map" at bounding box center [485, 197] width 565 height 349
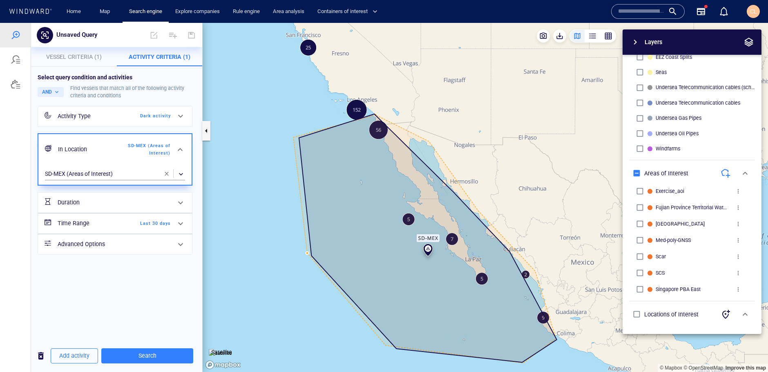
click at [294, 134] on canvas "Map" at bounding box center [485, 197] width 565 height 349
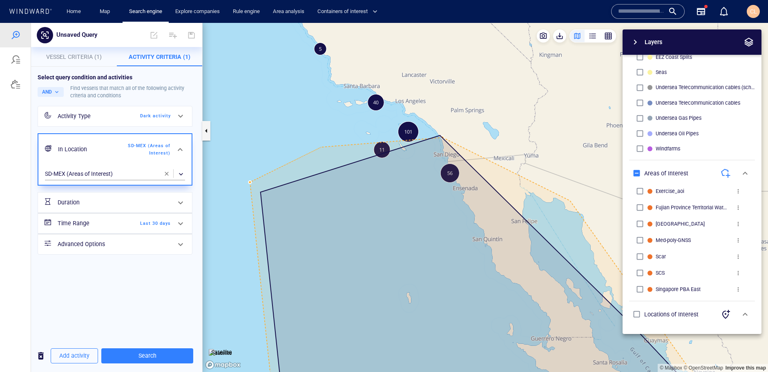
click at [321, 147] on canvas "Map" at bounding box center [485, 197] width 565 height 349
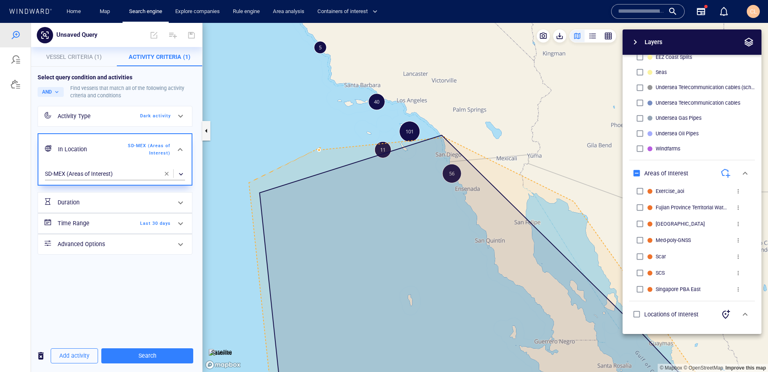
click at [319, 150] on canvas "Map" at bounding box center [485, 197] width 565 height 349
click at [320, 150] on canvas "Map" at bounding box center [485, 197] width 565 height 349
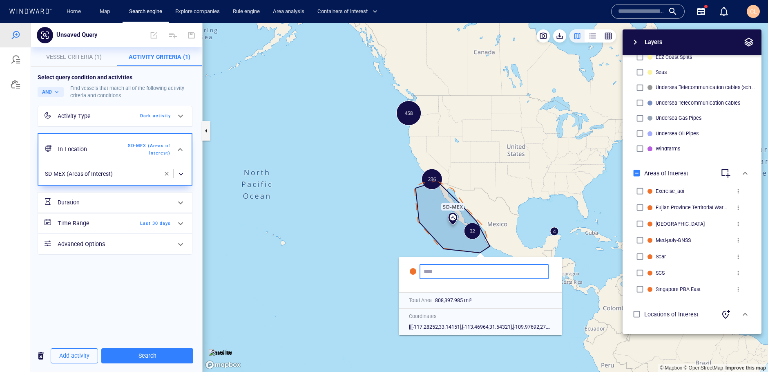
click at [441, 268] on input "text" at bounding box center [483, 271] width 121 height 7
type input "*"
type input "******"
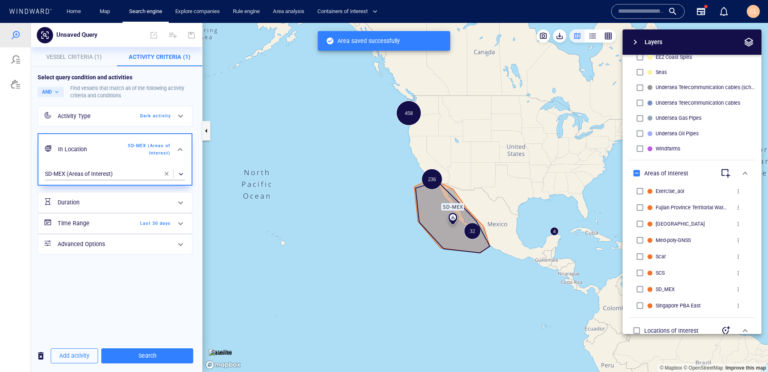
click at [165, 175] on span "button" at bounding box center [166, 173] width 7 height 7
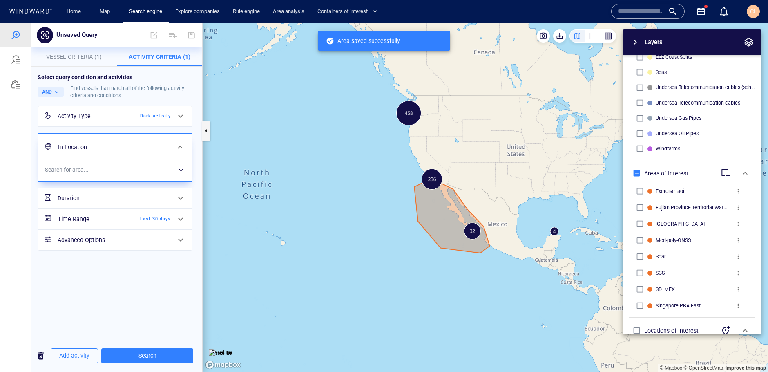
click at [119, 170] on div "​" at bounding box center [115, 170] width 140 height 12
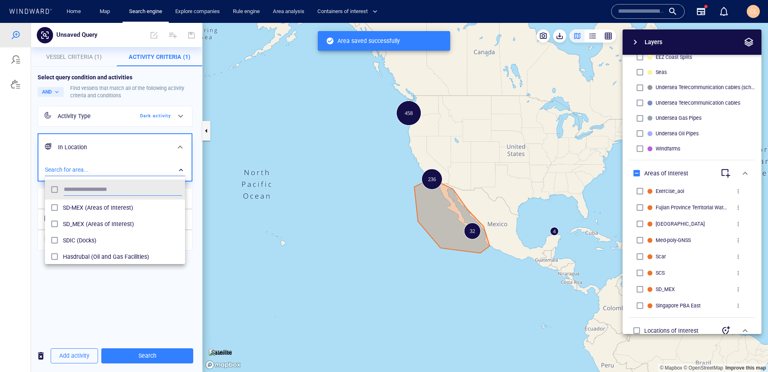
scroll to position [82, 140]
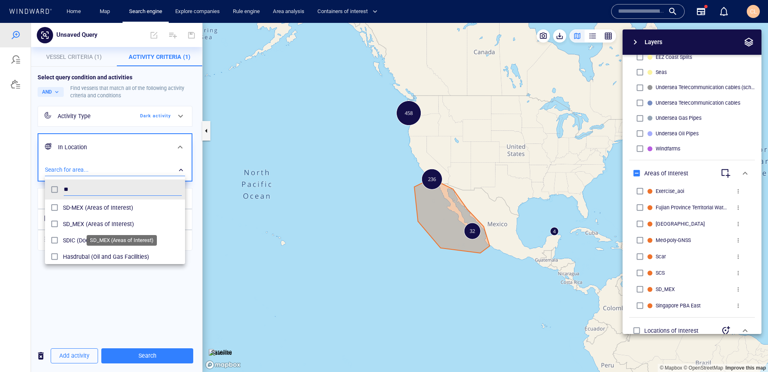
type input "**"
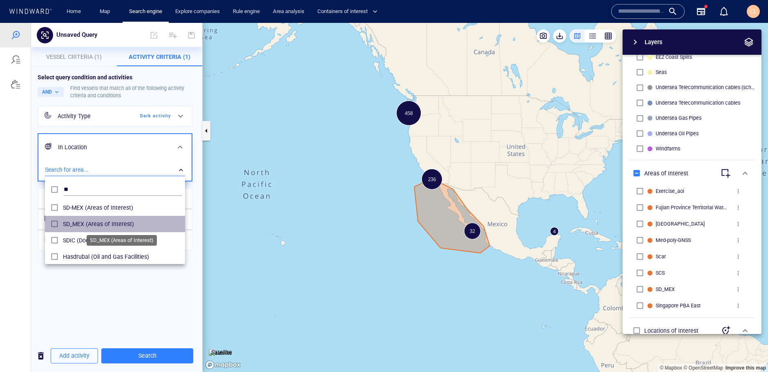
click at [113, 223] on span "SD_MEX (Areas of Interest)" at bounding box center [122, 224] width 119 height 10
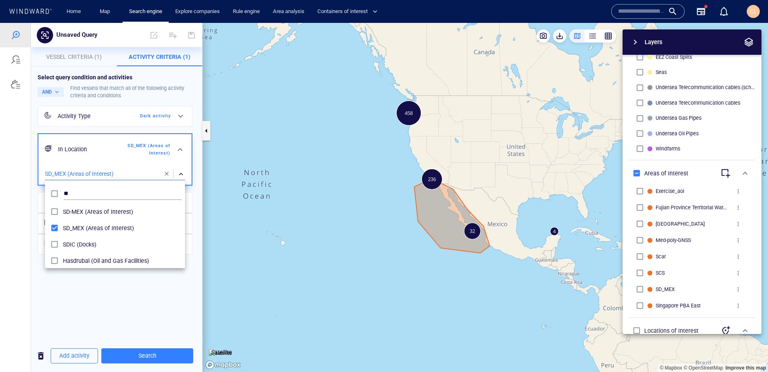
click at [172, 354] on div at bounding box center [384, 197] width 768 height 349
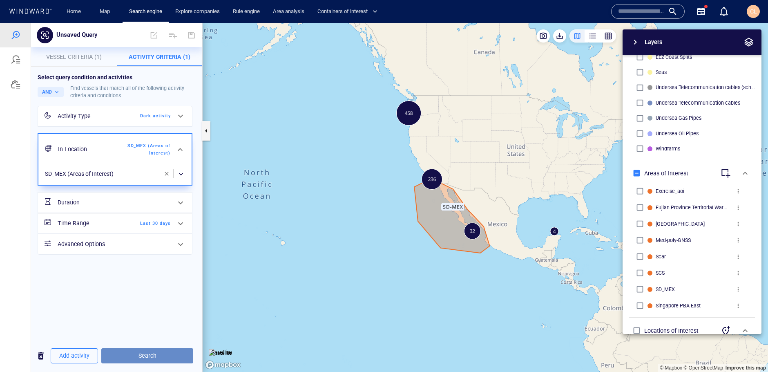
click at [136, 352] on span "Search" at bounding box center [147, 355] width 79 height 10
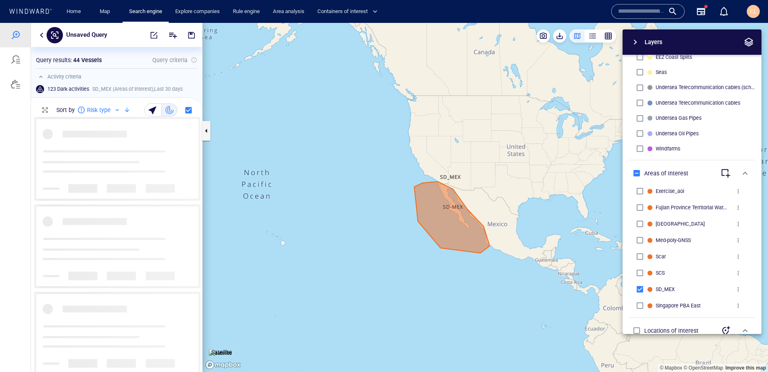
scroll to position [254, 171]
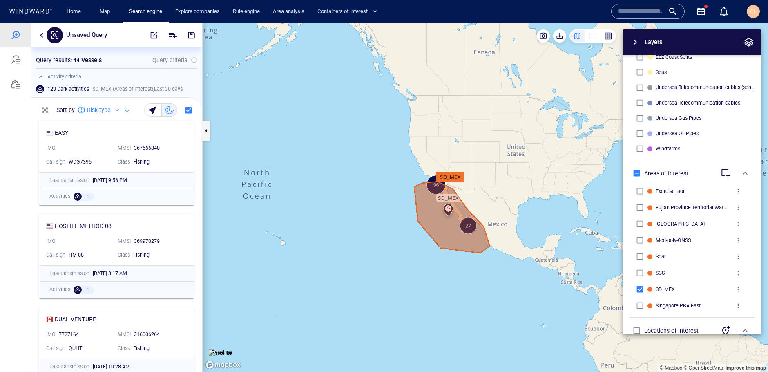
click at [94, 140] on div "EASY IMO MMSI 367566840 Call sign WDG7395 Class Fishing" at bounding box center [117, 146] width 154 height 51
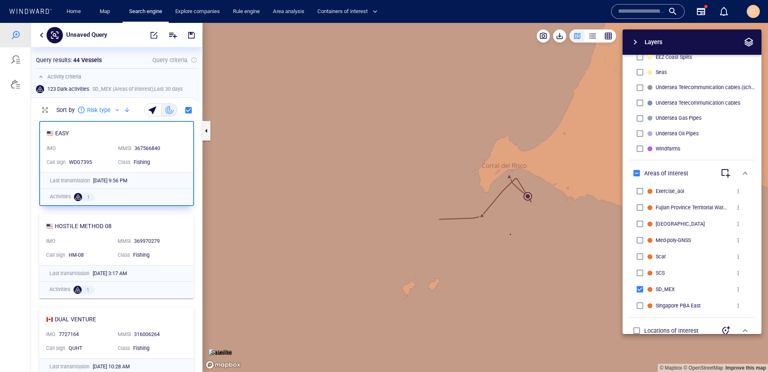
scroll to position [36, 0]
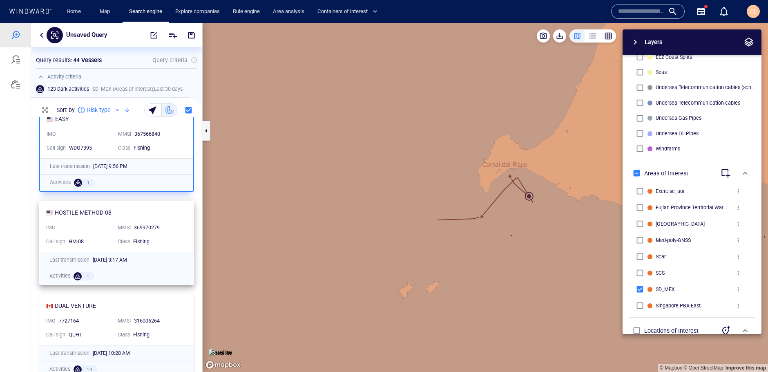
click at [102, 224] on div at bounding box center [85, 224] width 56 height 3
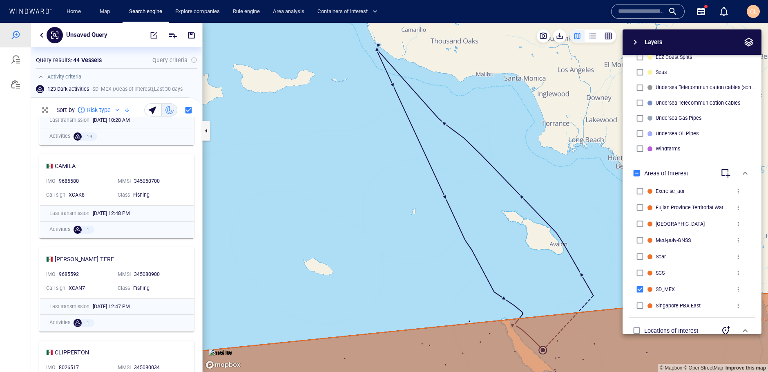
scroll to position [252, 0]
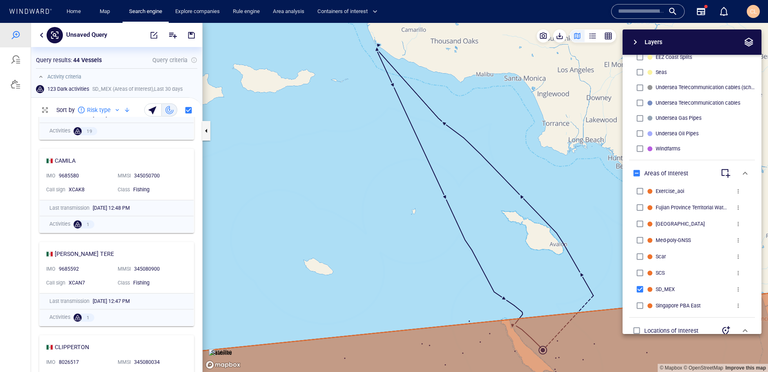
click at [120, 177] on p "MMSI" at bounding box center [124, 175] width 13 height 7
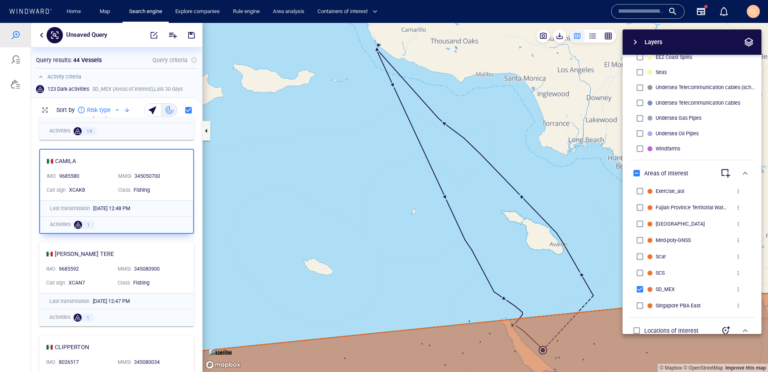
click at [105, 176] on div "9685580" at bounding box center [85, 176] width 52 height 7
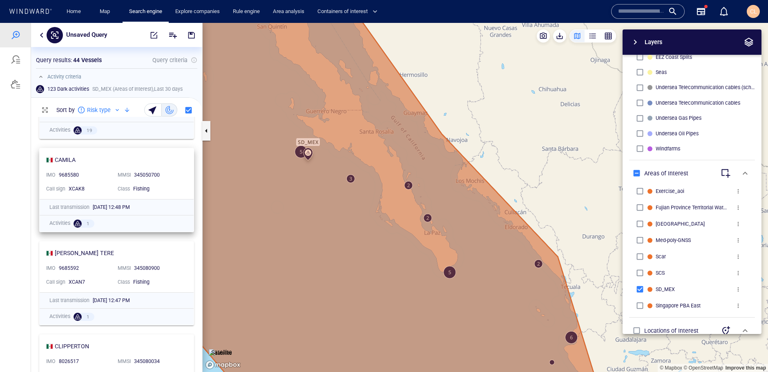
click at [109, 160] on div "CAMILA" at bounding box center [113, 160] width 134 height 10
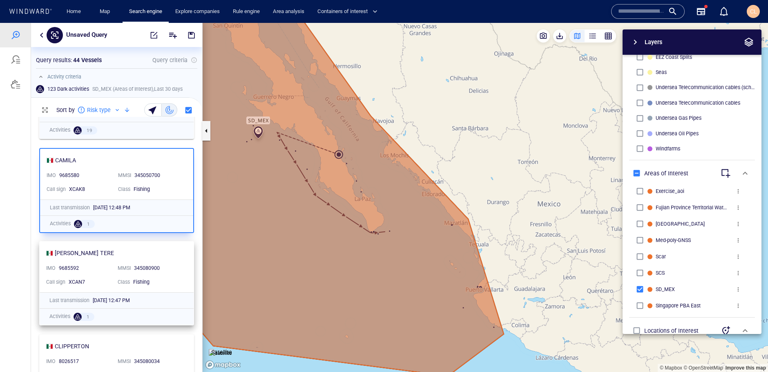
click at [111, 269] on div "9685592" at bounding box center [85, 268] width 56 height 11
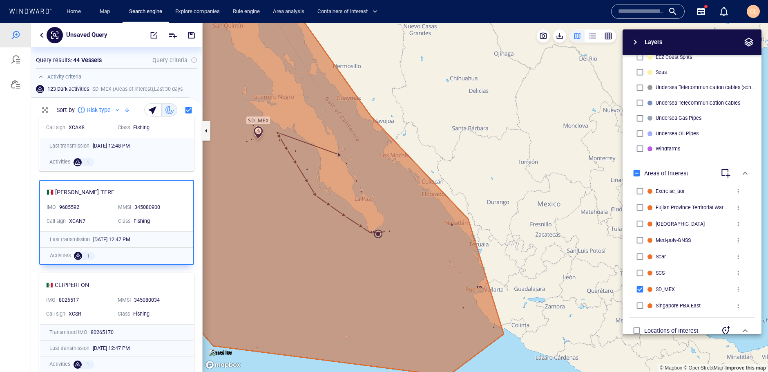
scroll to position [337, 0]
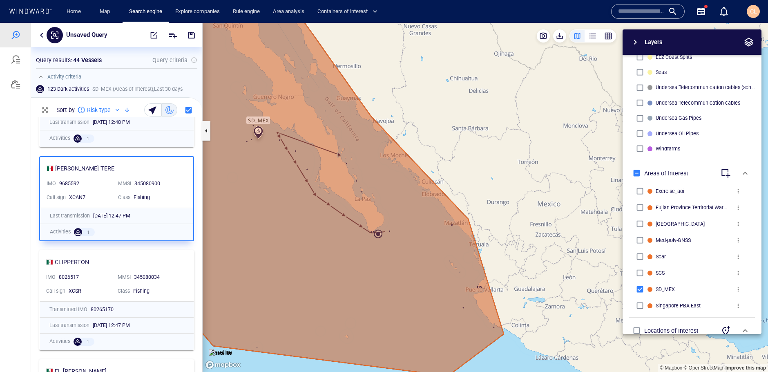
click at [102, 279] on div "8026517" at bounding box center [85, 277] width 52 height 7
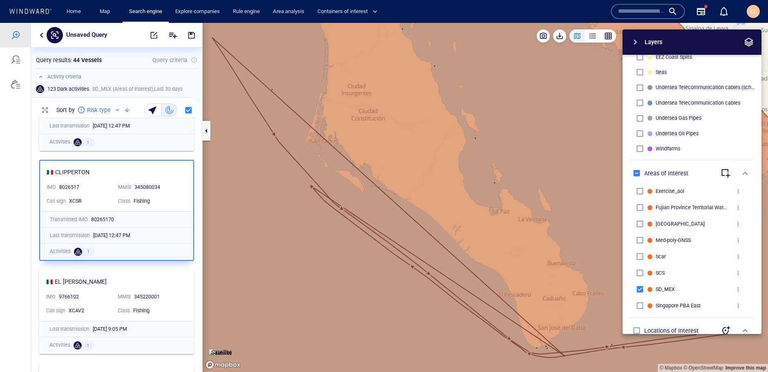
scroll to position [449, 0]
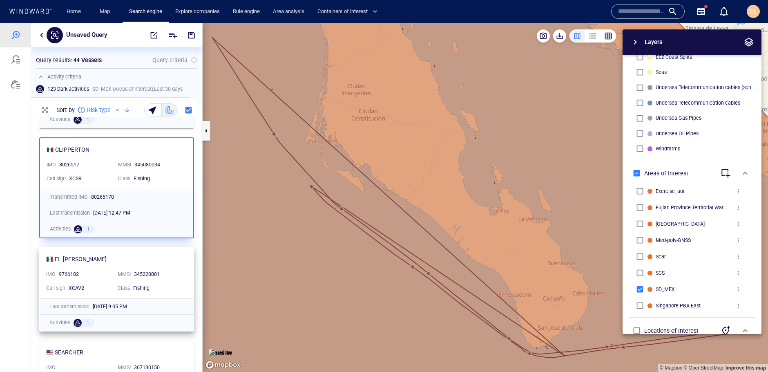
click at [98, 262] on div "EL DUQUE" at bounding box center [113, 259] width 134 height 10
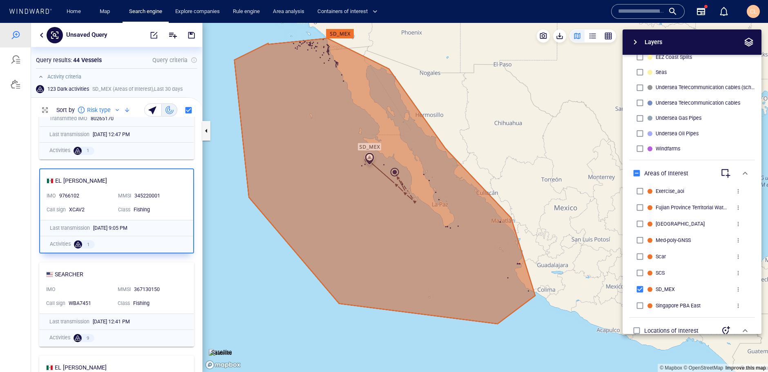
scroll to position [666, 0]
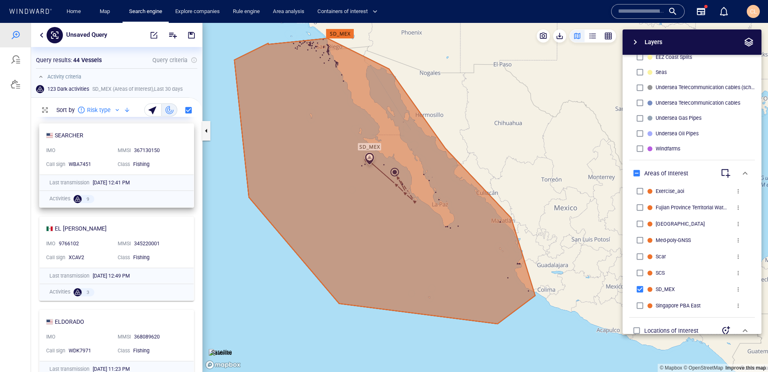
click at [120, 144] on div "MMSI 367130150" at bounding box center [149, 151] width 71 height 14
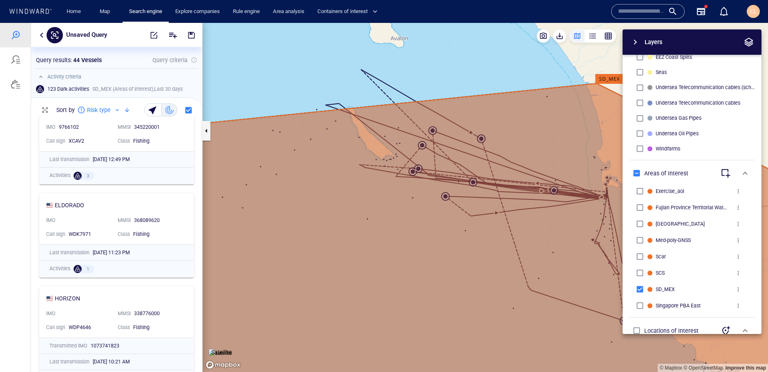
scroll to position [793, 0]
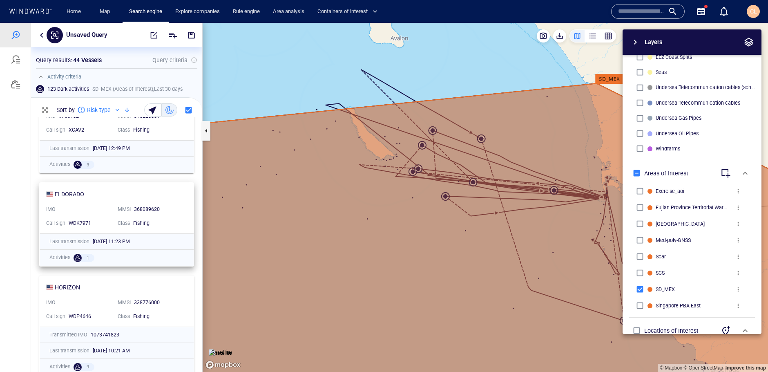
click at [102, 209] on div "IMO" at bounding box center [79, 209] width 68 height 11
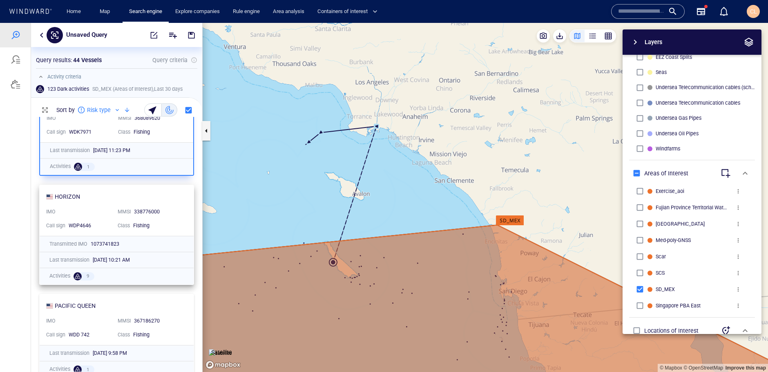
click at [107, 218] on div "IMO" at bounding box center [78, 212] width 71 height 14
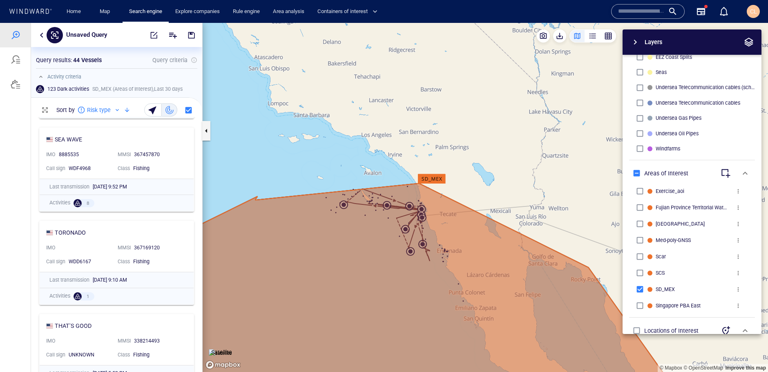
scroll to position [1426, 0]
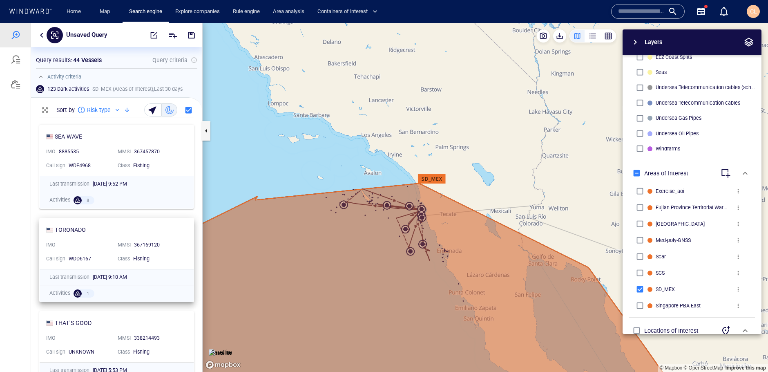
click at [108, 238] on div "IMO" at bounding box center [78, 245] width 71 height 14
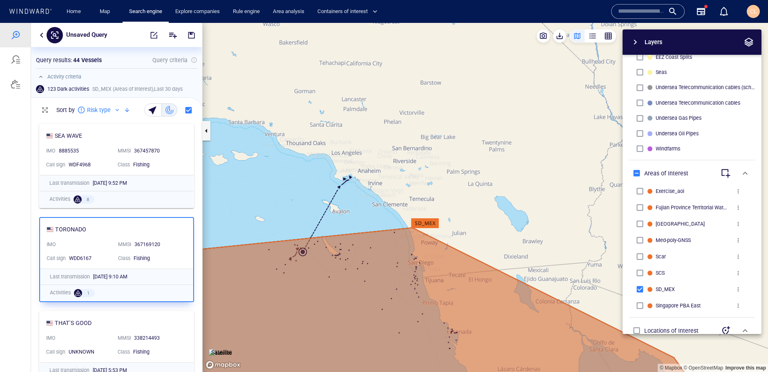
drag, startPoint x: 264, startPoint y: 243, endPoint x: 270, endPoint y: 236, distance: 9.3
click at [270, 236] on canvas "Map" at bounding box center [485, 197] width 565 height 349
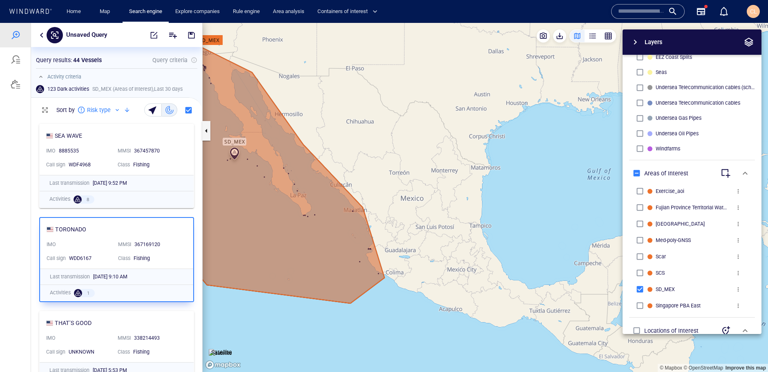
click at [360, 263] on canvas "Map" at bounding box center [485, 197] width 565 height 349
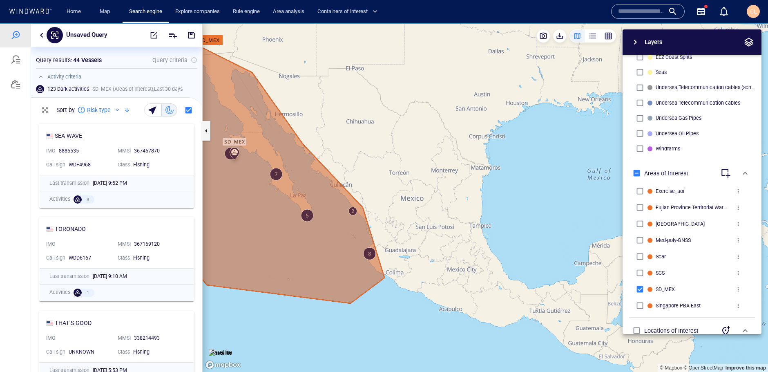
click at [359, 262] on canvas "Map" at bounding box center [485, 197] width 565 height 349
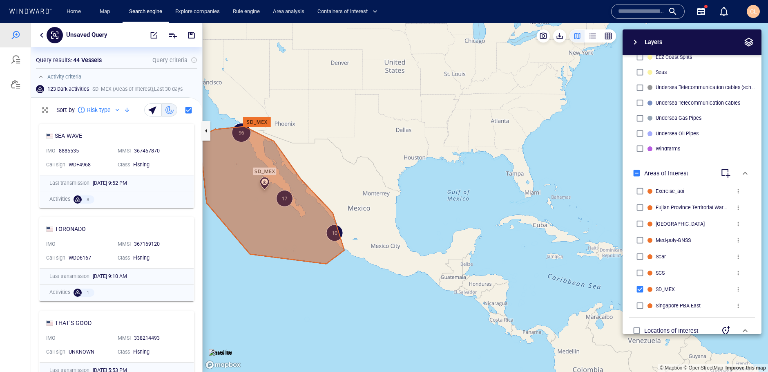
drag, startPoint x: 267, startPoint y: 212, endPoint x: 340, endPoint y: 221, distance: 73.8
click at [340, 221] on canvas "Map" at bounding box center [485, 197] width 565 height 349
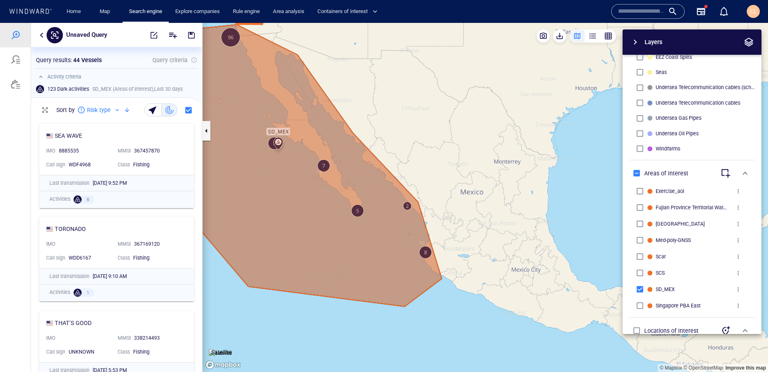
click at [427, 252] on canvas "Map" at bounding box center [485, 197] width 565 height 349
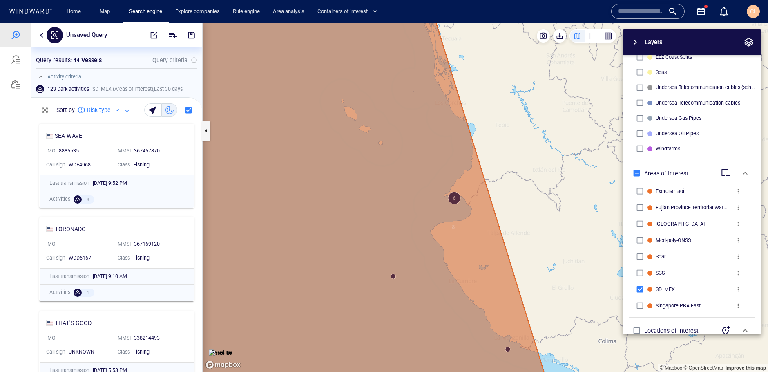
click at [387, 280] on canvas "Map" at bounding box center [485, 197] width 565 height 349
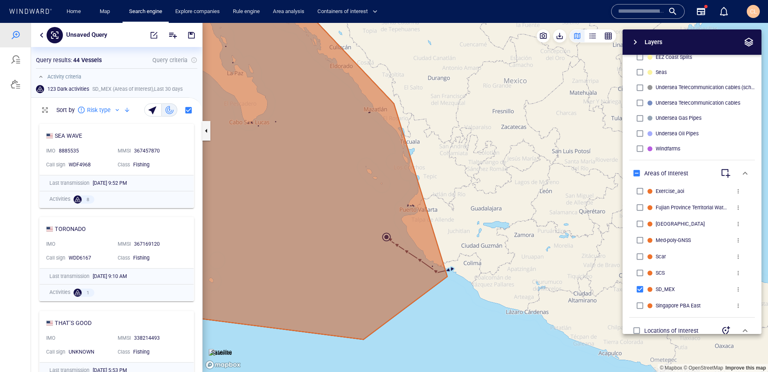
click at [392, 272] on canvas "Map" at bounding box center [485, 197] width 565 height 349
click at [433, 266] on canvas "Map" at bounding box center [485, 197] width 565 height 349
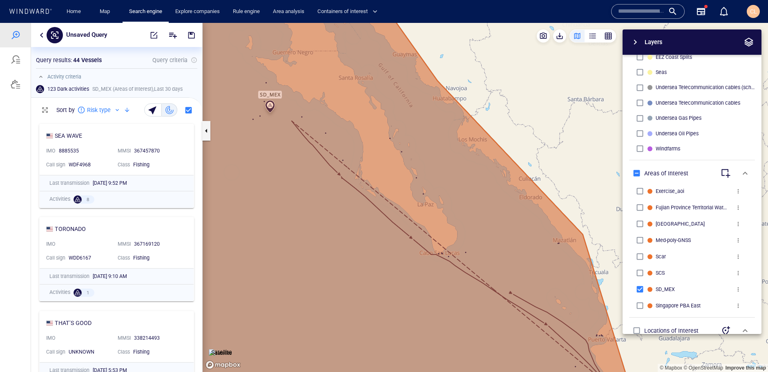
drag, startPoint x: 321, startPoint y: 169, endPoint x: 385, endPoint y: 237, distance: 92.7
click at [385, 237] on canvas "Map" at bounding box center [485, 197] width 565 height 349
click at [290, 234] on canvas "Map" at bounding box center [485, 197] width 565 height 349
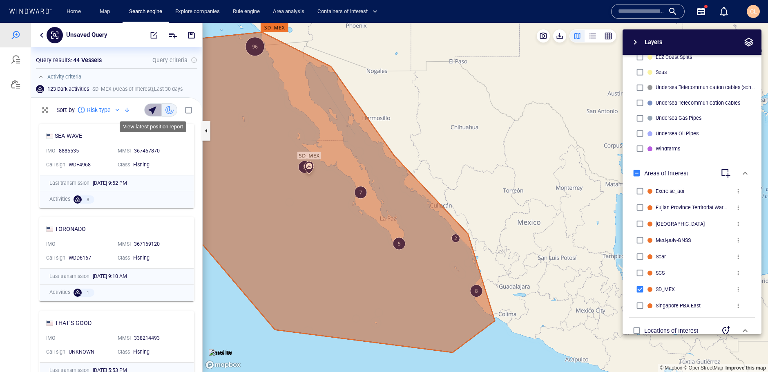
drag, startPoint x: 155, startPoint y: 109, endPoint x: 167, endPoint y: 110, distance: 12.7
click at [155, 109] on div "button" at bounding box center [153, 109] width 11 height 11
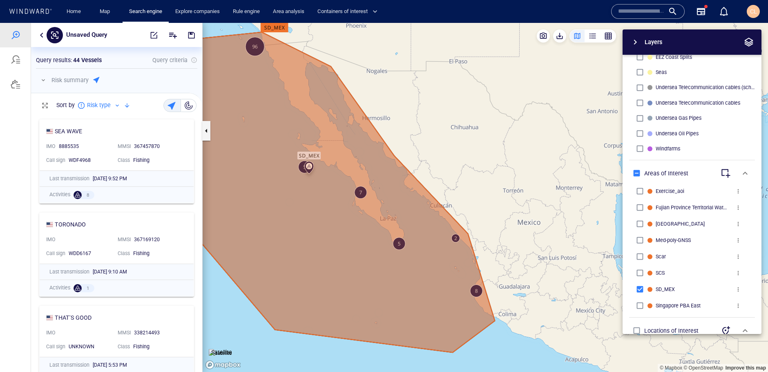
click at [182, 105] on button "button" at bounding box center [189, 105] width 16 height 13
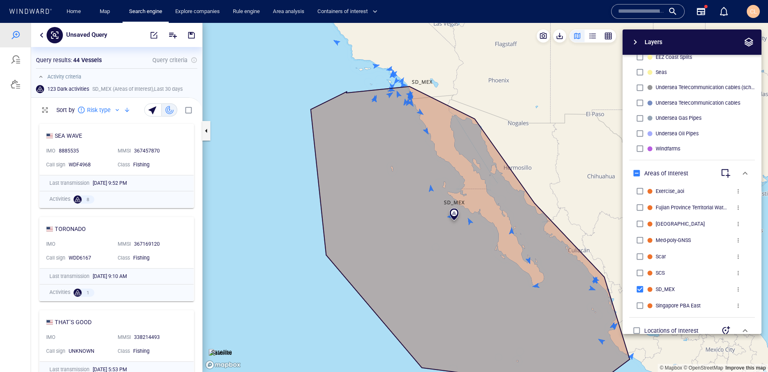
scroll to position [254, 171]
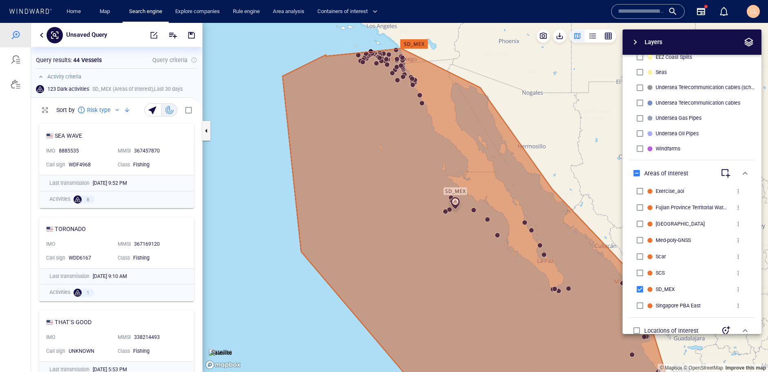
drag, startPoint x: 479, startPoint y: 287, endPoint x: 387, endPoint y: 238, distance: 104.3
click at [370, 235] on canvas "Map" at bounding box center [485, 197] width 565 height 349
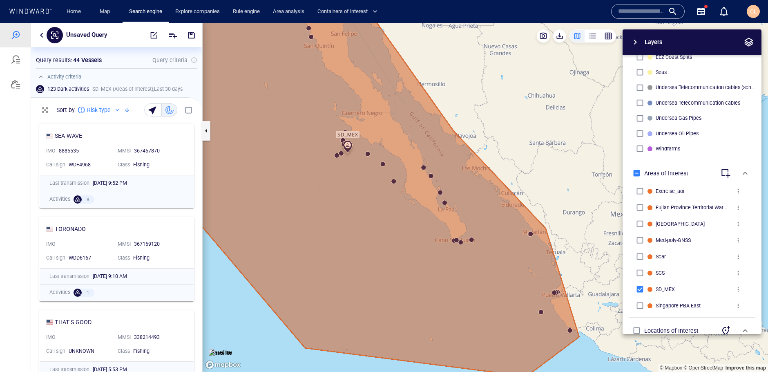
click at [539, 310] on div "Layers System Areas International Waters Straits Exclusive Economic Zones 40NM …" at bounding box center [649, 181] width 225 height 304
click at [541, 312] on div "Layers System Areas International Waters Straits Exclusive Economic Zones 40NM …" at bounding box center [649, 181] width 225 height 304
click at [541, 313] on div "Layers System Areas International Waters Straits Exclusive Economic Zones 40NM …" at bounding box center [649, 181] width 225 height 304
click at [538, 312] on div "Layers System Areas International Waters Straits Exclusive Economic Zones 40NM …" at bounding box center [649, 181] width 225 height 304
click at [541, 313] on div "Layers System Areas International Waters Straits Exclusive Economic Zones 40NM …" at bounding box center [649, 181] width 225 height 304
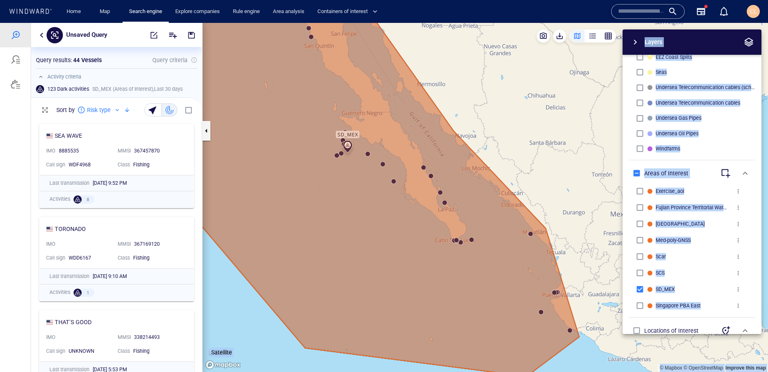
drag, startPoint x: 548, startPoint y: 328, endPoint x: 480, endPoint y: 246, distance: 106.5
click at [480, 247] on div "© Mapbox © OpenStreetMap Improve this map Satellite Layers System Areas Interna…" at bounding box center [485, 197] width 565 height 349
click at [480, 246] on canvas "Map" at bounding box center [485, 197] width 565 height 349
click at [597, 236] on div "Layers System Areas International Waters Straits Exclusive Economic Zones 40NM …" at bounding box center [649, 181] width 225 height 304
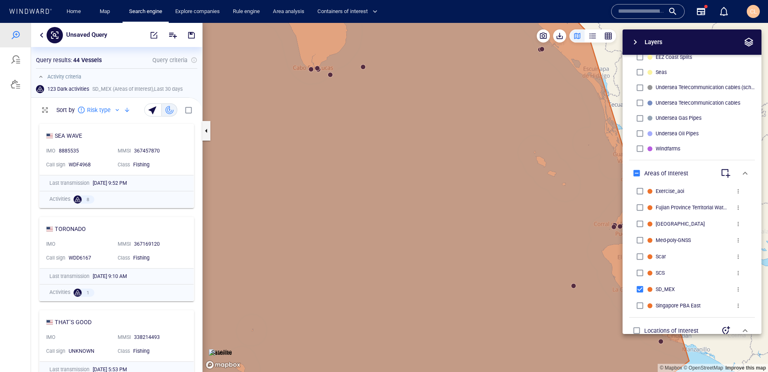
click at [563, 295] on div "Layers System Areas International Waters Straits Exclusive Economic Zones 40NM …" at bounding box center [649, 181] width 225 height 304
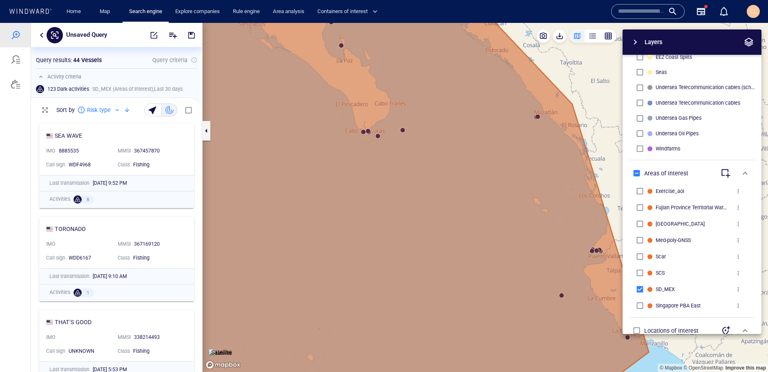
click at [562, 296] on div "Layers System Areas International Waters Straits Exclusive Economic Zones 40NM …" at bounding box center [649, 181] width 225 height 304
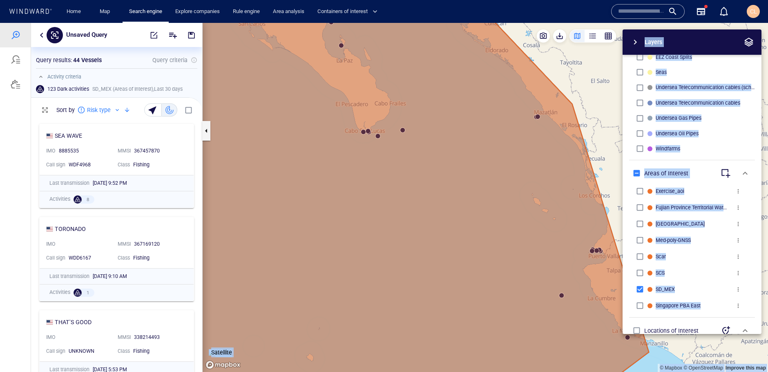
drag, startPoint x: 573, startPoint y: 316, endPoint x: 473, endPoint y: 277, distance: 106.4
click at [473, 277] on div "© Mapbox © OpenStreetMap Improve this map Satellite Layers System Areas Interna…" at bounding box center [485, 197] width 565 height 349
click at [475, 277] on canvas "Map" at bounding box center [485, 197] width 565 height 349
click at [441, 175] on canvas "Map" at bounding box center [485, 197] width 565 height 349
drag, startPoint x: 347, startPoint y: 95, endPoint x: 338, endPoint y: 92, distance: 9.6
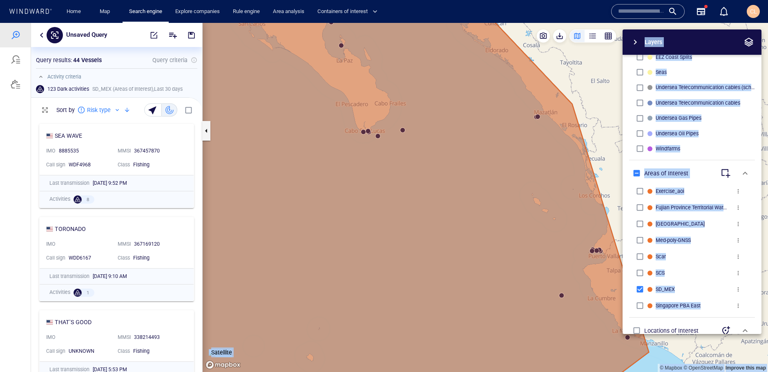
click at [347, 95] on canvas "Map" at bounding box center [485, 197] width 565 height 349
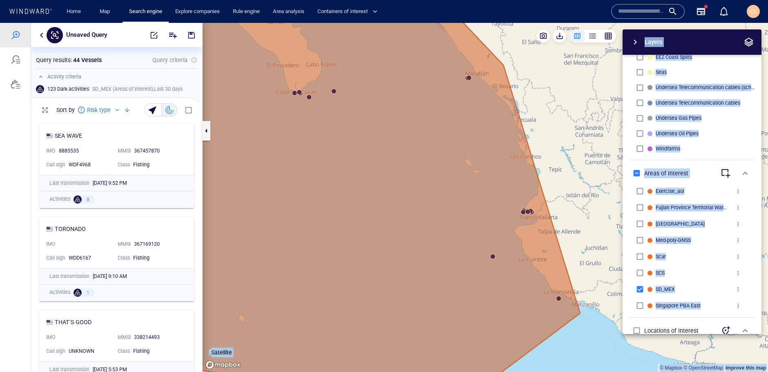
click at [335, 92] on canvas "Map" at bounding box center [485, 197] width 565 height 349
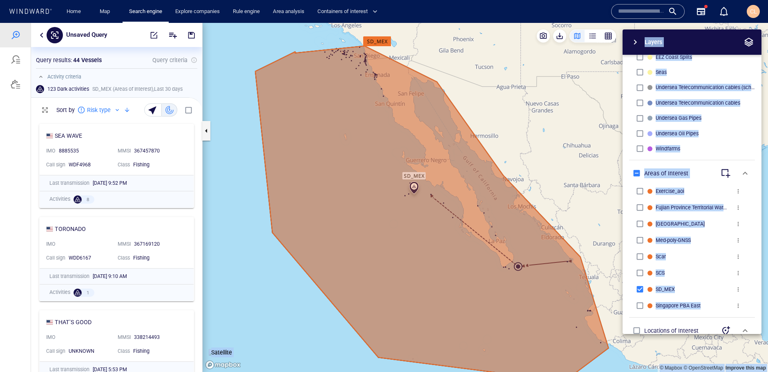
drag, startPoint x: 529, startPoint y: 294, endPoint x: 434, endPoint y: 223, distance: 118.8
click at [428, 220] on canvas "Map" at bounding box center [485, 197] width 565 height 349
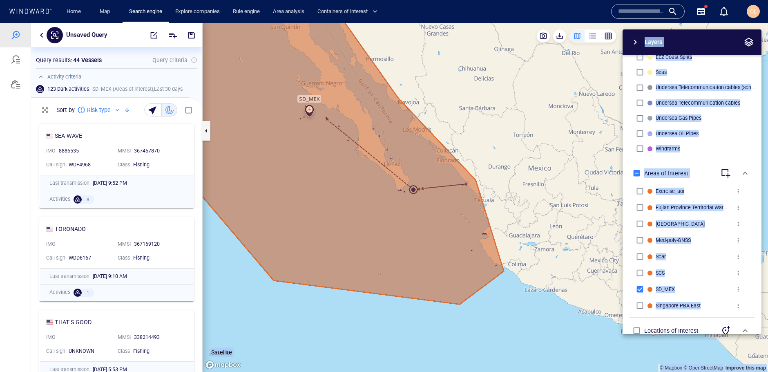
click at [472, 251] on canvas "Map" at bounding box center [485, 197] width 565 height 349
click at [472, 249] on canvas "Map" at bounding box center [485, 197] width 565 height 349
click at [471, 250] on canvas "Map" at bounding box center [485, 197] width 565 height 349
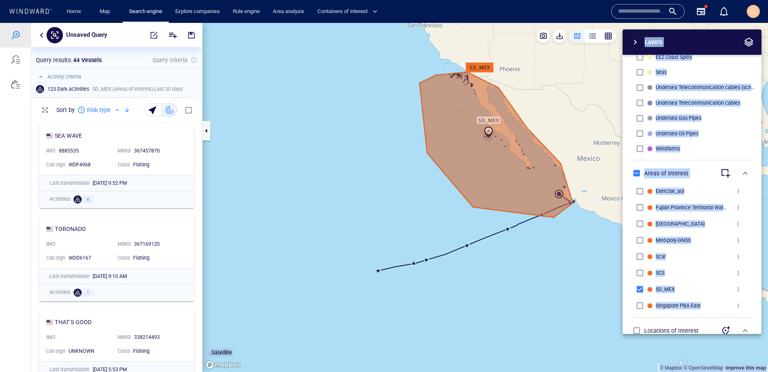
drag, startPoint x: 515, startPoint y: 248, endPoint x: 348, endPoint y: 250, distance: 167.4
click at [344, 272] on canvas "Map" at bounding box center [485, 197] width 565 height 349
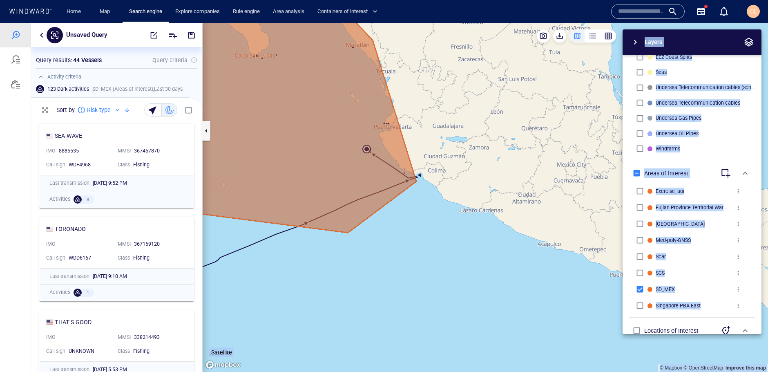
click at [365, 149] on canvas "Map" at bounding box center [485, 197] width 565 height 349
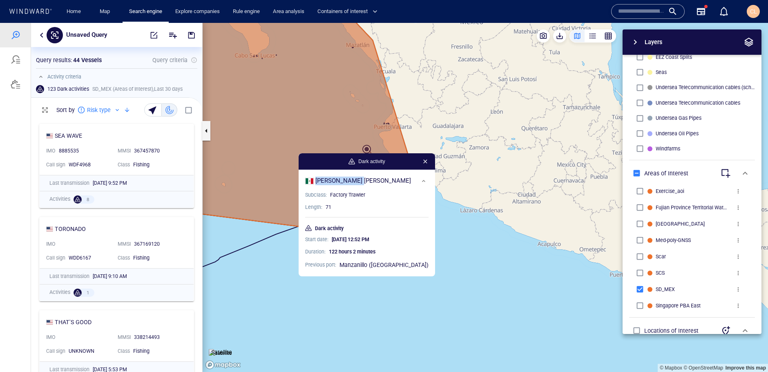
click at [420, 162] on button "button" at bounding box center [425, 161] width 10 height 10
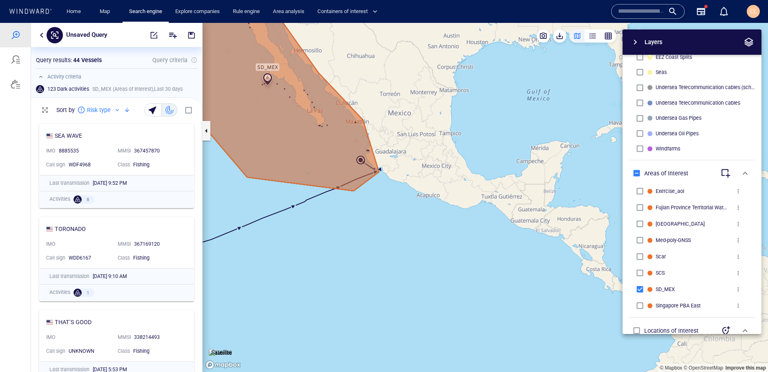
drag, startPoint x: 348, startPoint y: 197, endPoint x: 371, endPoint y: 225, distance: 36.0
click at [374, 226] on canvas "Map" at bounding box center [485, 197] width 565 height 349
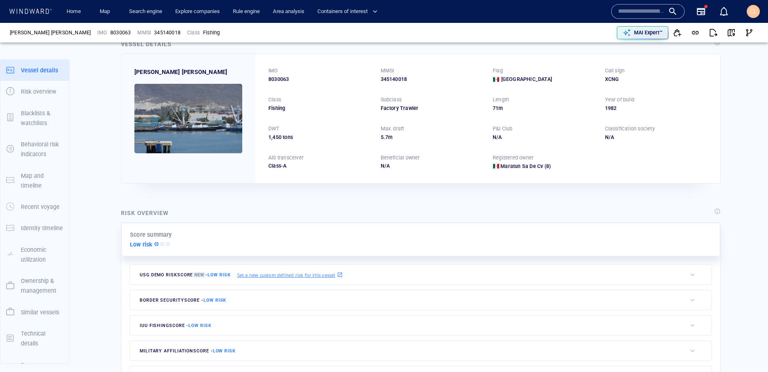
click at [203, 127] on img at bounding box center [188, 118] width 108 height 69
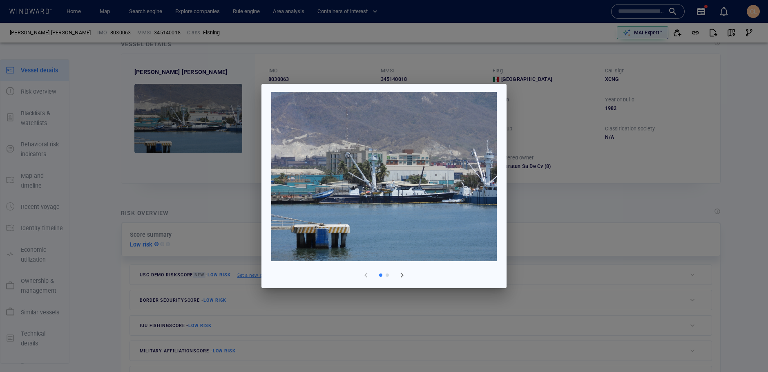
click at [399, 274] on span "button" at bounding box center [402, 275] width 10 height 10
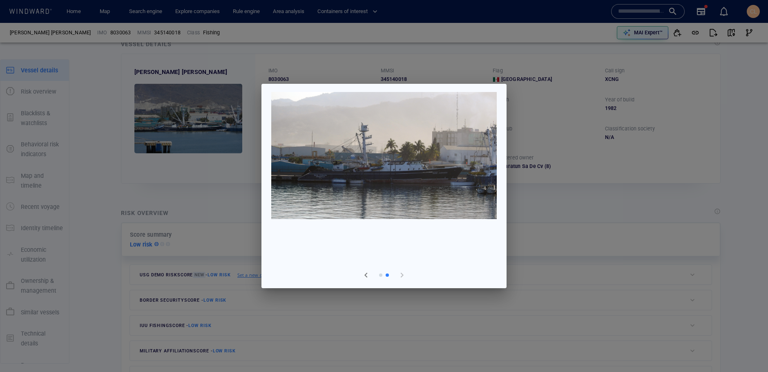
click at [535, 217] on div at bounding box center [384, 186] width 768 height 372
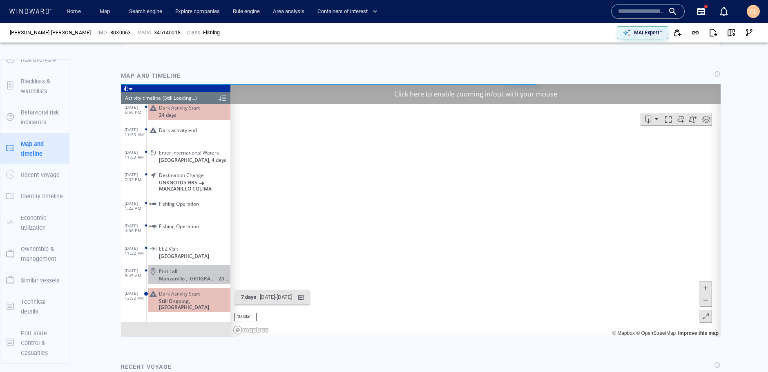
scroll to position [524, 0]
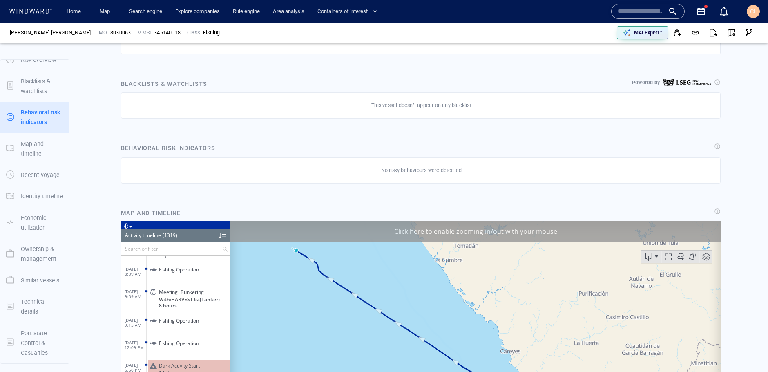
scroll to position [409, 0]
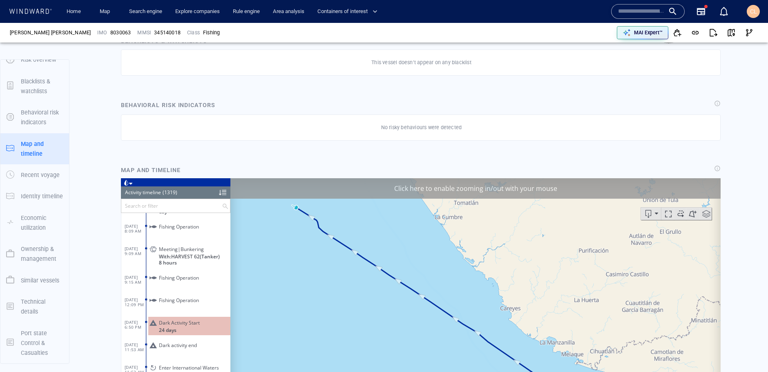
click at [177, 206] on input "text" at bounding box center [171, 204] width 100 height 13
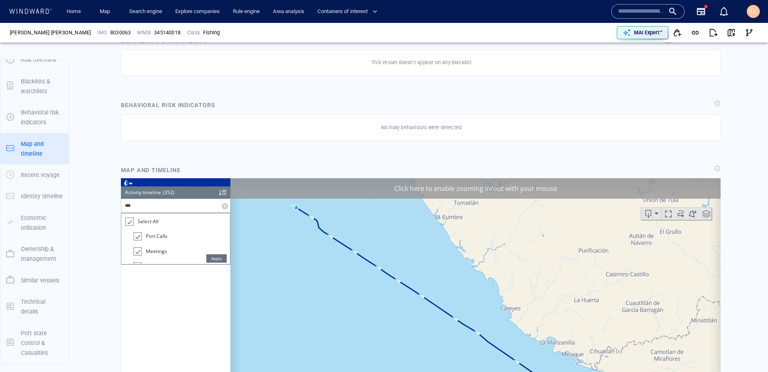
scroll to position [1564, 0]
type input "****"
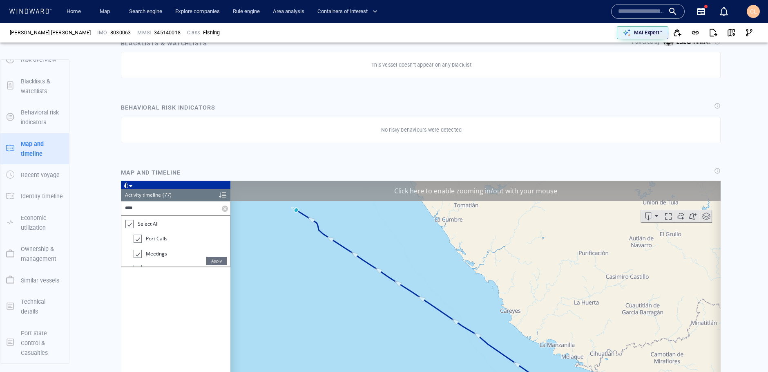
click at [213, 263] on span "Apply" at bounding box center [216, 260] width 20 height 8
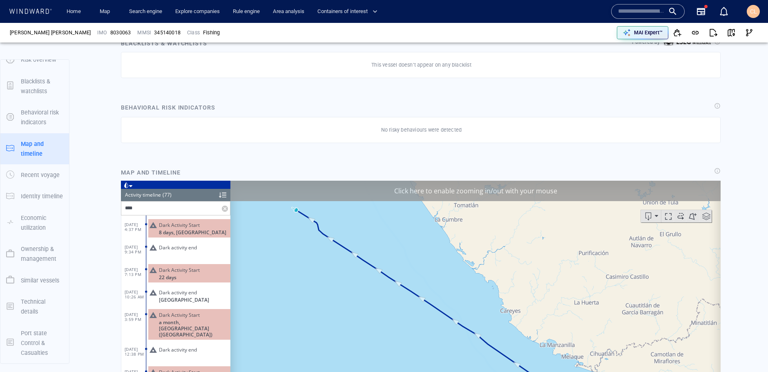
scroll to position [407, 0]
click at [223, 196] on div at bounding box center [222, 194] width 7 height 12
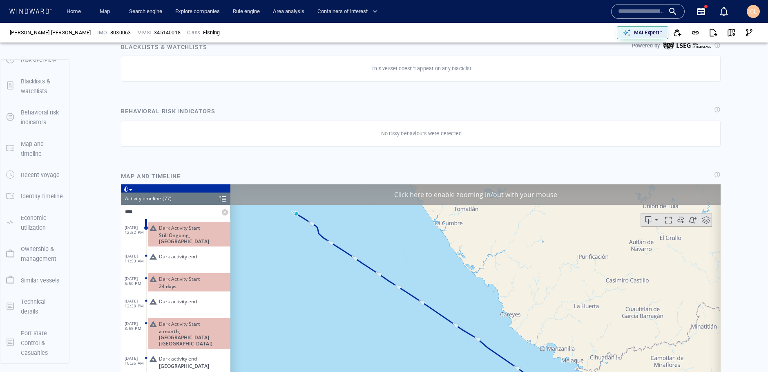
click at [167, 232] on span "Still Ongoing, [GEOGRAPHIC_DATA]" at bounding box center [194, 238] width 71 height 12
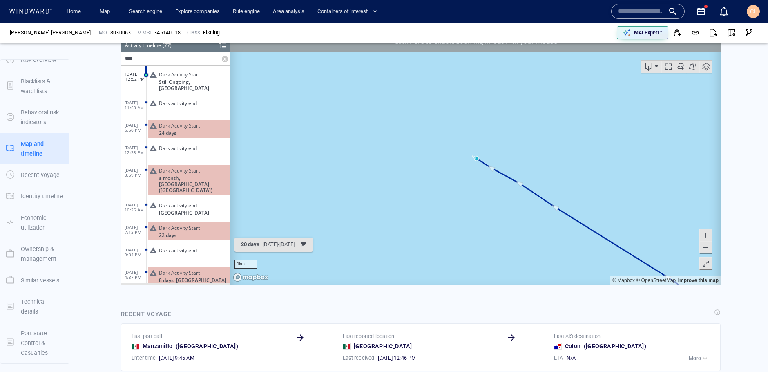
click at [598, 49] on div "Click here to enable zooming in/out with your mouse" at bounding box center [475, 41] width 490 height 20
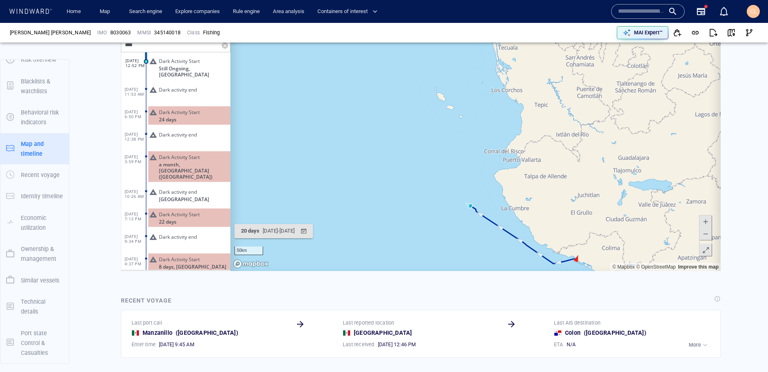
click at [186, 109] on span "Dark Activity Start" at bounding box center [179, 112] width 41 height 6
